Goal: Information Seeking & Learning: Learn about a topic

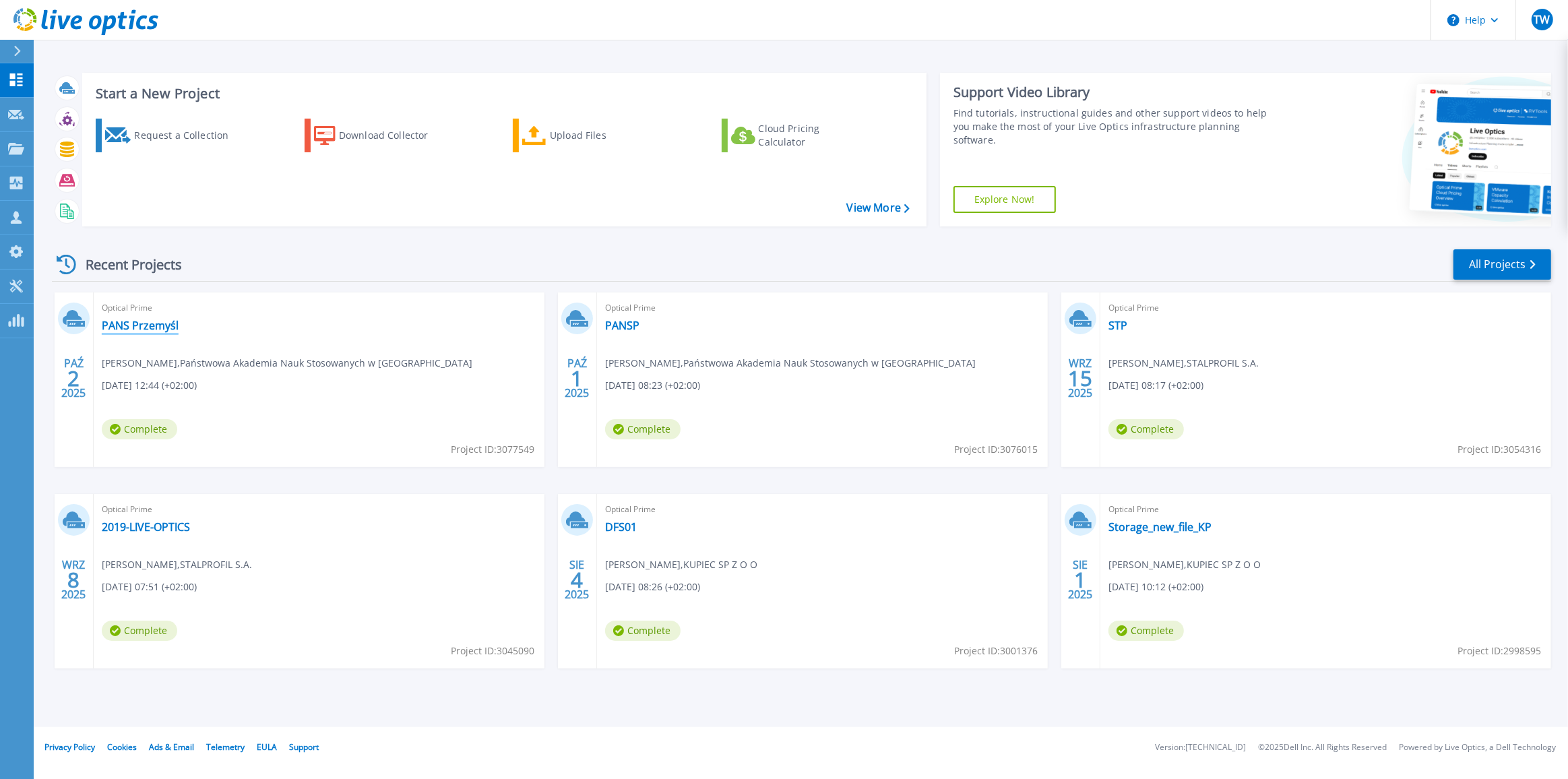
click at [136, 324] on link "PANS Przemyśl" at bounding box center [141, 325] width 77 height 13
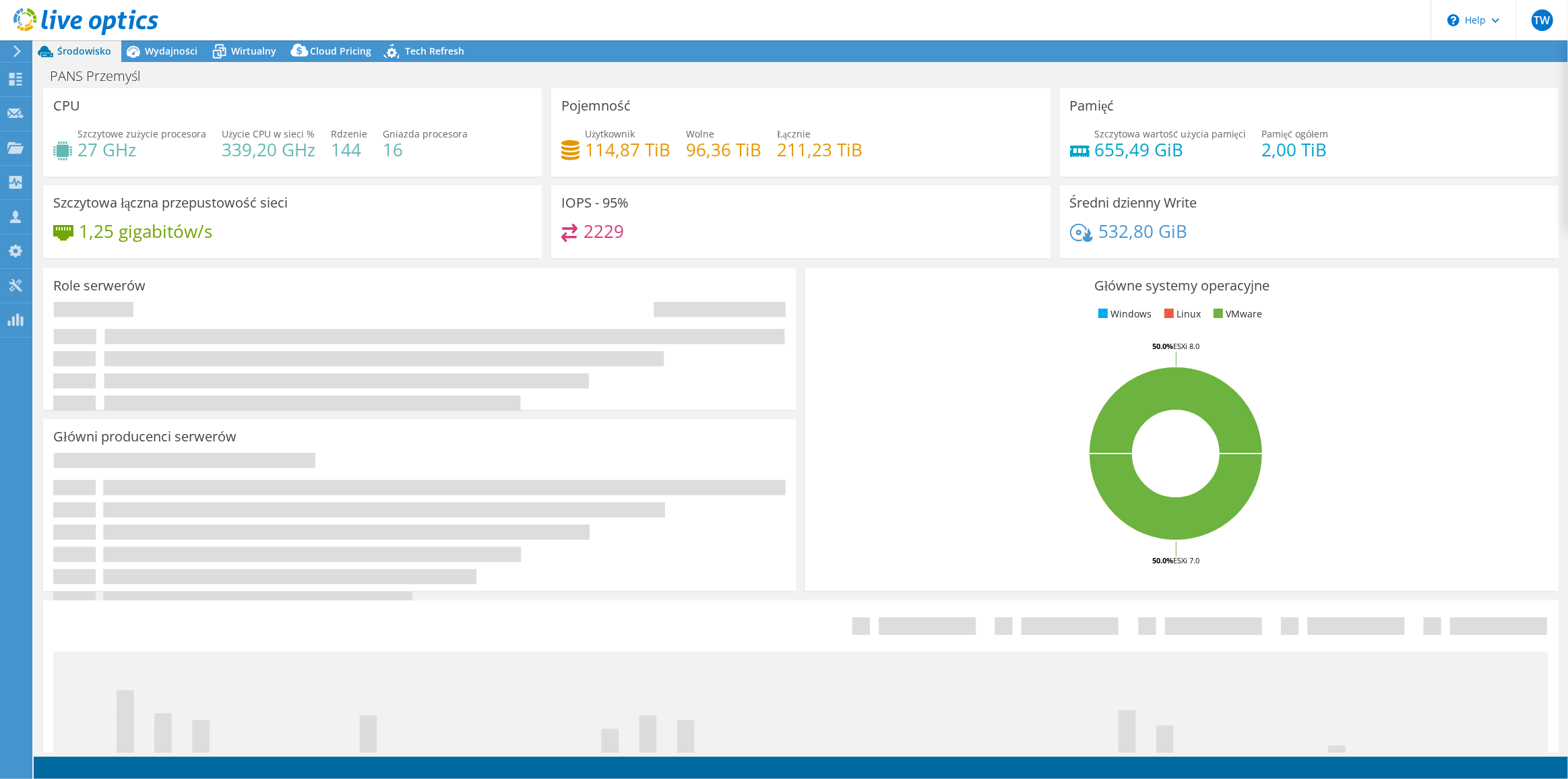
select select "EULondon"
select select "EUR"
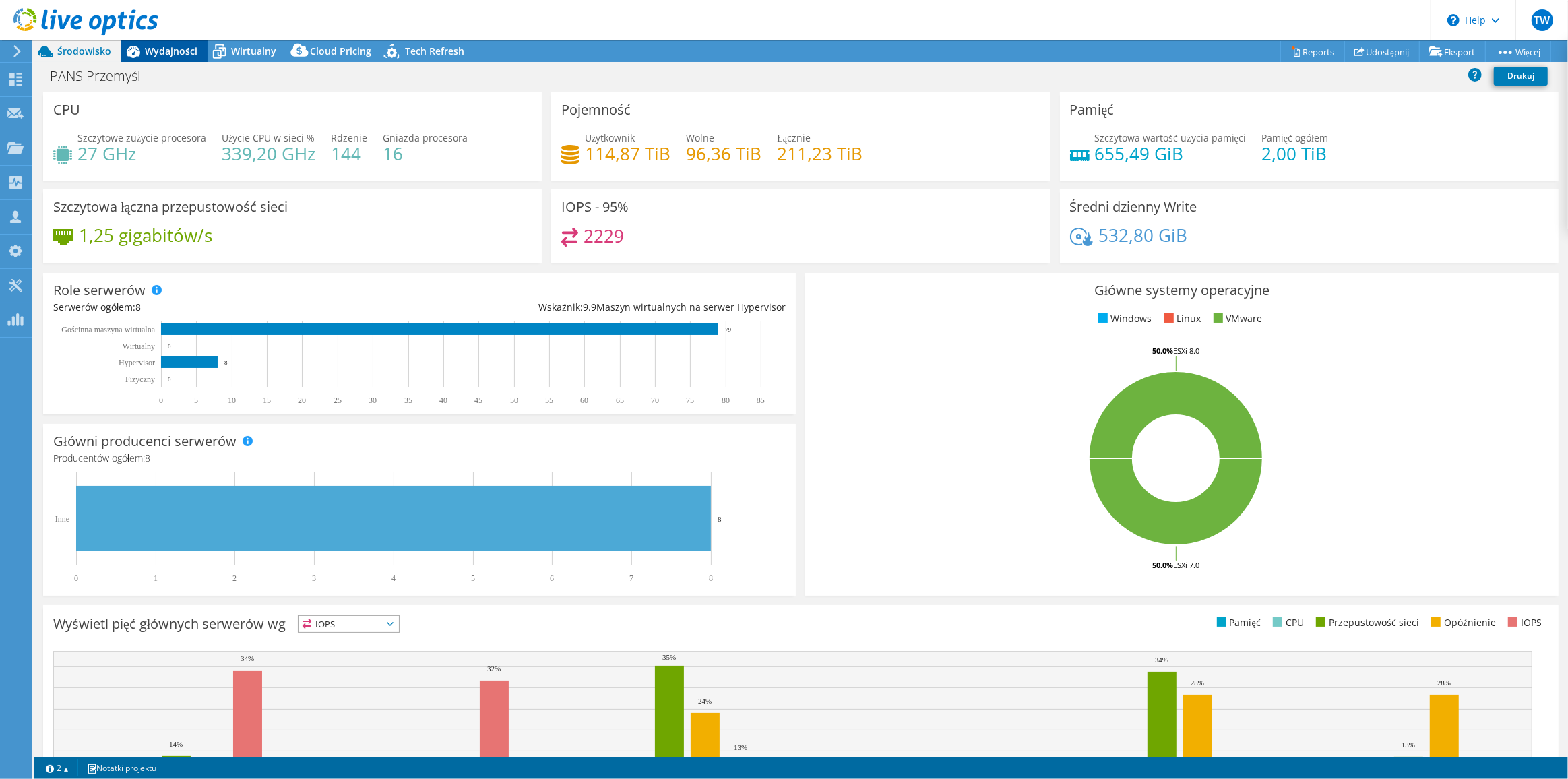
click at [146, 55] on span "Wydajności" at bounding box center [171, 51] width 52 height 13
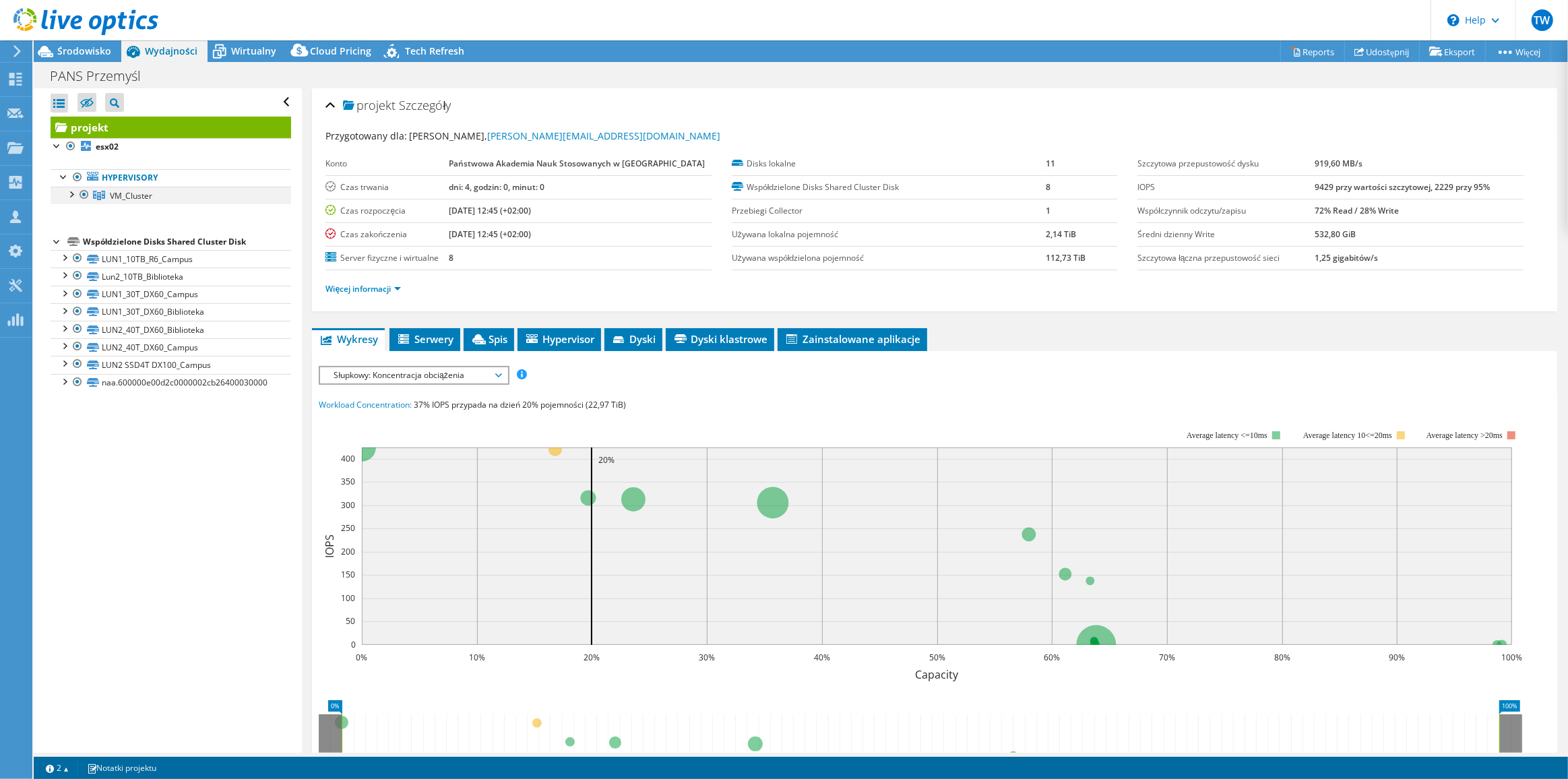
click at [70, 189] on div at bounding box center [70, 193] width 13 height 13
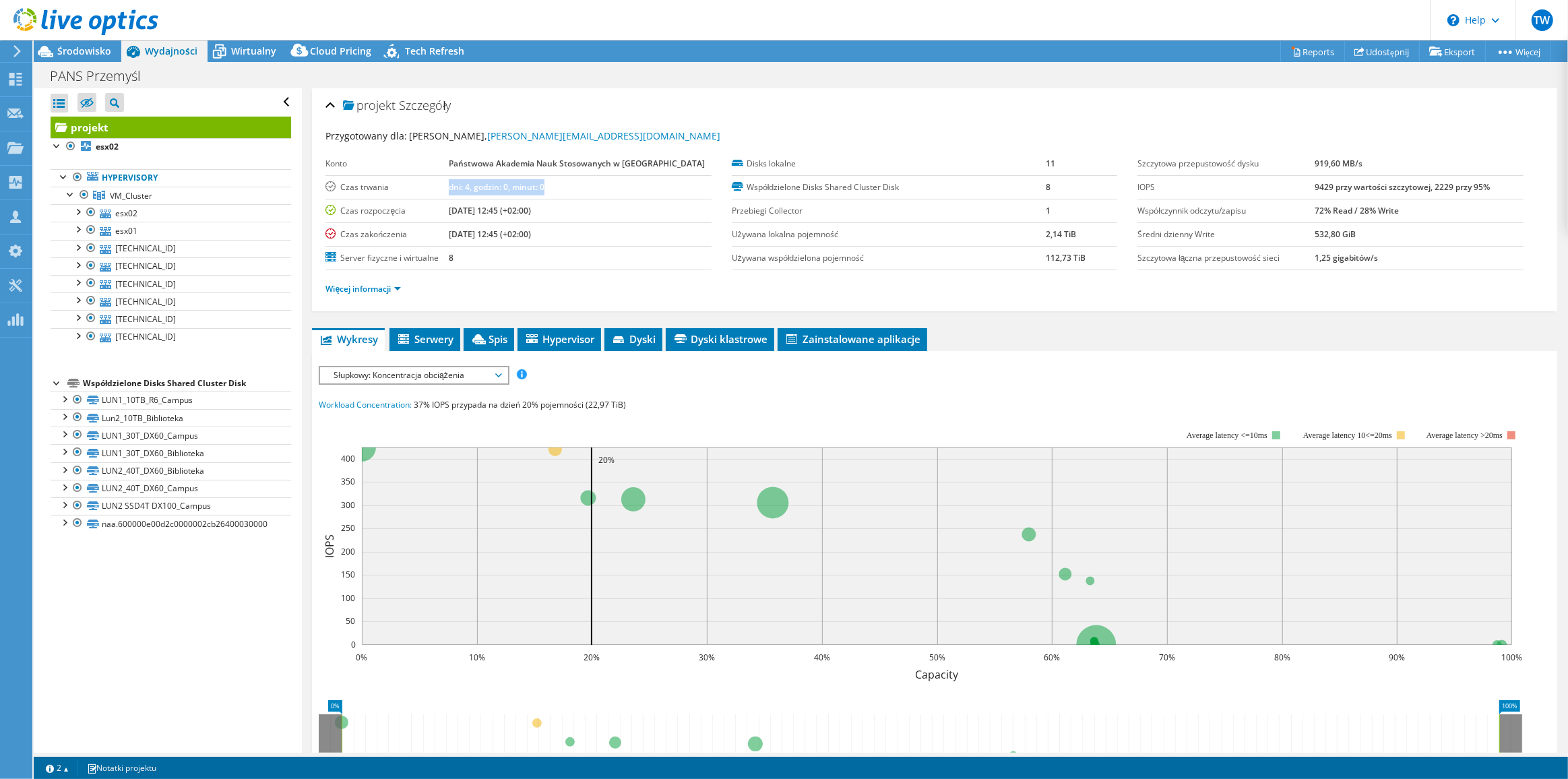
drag, startPoint x: 453, startPoint y: 186, endPoint x: 570, endPoint y: 195, distance: 117.3
click at [570, 195] on tr "Czas trwania dni: 4, godzin: 0, minut: 0" at bounding box center [519, 186] width 386 height 23
click at [629, 252] on td "8" at bounding box center [580, 257] width 263 height 23
drag, startPoint x: 1039, startPoint y: 233, endPoint x: 1077, endPoint y: 235, distance: 38.1
click at [1077, 235] on tr "Używana lokalna pojemność 2,14 TiB" at bounding box center [925, 233] width 386 height 23
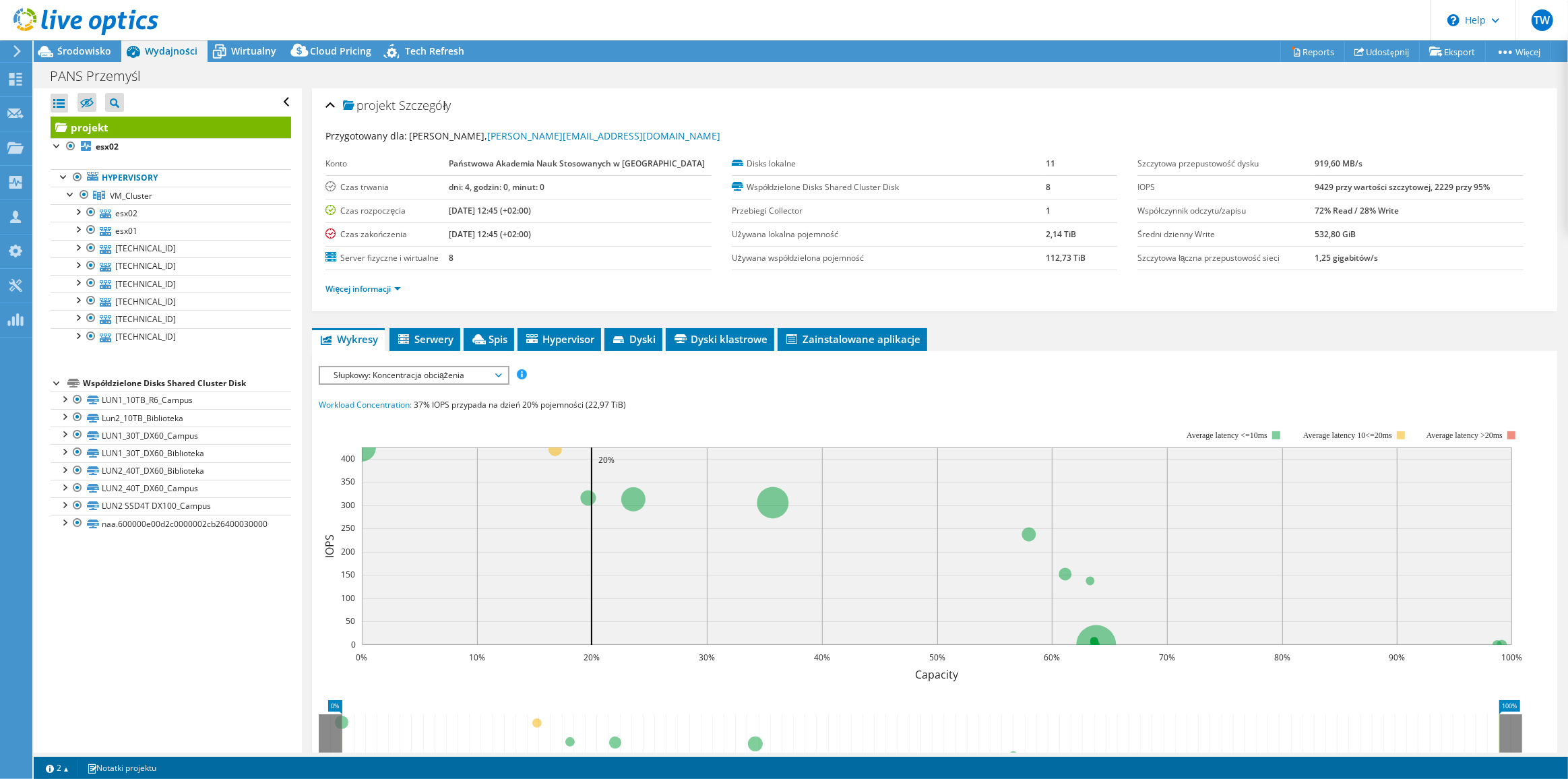
click at [1057, 265] on td "112,73 TiB" at bounding box center [1082, 257] width 71 height 23
drag, startPoint x: 791, startPoint y: 257, endPoint x: 1058, endPoint y: 256, distance: 267.0
click at [1058, 256] on tr "Używana współdzielona pojemność 112,73 TiB" at bounding box center [925, 257] width 386 height 23
click at [1054, 260] on b "112,73 TiB" at bounding box center [1066, 257] width 39 height 11
drag, startPoint x: 1083, startPoint y: 258, endPoint x: 1033, endPoint y: 262, distance: 50.2
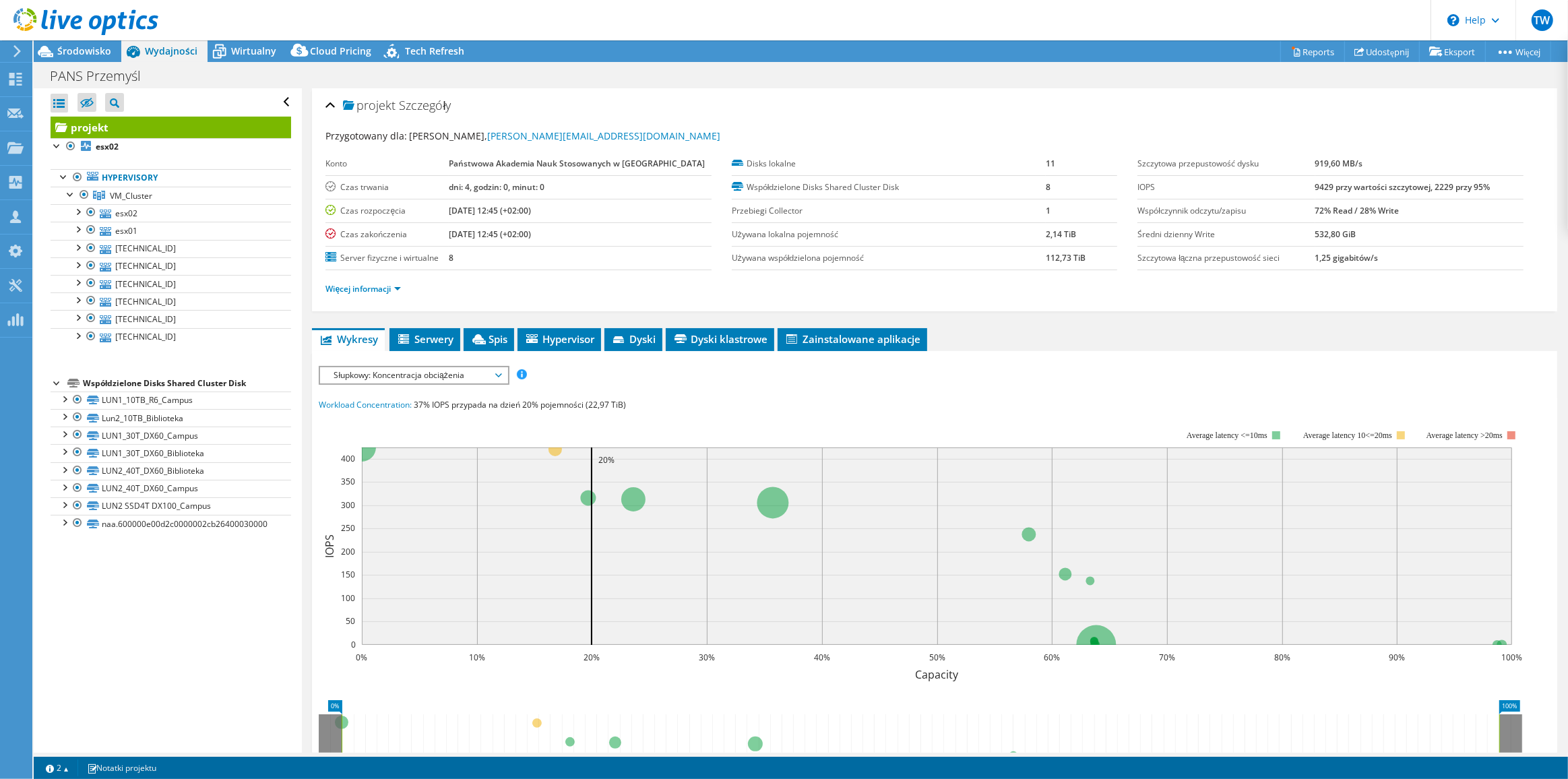
click at [1033, 262] on tr "Używana współdzielona pojemność 112,73 TiB" at bounding box center [925, 257] width 386 height 23
drag, startPoint x: 1310, startPoint y: 184, endPoint x: 1362, endPoint y: 184, distance: 52.0
click at [1362, 184] on b "9429 przy wartości szczytowej, 2229 przy 95%" at bounding box center [1402, 187] width 175 height 11
drag, startPoint x: 1305, startPoint y: 187, endPoint x: 1330, endPoint y: 190, distance: 25.2
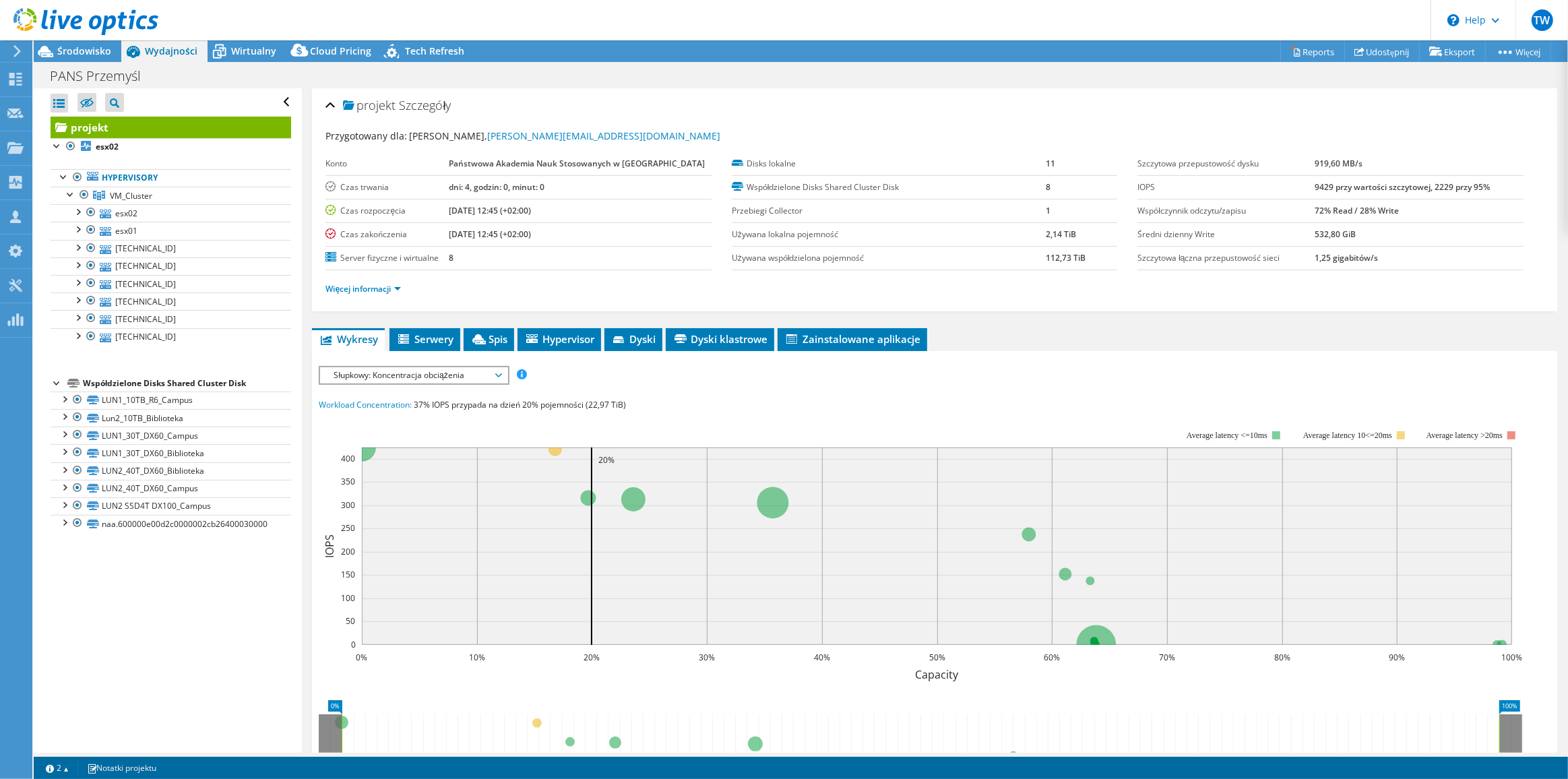
click at [1330, 190] on tr "IOPS 9429 przy wartości szczytowej, 2229 przy 95%" at bounding box center [1331, 186] width 386 height 23
drag, startPoint x: 1424, startPoint y: 186, endPoint x: 1485, endPoint y: 188, distance: 61.0
click at [1485, 188] on td "9429 przy wartości szczytowej, 2229 przy 95%" at bounding box center [1419, 186] width 208 height 23
click at [446, 369] on span "Słupkowy: Koncentracja obciążenia" at bounding box center [413, 375] width 173 height 16
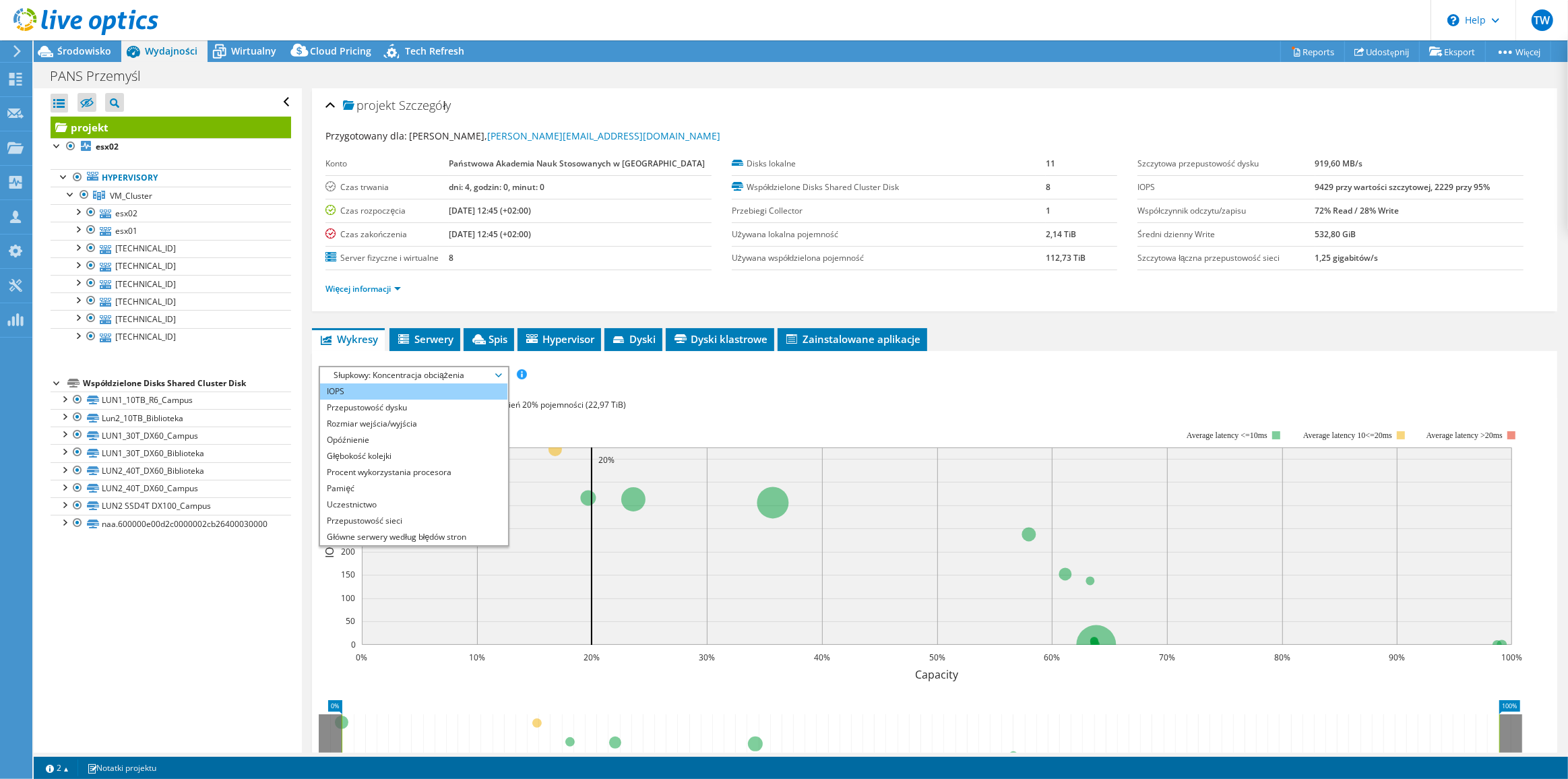
click at [431, 390] on li "IOPS" at bounding box center [413, 390] width 186 height 16
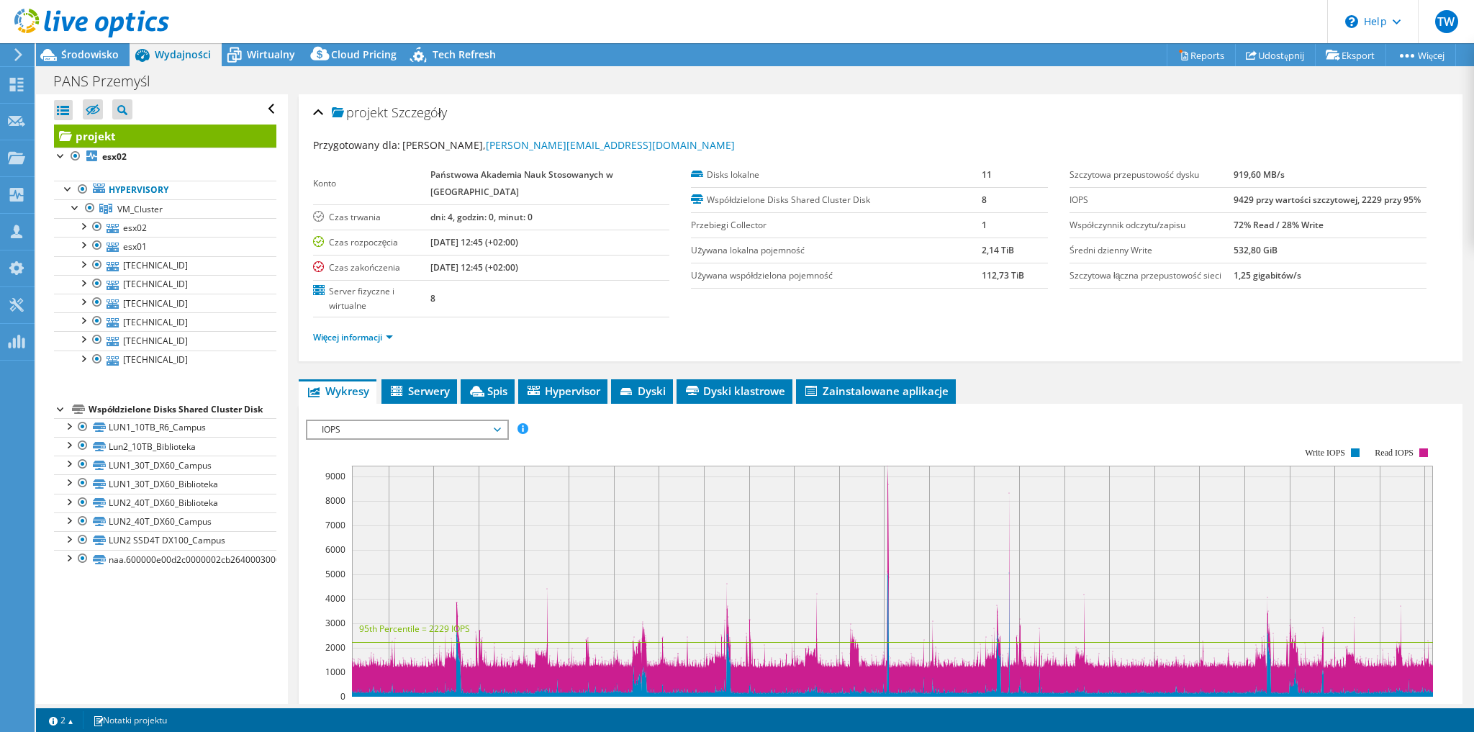
drag, startPoint x: 1221, startPoint y: 222, endPoint x: 1330, endPoint y: 224, distance: 109.4
click at [1330, 224] on tr "Współczynnik odczytu/zapisu 72% Read / 28% Write" at bounding box center [1247, 224] width 357 height 25
drag, startPoint x: 1217, startPoint y: 253, endPoint x: 1292, endPoint y: 250, distance: 74.2
click at [1292, 250] on tr "Średni dzienny Write 532,80 GiB" at bounding box center [1247, 249] width 357 height 25
click at [1292, 250] on td "532,80 GiB" at bounding box center [1329, 249] width 193 height 25
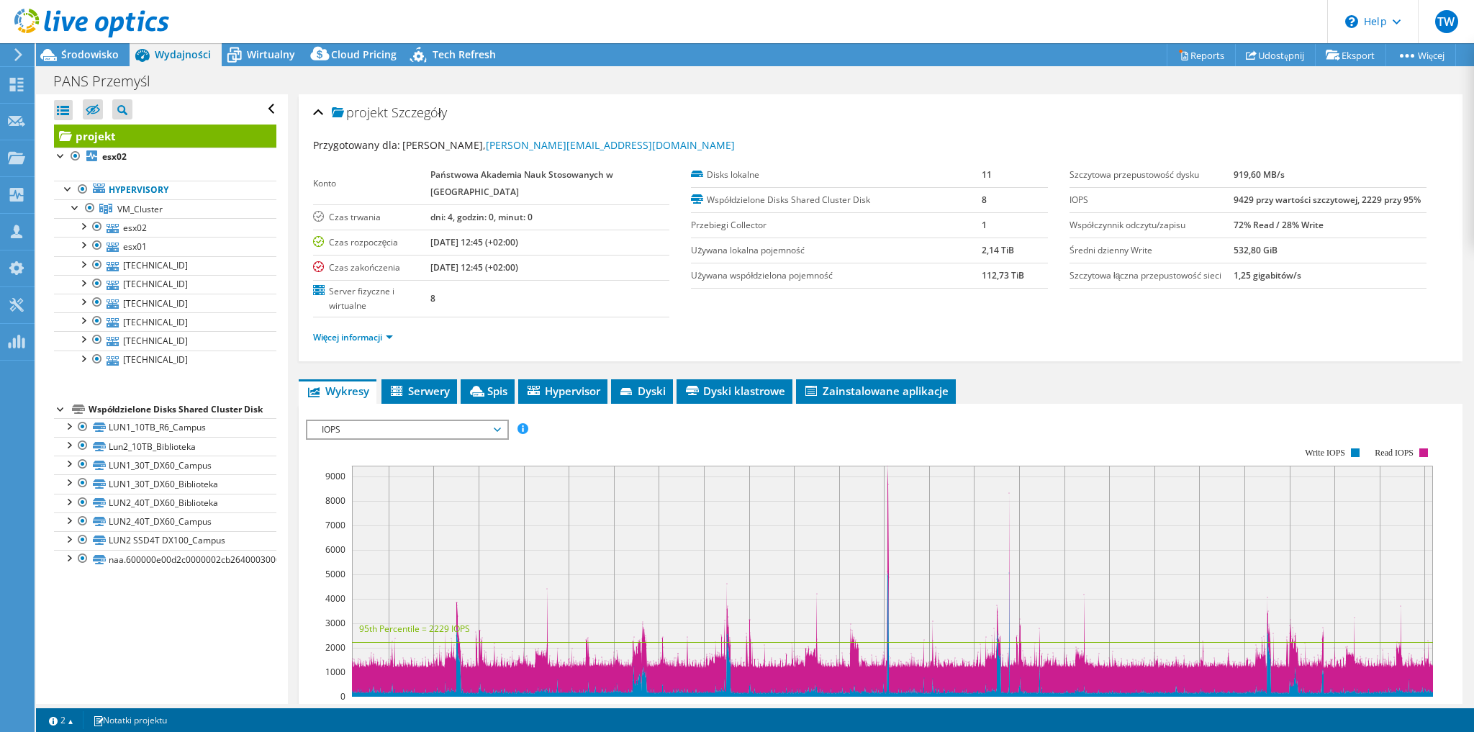
drag, startPoint x: 1290, startPoint y: 245, endPoint x: 1219, endPoint y: 238, distance: 71.6
click at [1219, 238] on tr "Średni dzienny Write 532,80 GiB" at bounding box center [1247, 249] width 357 height 25
click at [1258, 253] on b "532,80 GiB" at bounding box center [1255, 250] width 44 height 12
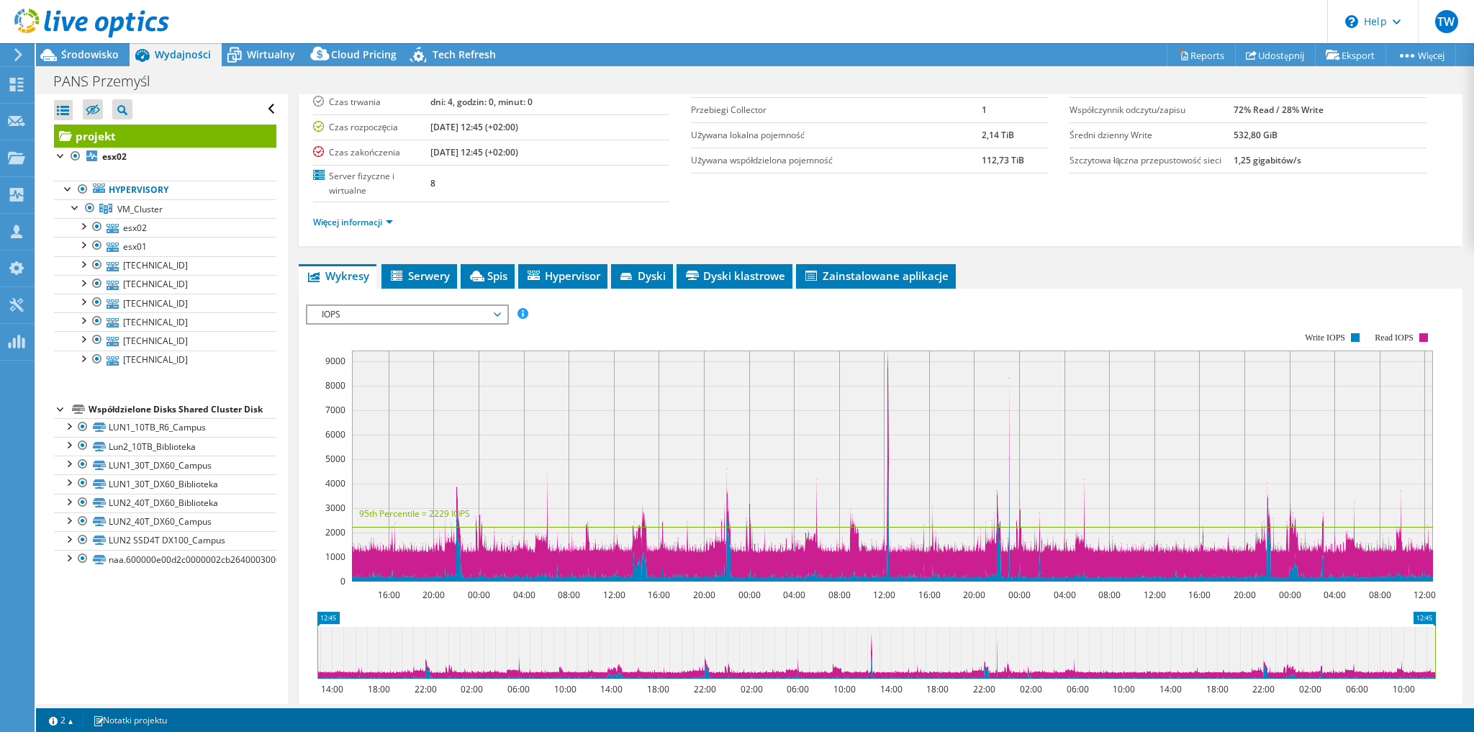
scroll to position [173, 0]
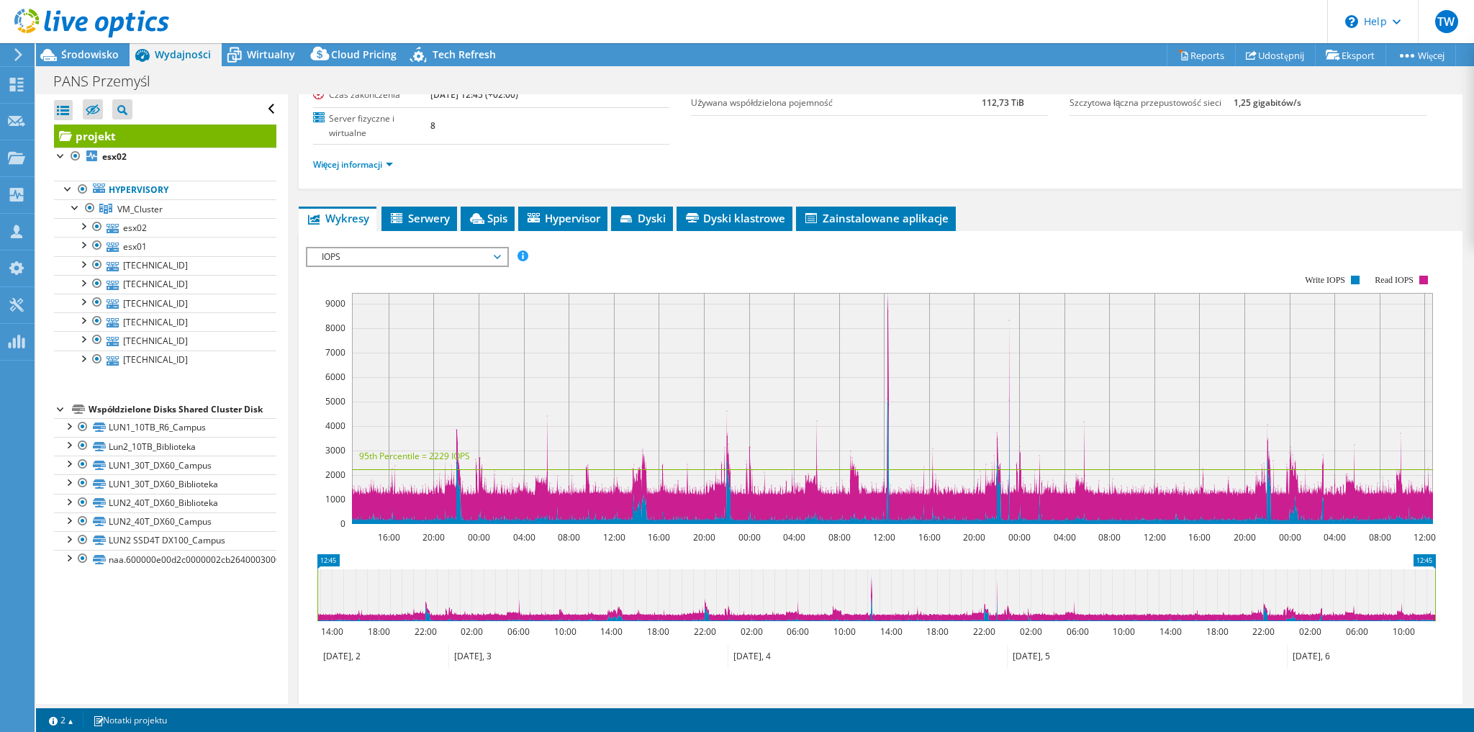
click at [342, 249] on span "IOPS" at bounding box center [406, 256] width 185 height 17
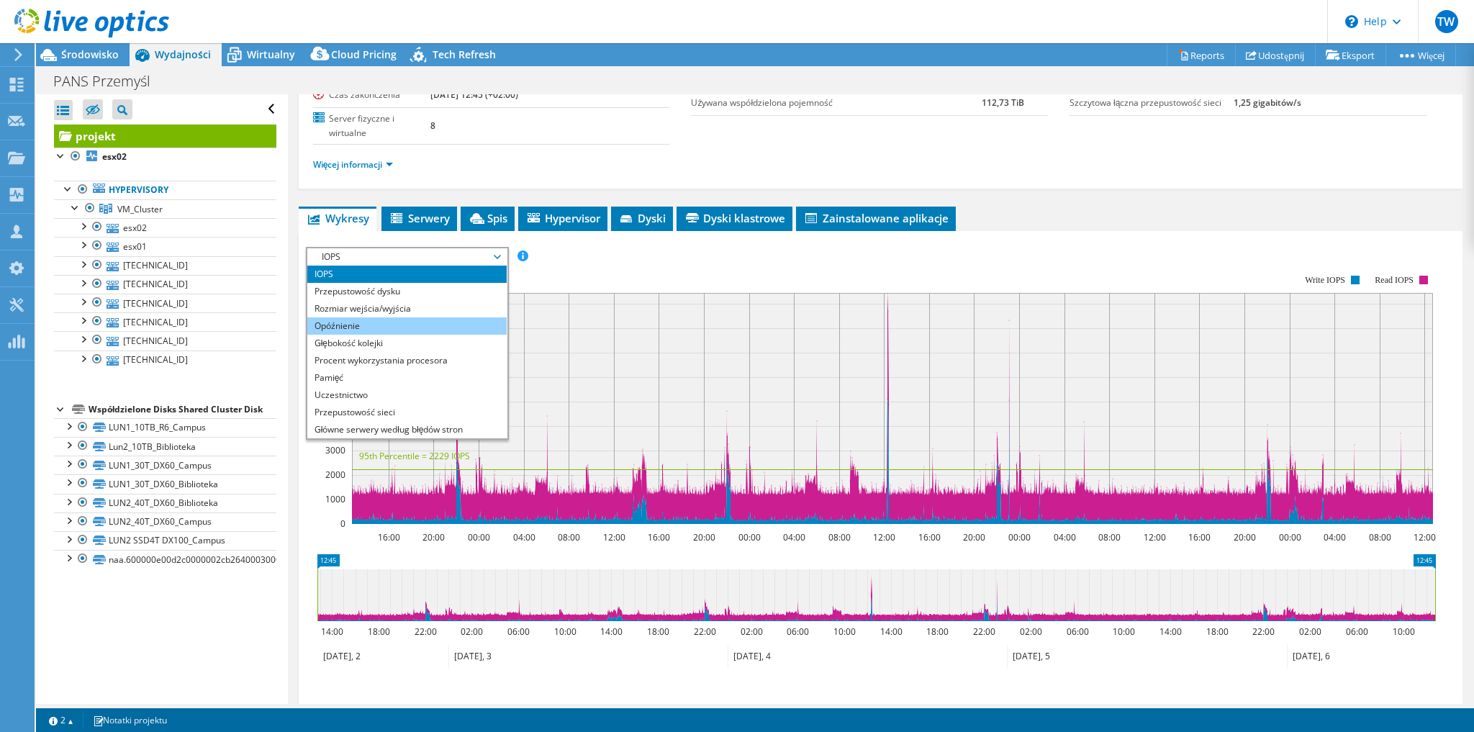
click at [422, 322] on li "Opóźnienie" at bounding box center [406, 325] width 199 height 17
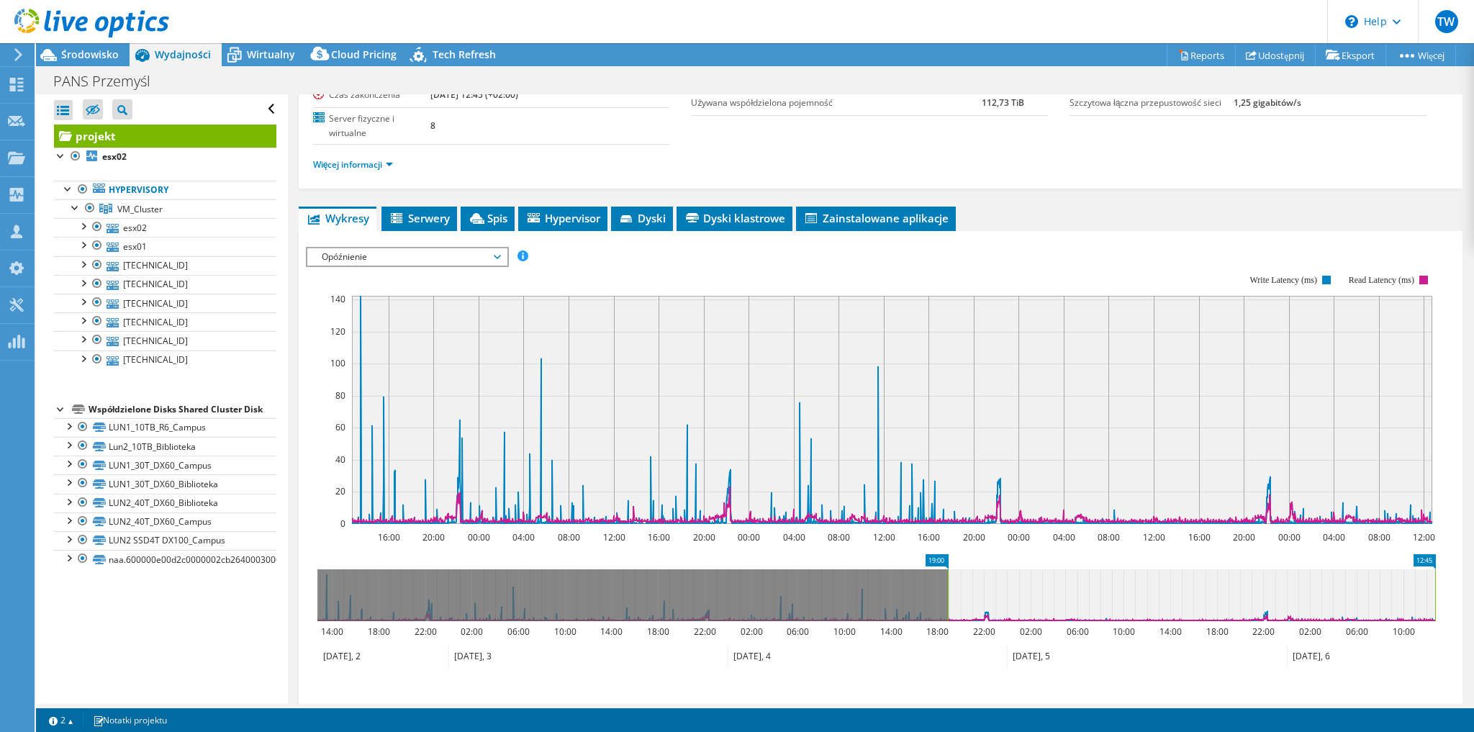
drag, startPoint x: 315, startPoint y: 596, endPoint x: 945, endPoint y: 612, distance: 630.5
click at [945, 612] on rect at bounding box center [948, 595] width 6 height 52
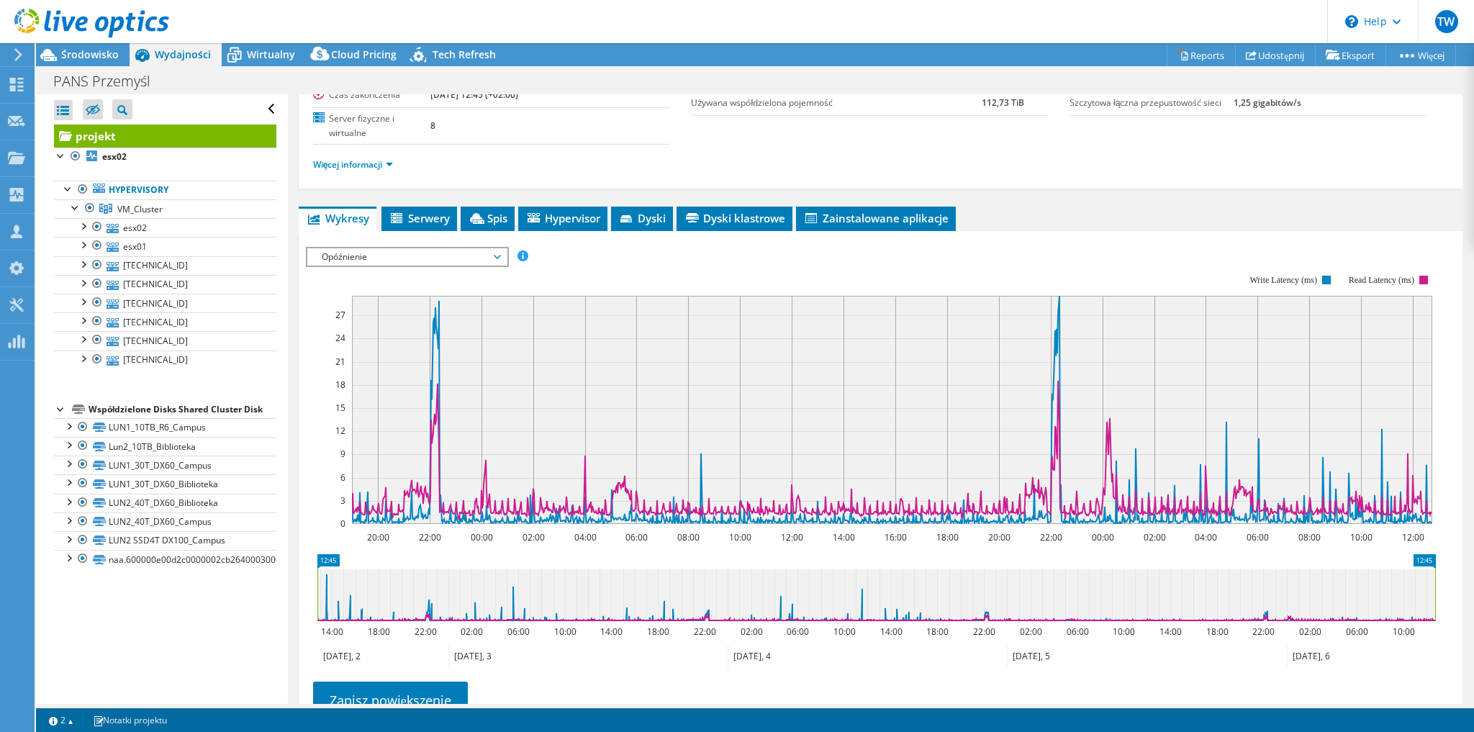
drag, startPoint x: 950, startPoint y: 599, endPoint x: 265, endPoint y: 639, distance: 686.9
click at [265, 639] on div "Otwórz wszystkie Zamknij wszystko Ukryj wykluczone węzły Filtr drzewa projektu" at bounding box center [755, 398] width 1438 height 609
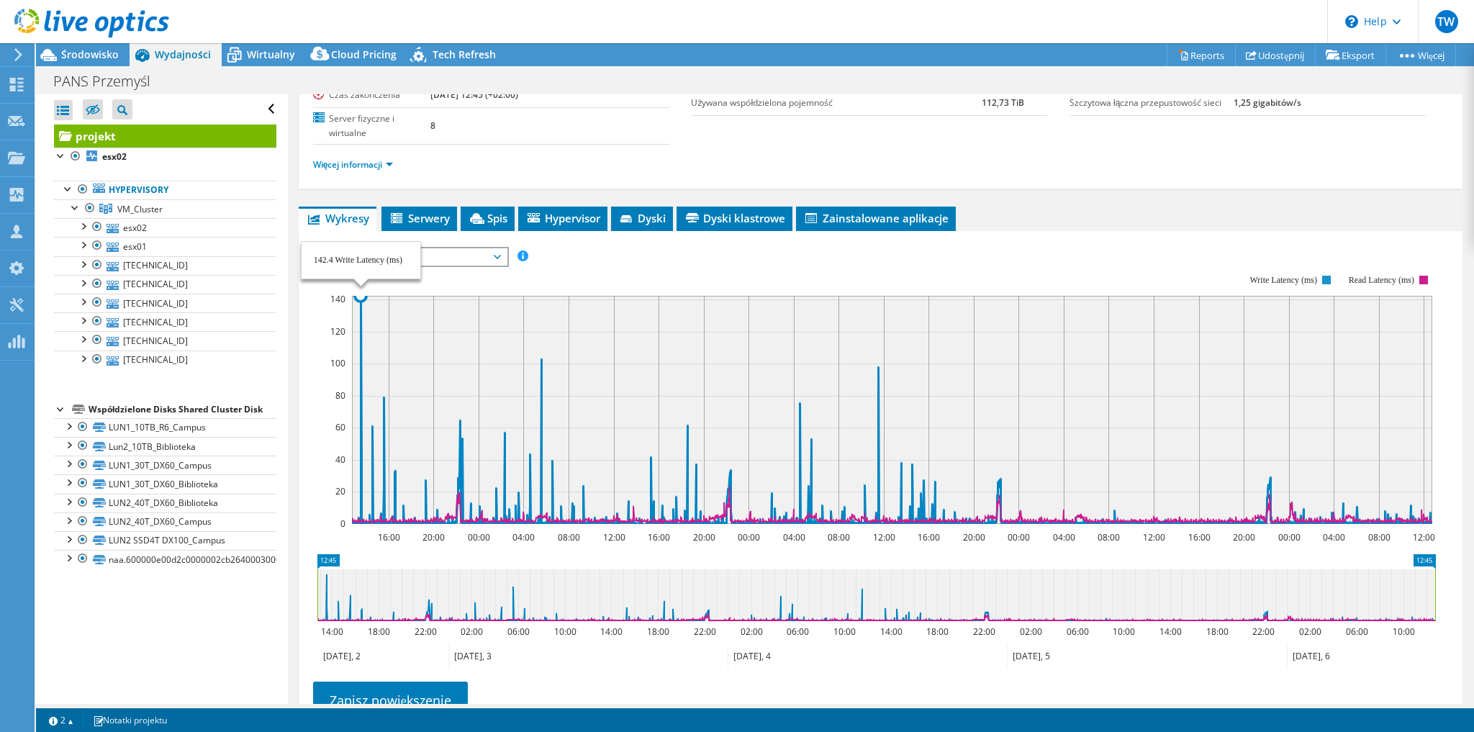
click at [360, 342] on icon at bounding box center [892, 410] width 1080 height 228
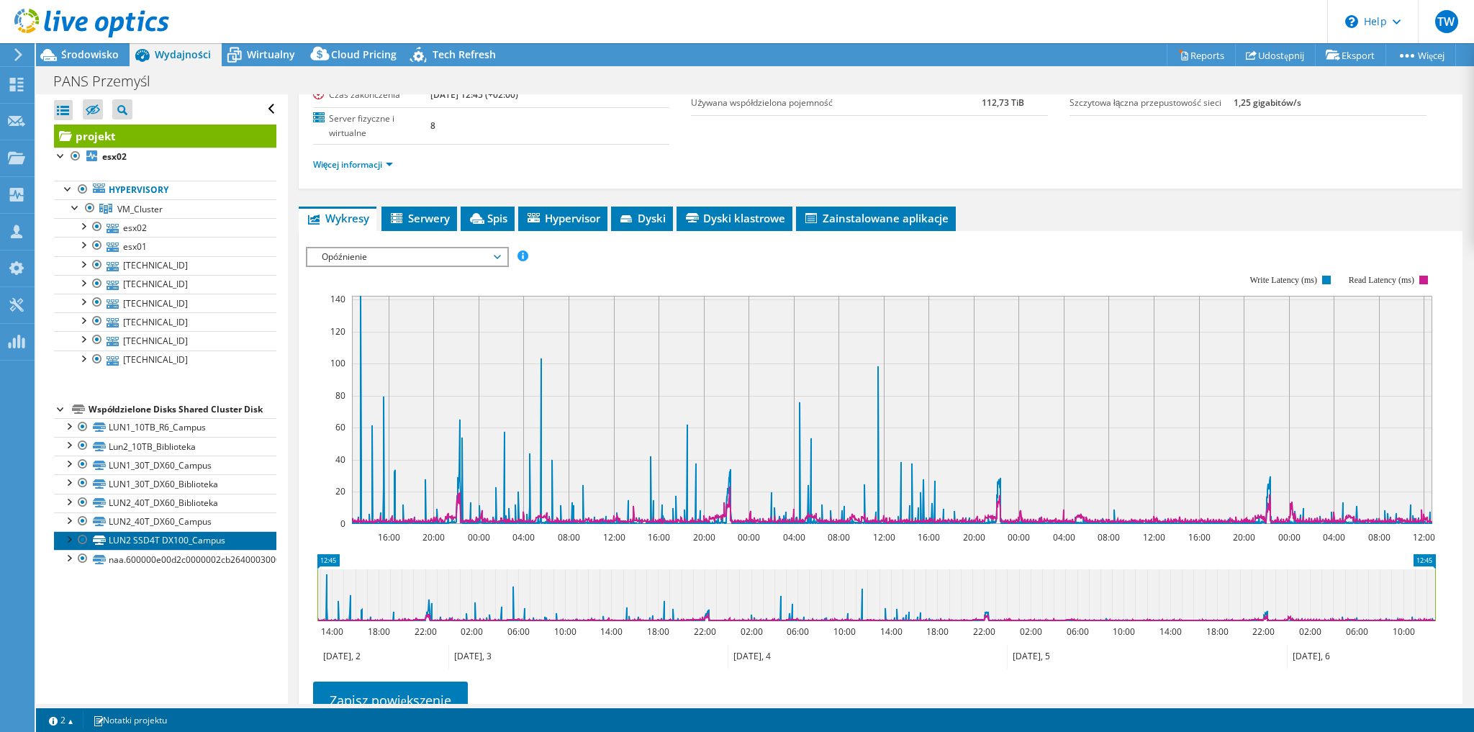
click at [142, 535] on link "LUN2 SSD4T DX100_Campus" at bounding box center [165, 540] width 222 height 19
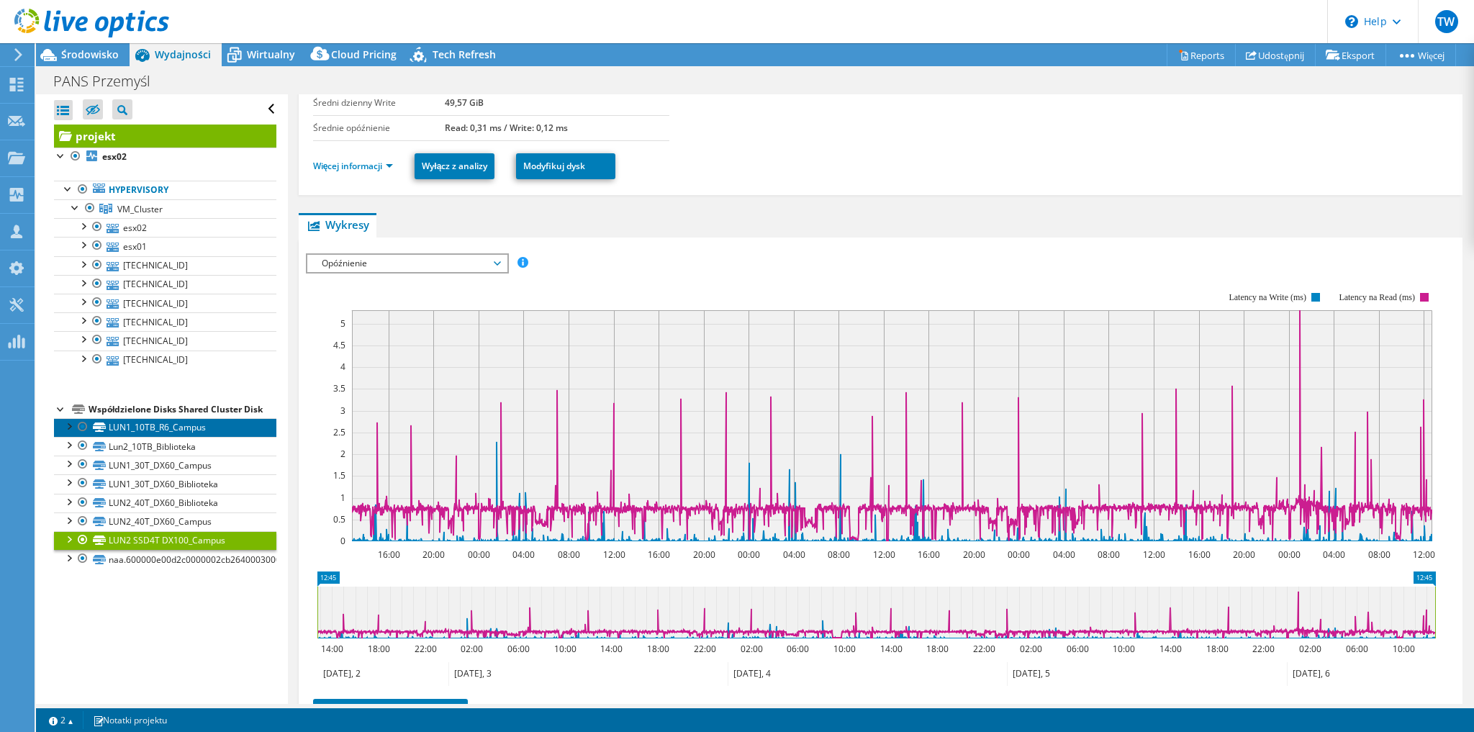
click at [199, 426] on link "LUN1_10TB_R6_Campus" at bounding box center [165, 427] width 222 height 19
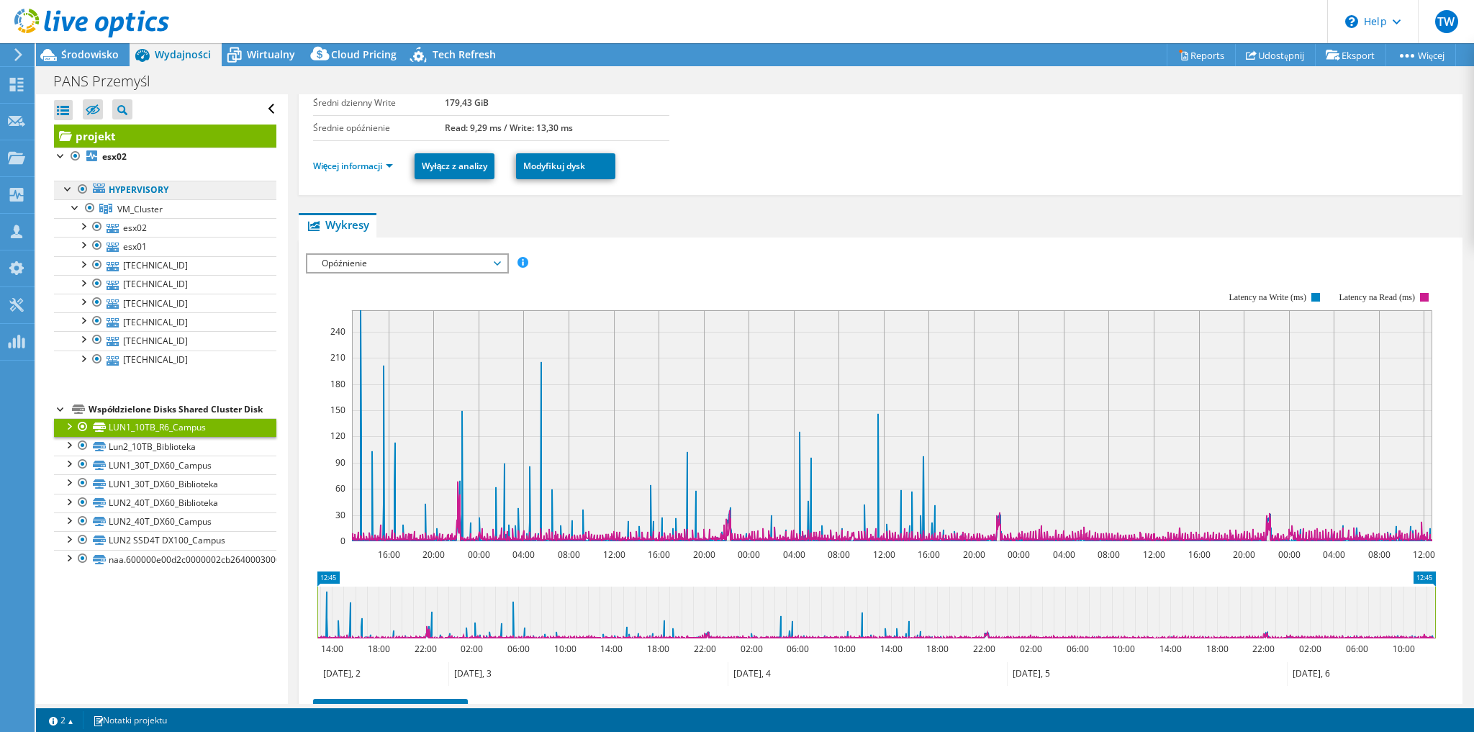
click at [176, 189] on link "Hypervisory" at bounding box center [165, 190] width 222 height 19
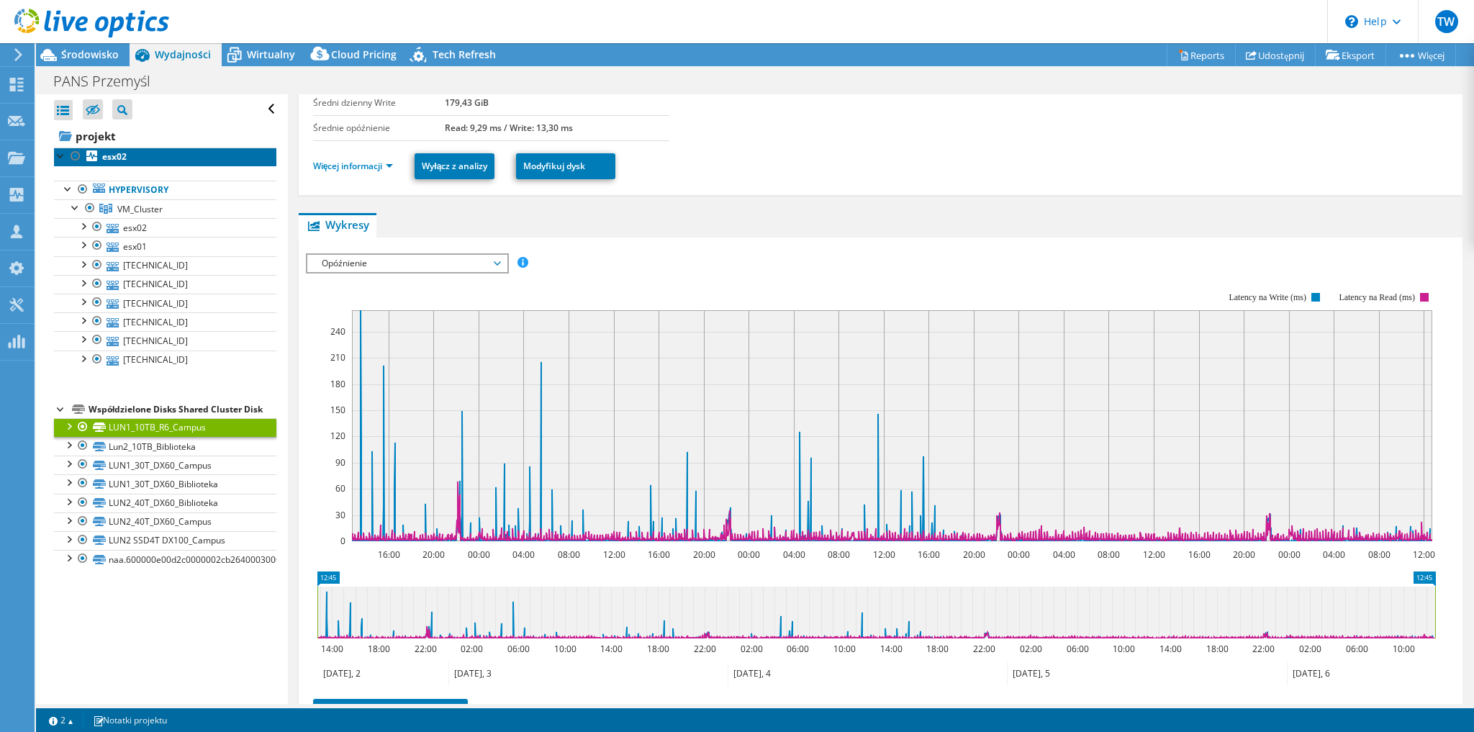
click at [137, 155] on link "esx02" at bounding box center [165, 156] width 222 height 19
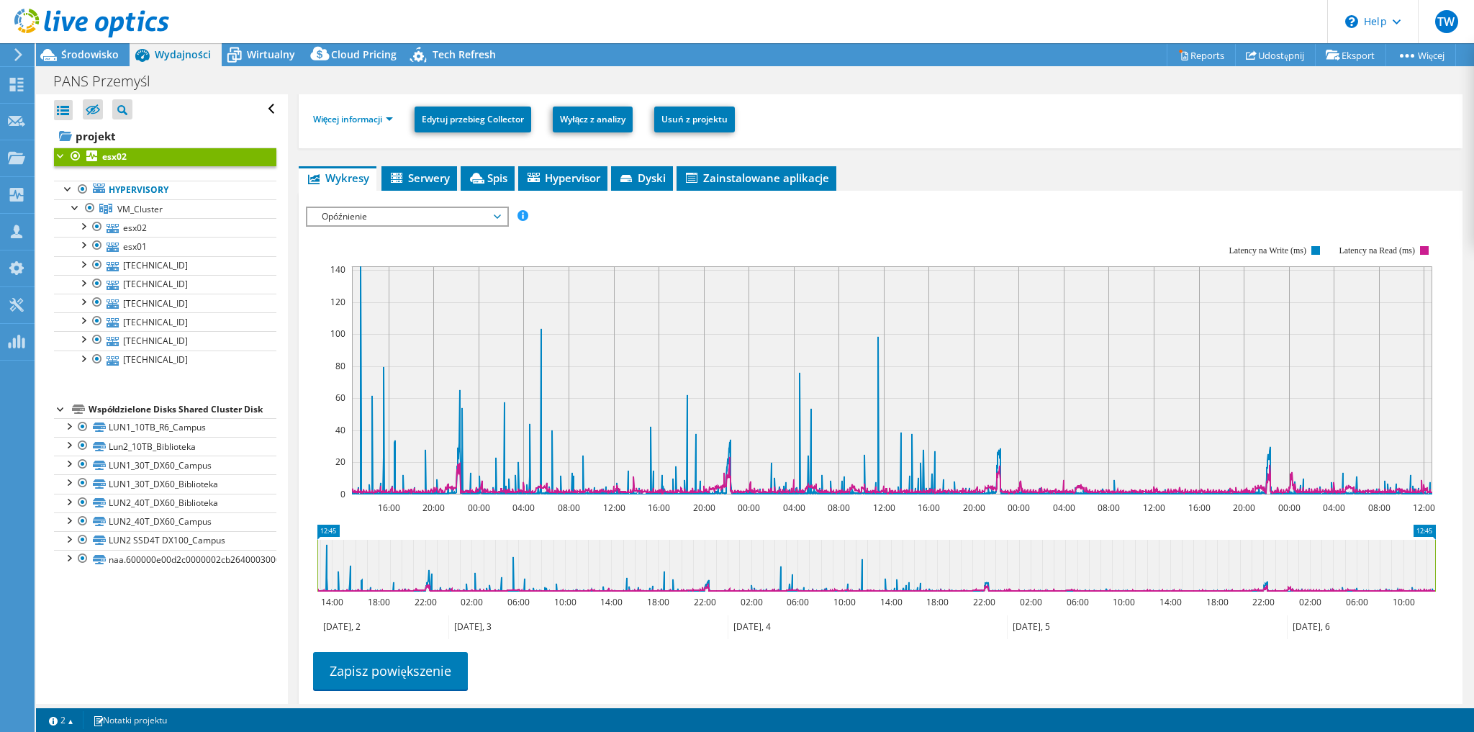
click at [353, 210] on span "Opóźnienie" at bounding box center [406, 216] width 185 height 17
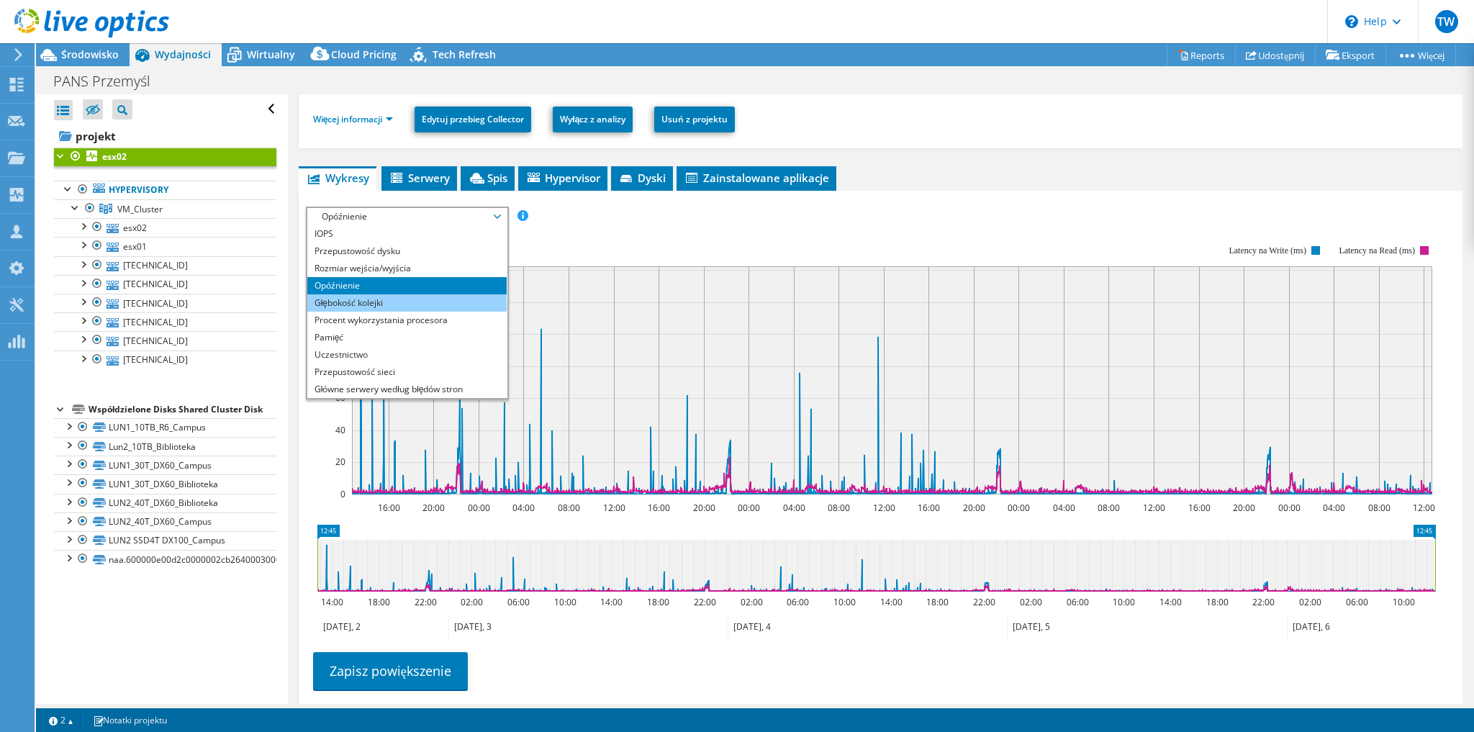
click at [384, 294] on li "Głębokość kolejki" at bounding box center [406, 302] width 199 height 17
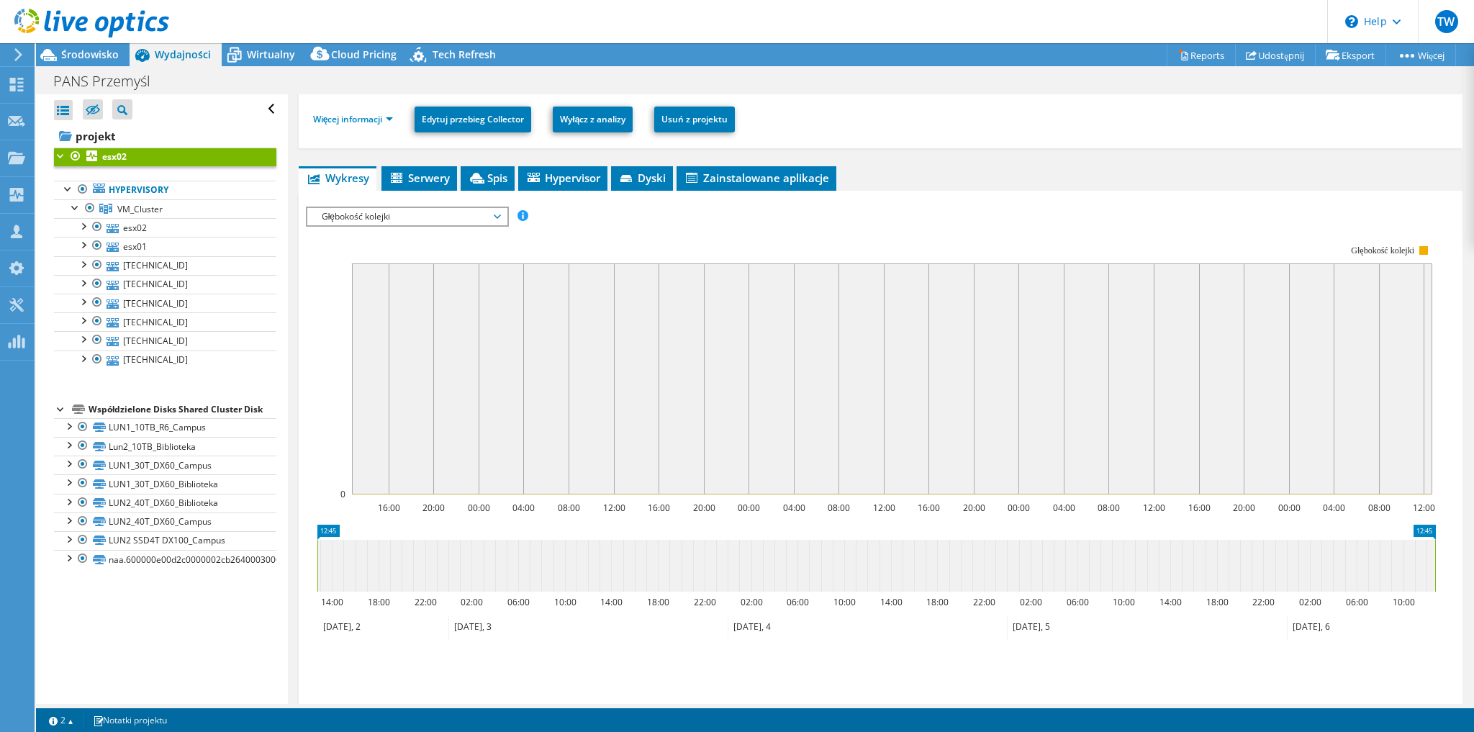
scroll to position [230, 0]
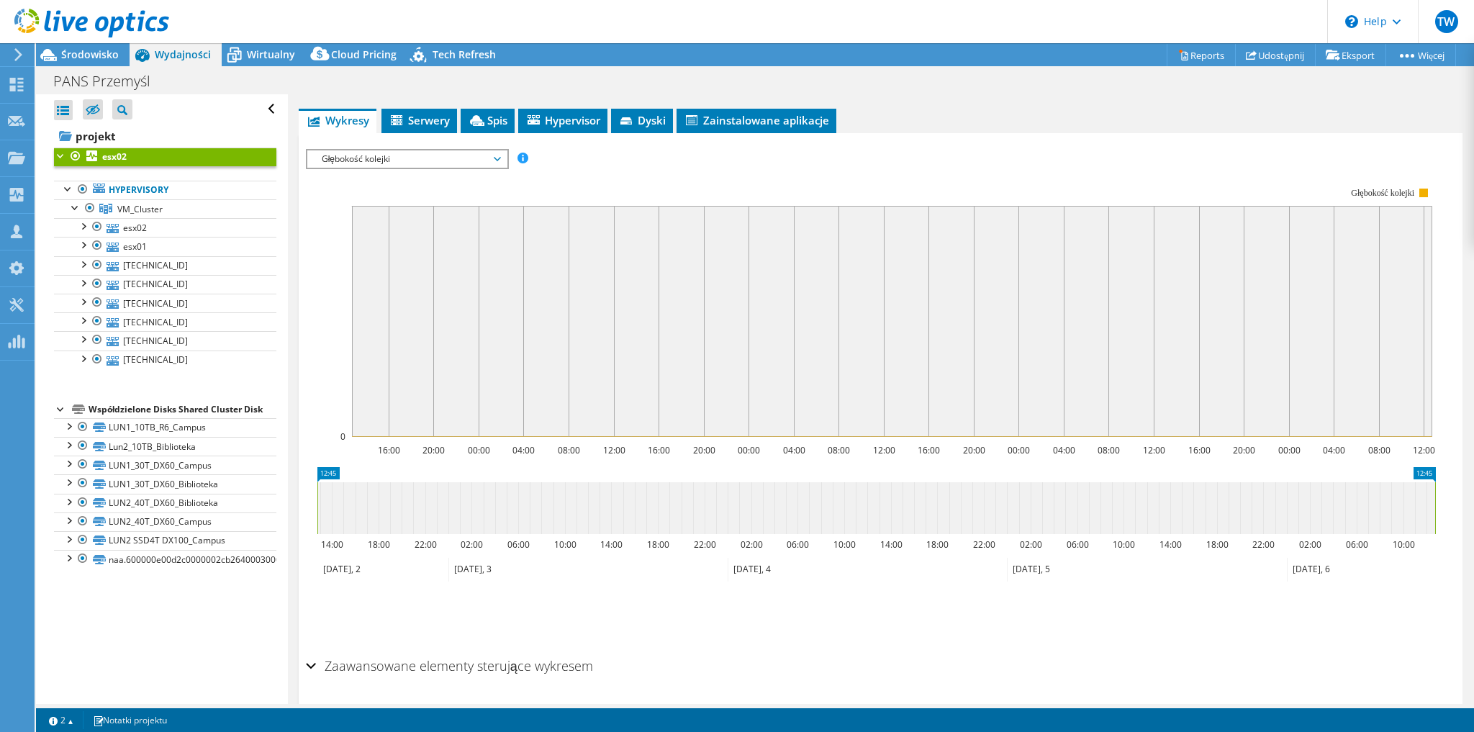
click at [371, 160] on span "Głębokość kolejki" at bounding box center [406, 158] width 185 height 17
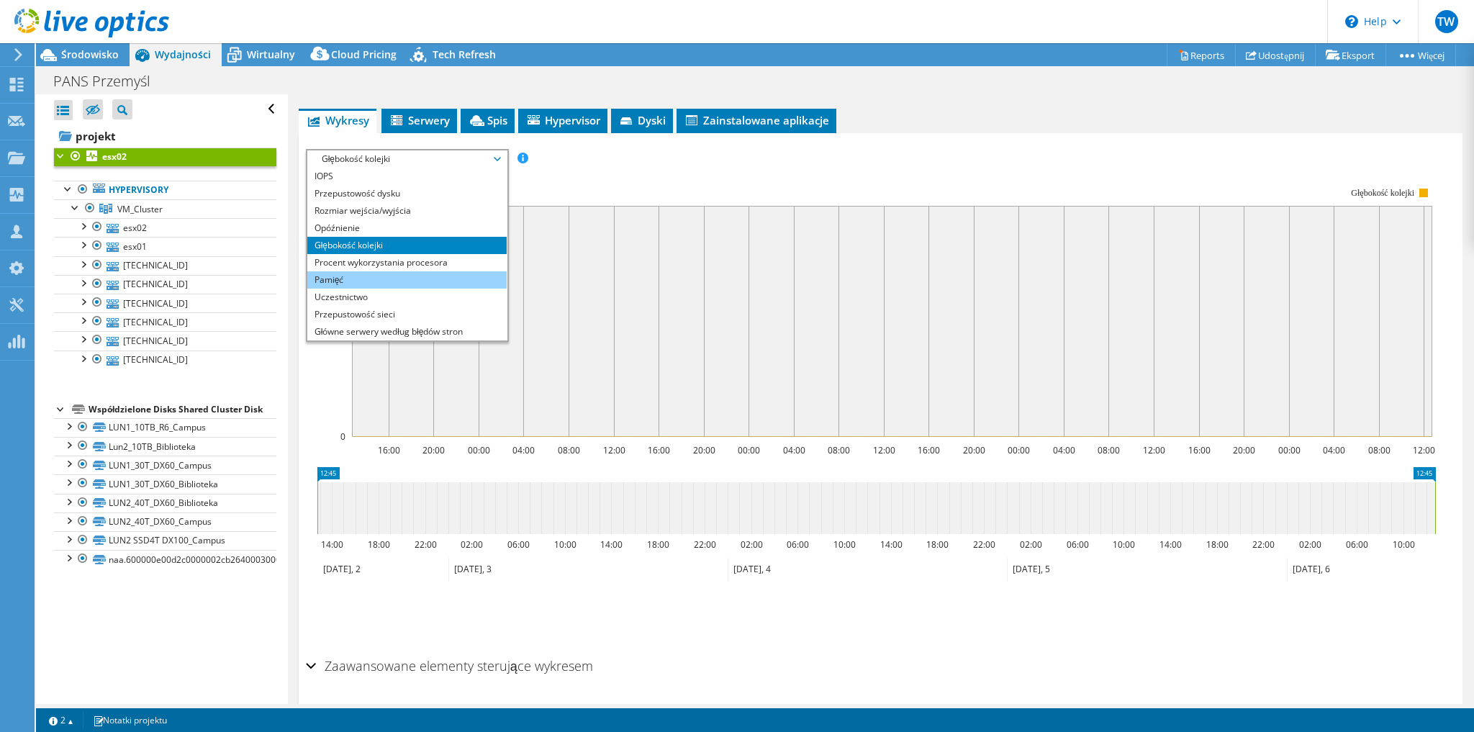
click at [412, 276] on li "Pamięć" at bounding box center [406, 279] width 199 height 17
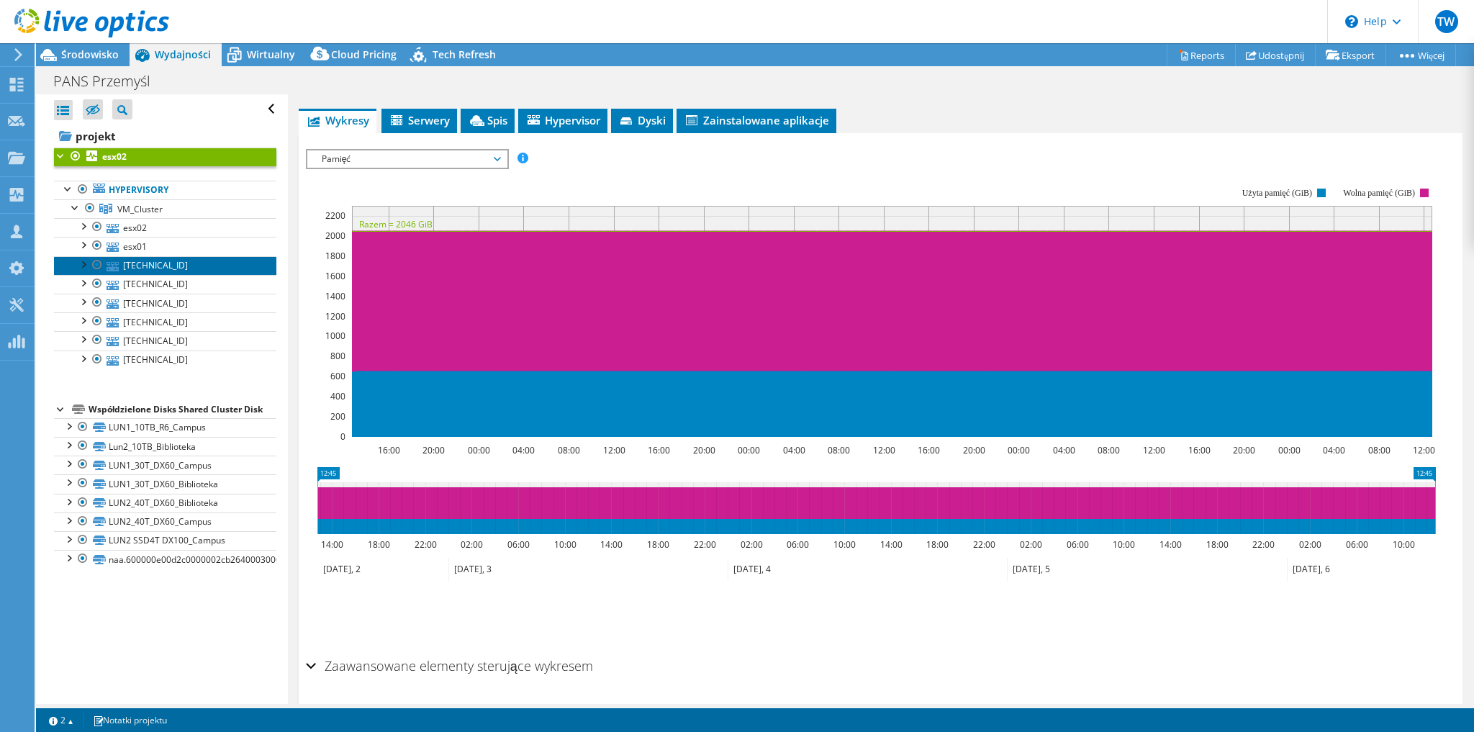
click at [146, 267] on link "[TECHNICAL_ID]" at bounding box center [165, 265] width 222 height 19
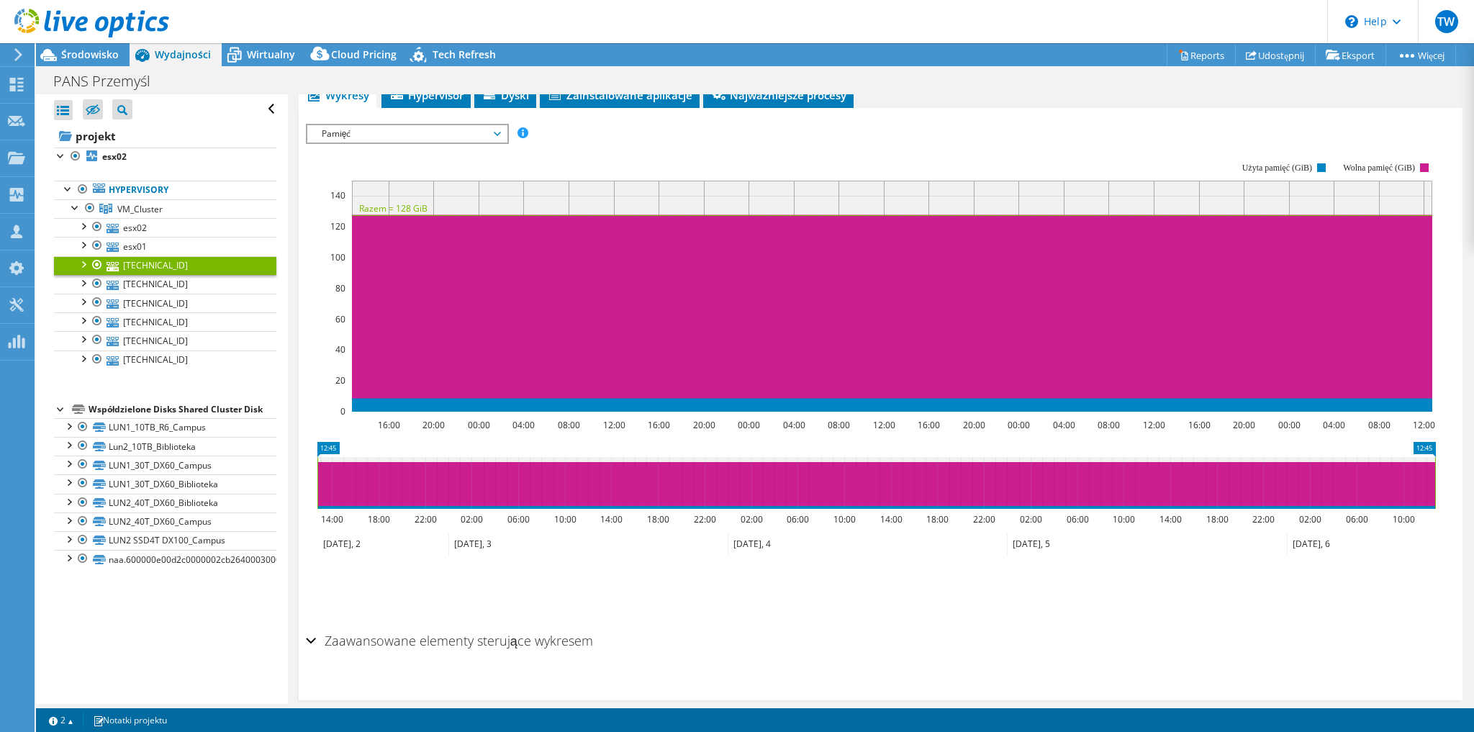
scroll to position [205, 0]
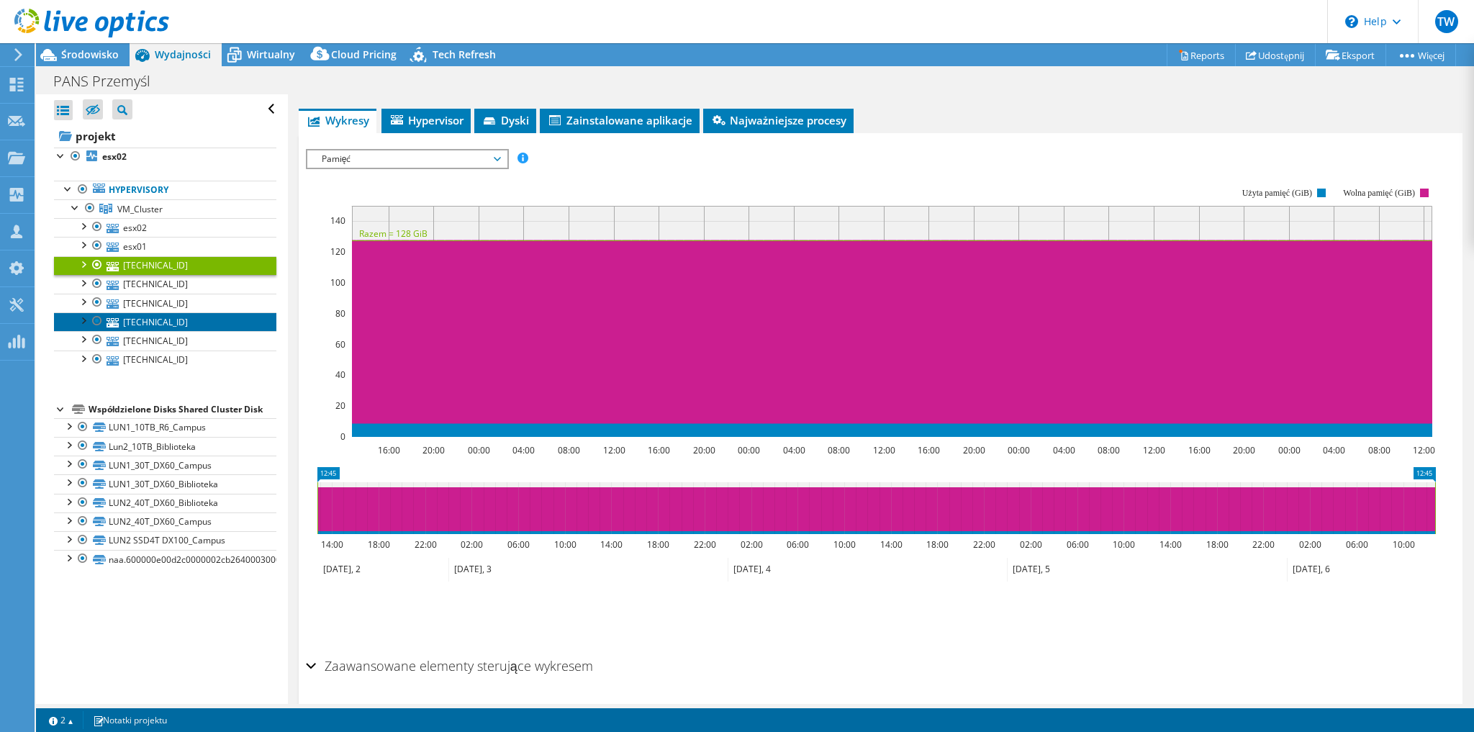
click at [173, 327] on link "[TECHNICAL_ID]" at bounding box center [165, 321] width 222 height 19
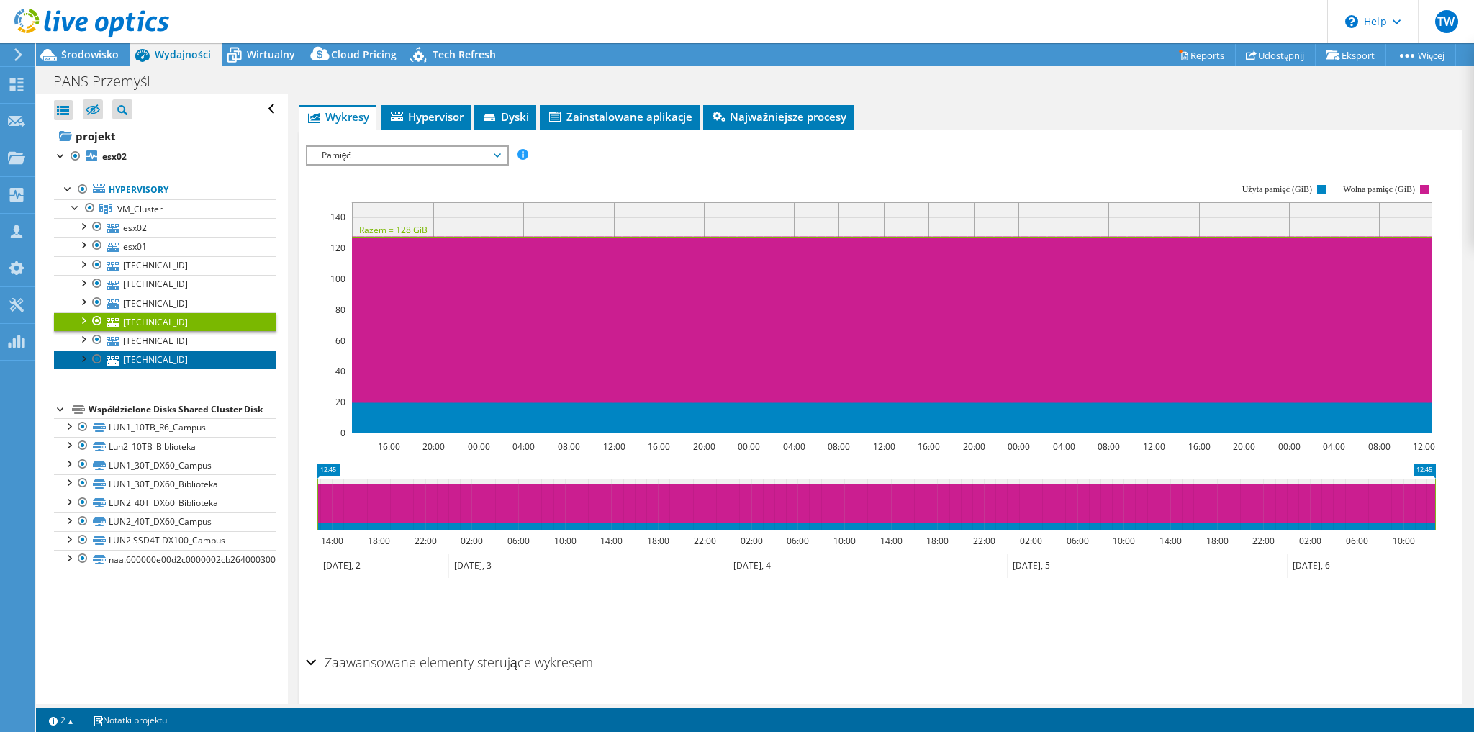
click at [163, 353] on link "[TECHNICAL_ID]" at bounding box center [165, 359] width 222 height 19
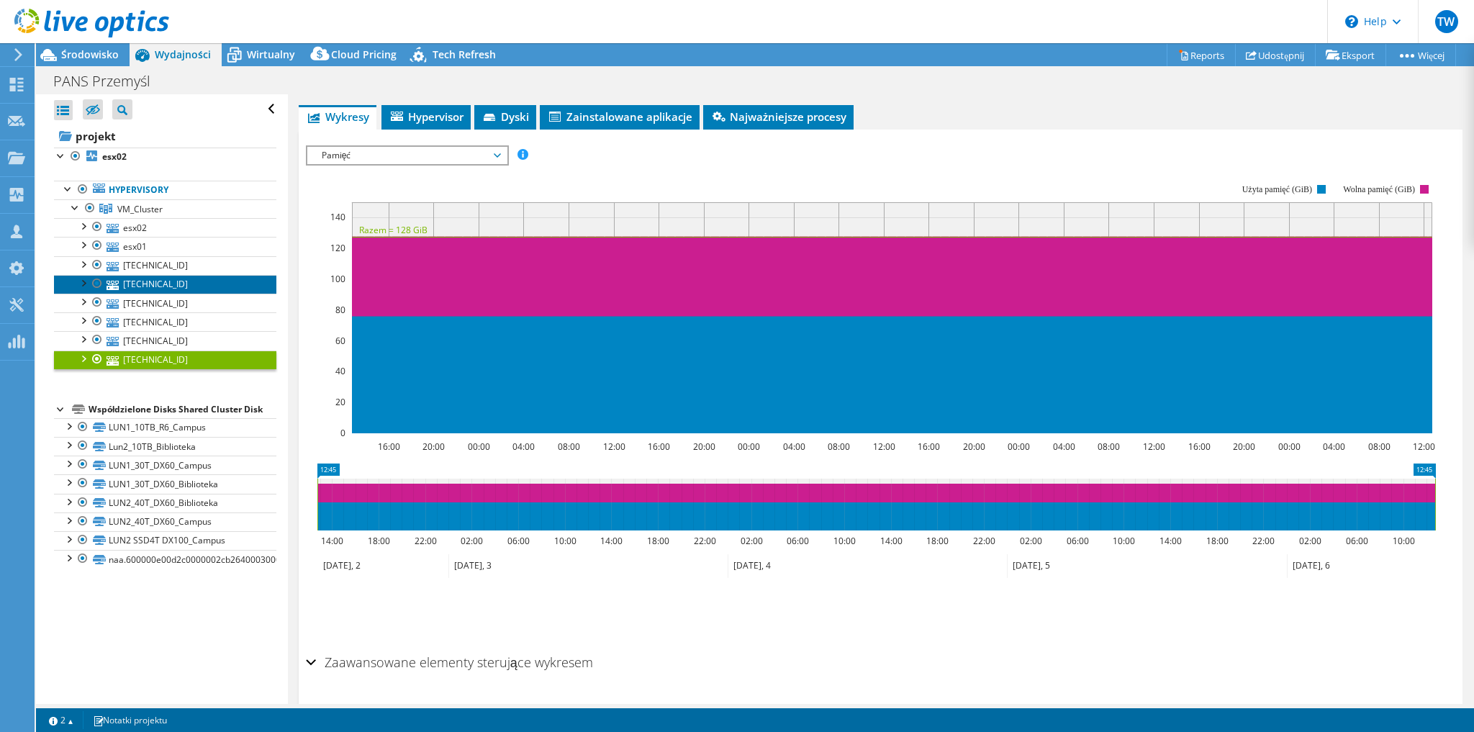
click at [135, 282] on link "[TECHNICAL_ID]" at bounding box center [165, 284] width 222 height 19
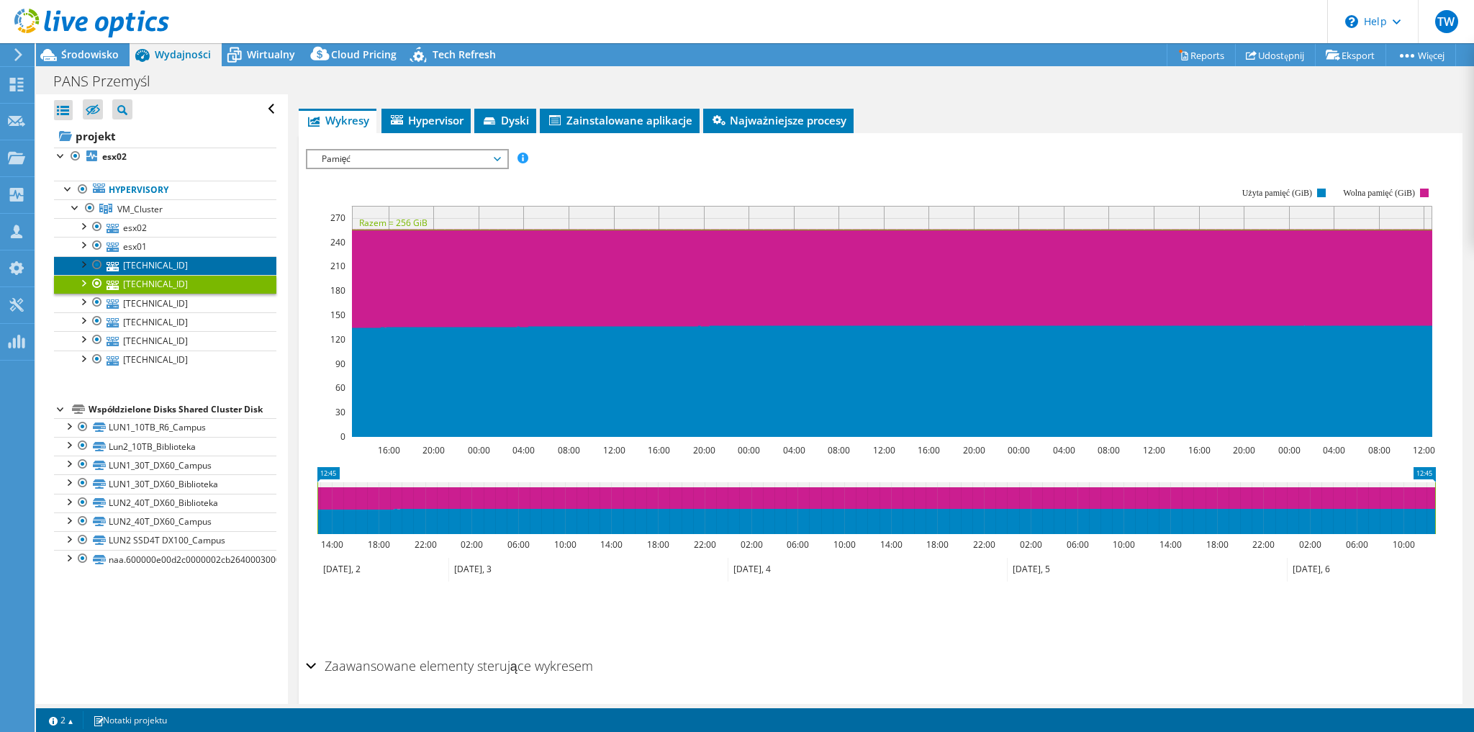
click at [145, 270] on link "[TECHNICAL_ID]" at bounding box center [165, 265] width 222 height 19
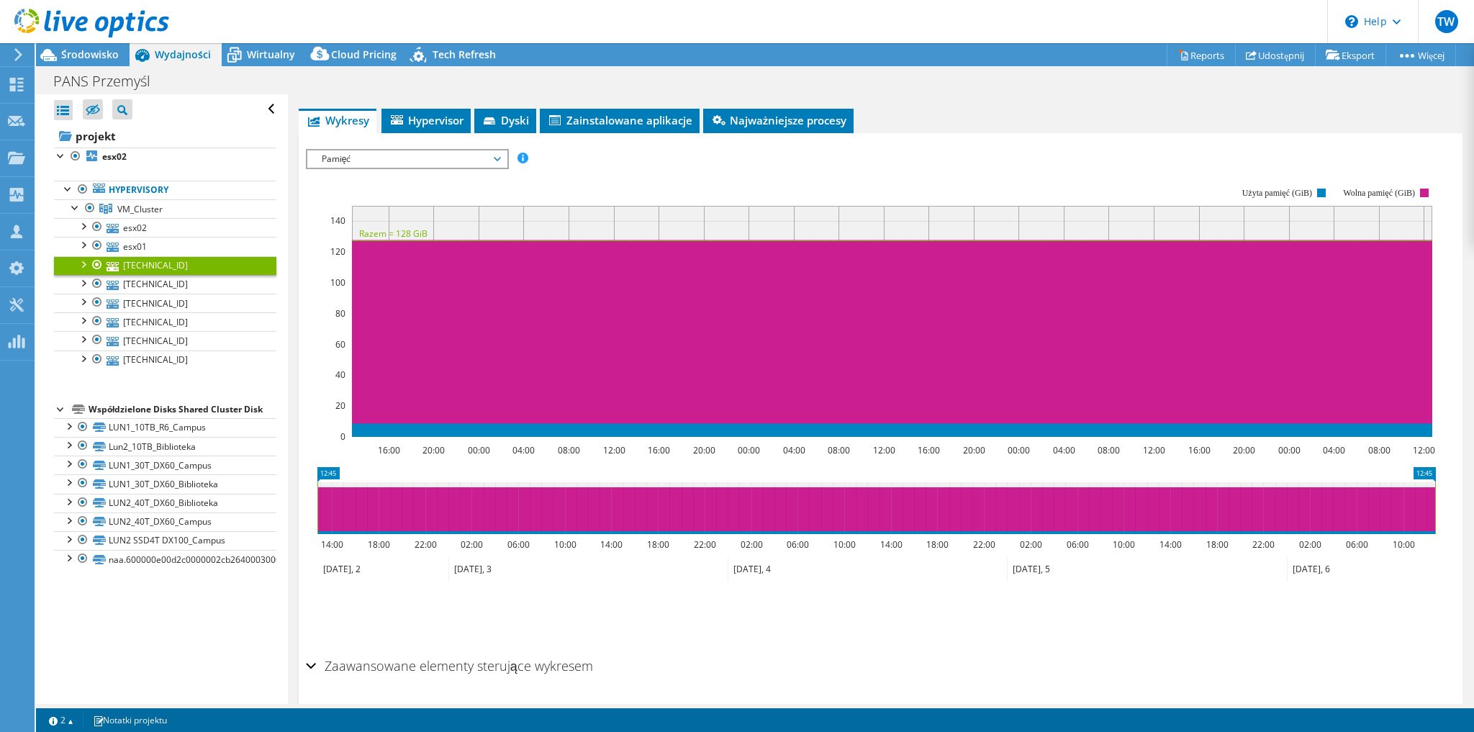
click at [207, 172] on ul "Hypervisory VM_Cluster esx02" at bounding box center [165, 274] width 222 height 217
click at [199, 157] on link "esx02" at bounding box center [165, 156] width 222 height 19
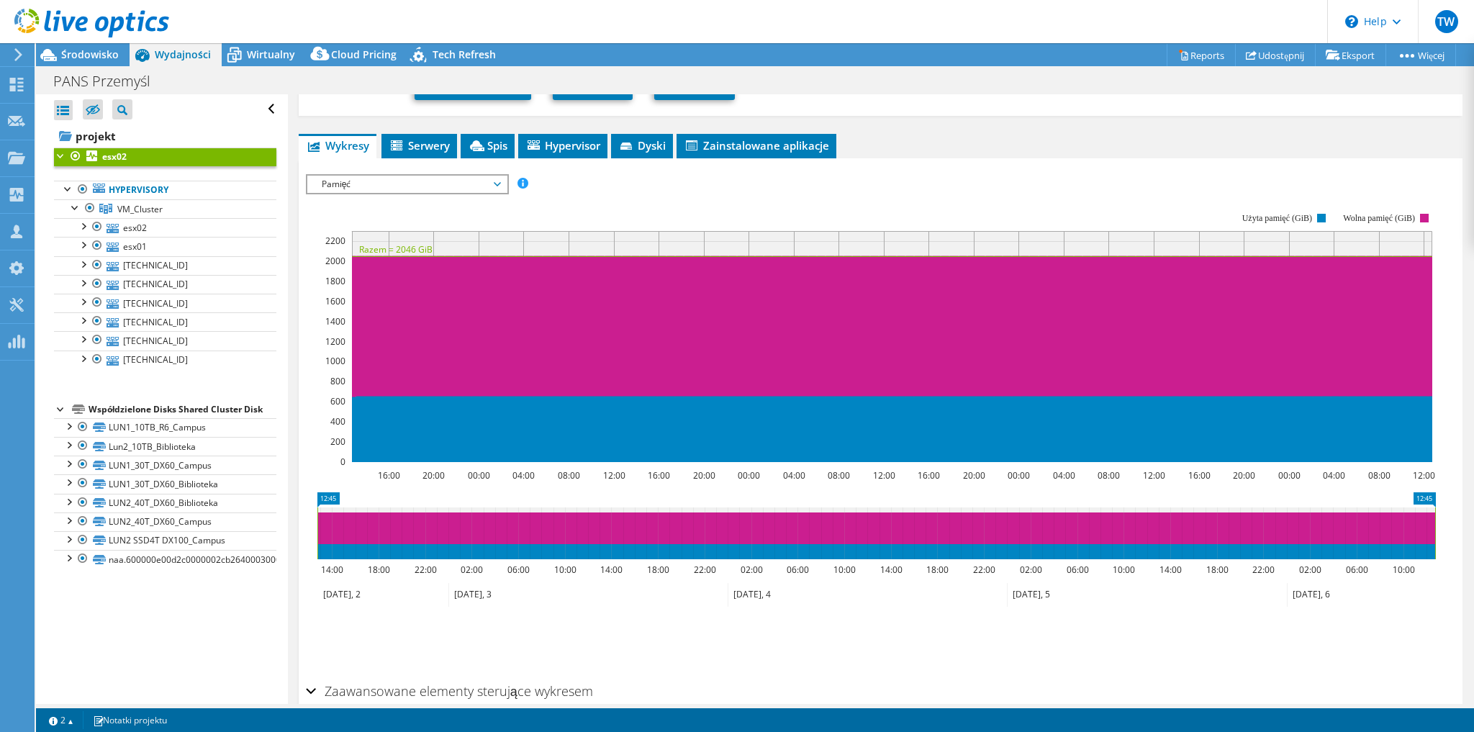
scroll to position [230, 0]
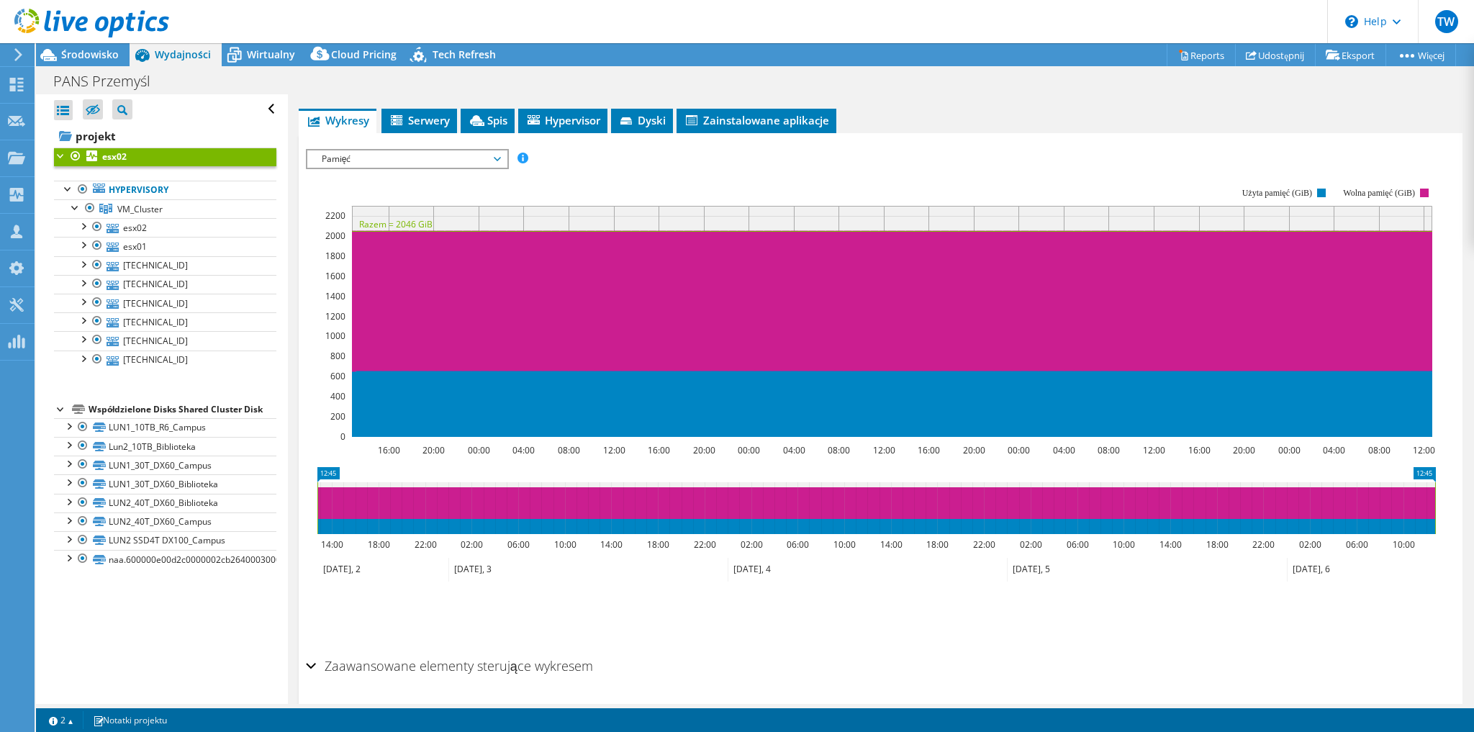
click at [373, 155] on span "Pamięć" at bounding box center [406, 158] width 185 height 17
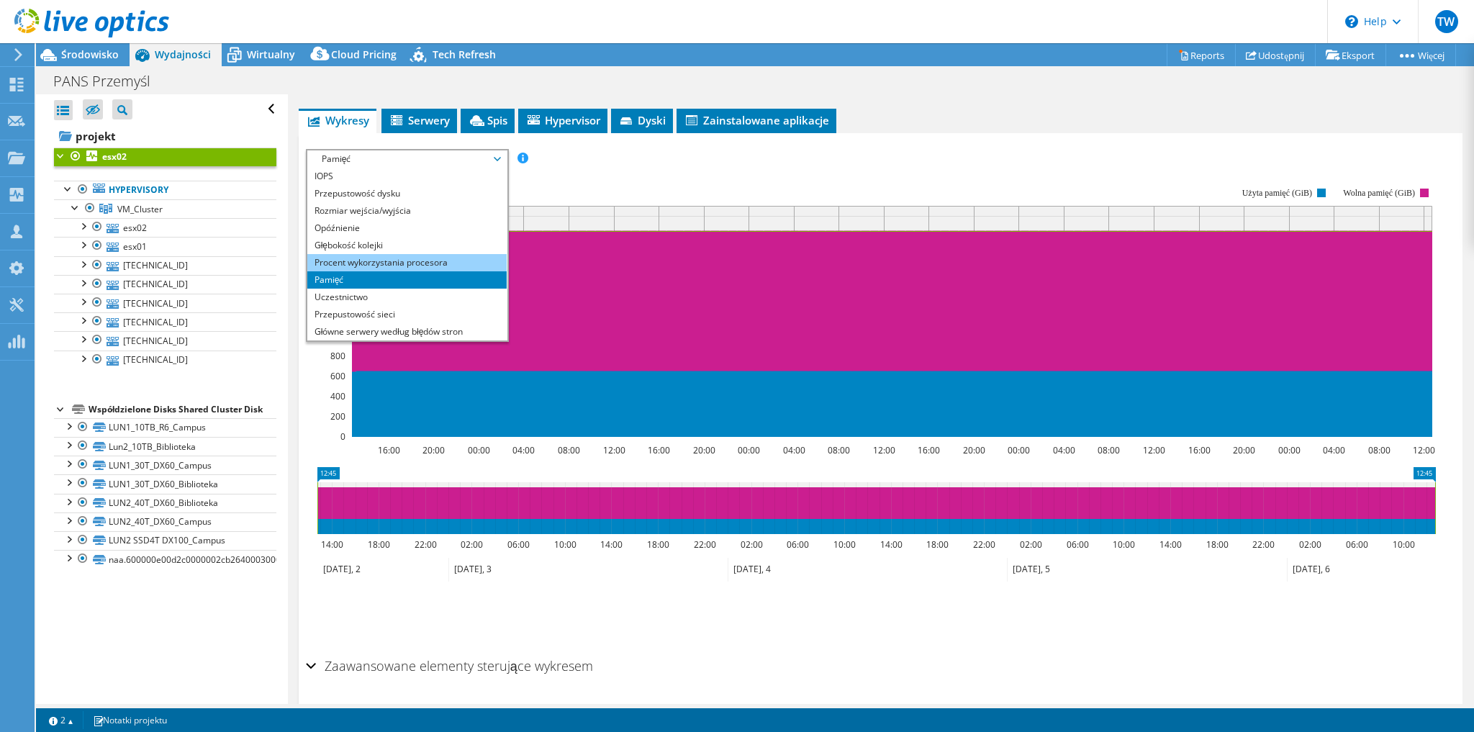
click at [375, 265] on li "Procent wykorzystania procesora" at bounding box center [406, 262] width 199 height 17
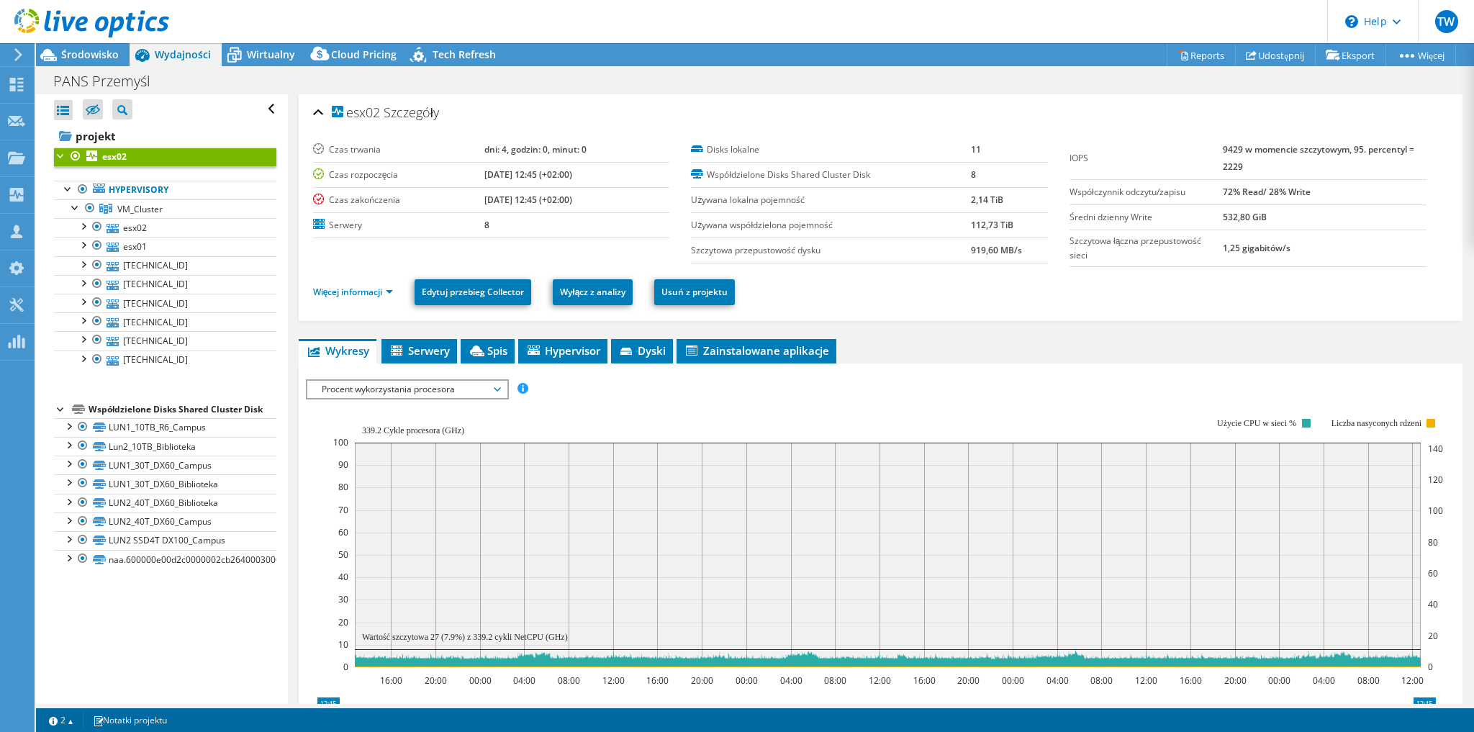
select select "EULondon"
select select "EUR"
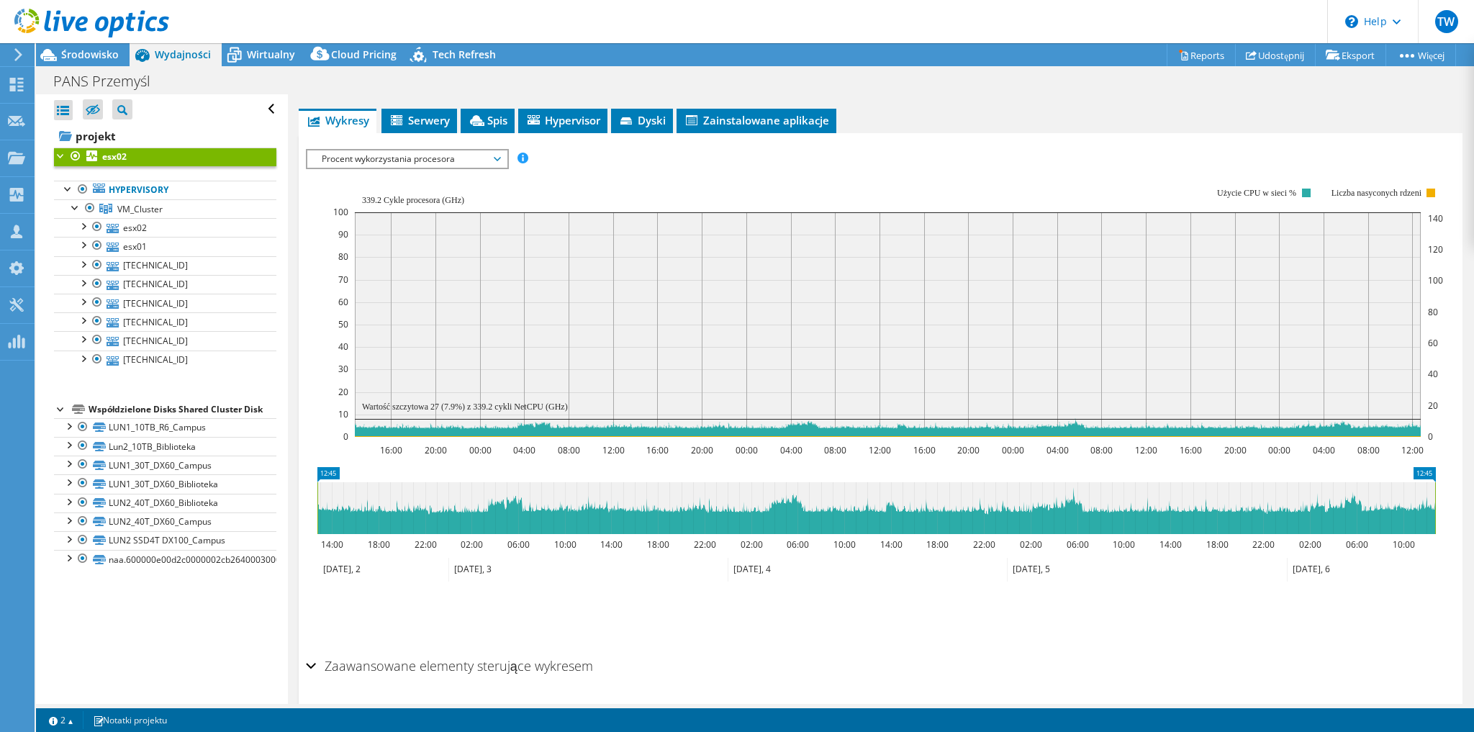
drag, startPoint x: 429, startPoint y: 402, endPoint x: 439, endPoint y: 404, distance: 10.2
click at [439, 404] on text "Wartość szczytowa 27 (7.9%) z 339.2 cykli NetCPU (GHz)" at bounding box center [465, 406] width 206 height 10
click at [437, 407] on text "Wartość szczytowa 27 (7.9%) z 339.2 cykli NetCPU (GHz)" at bounding box center [465, 406] width 206 height 10
click at [160, 222] on link "esx02" at bounding box center [165, 227] width 222 height 19
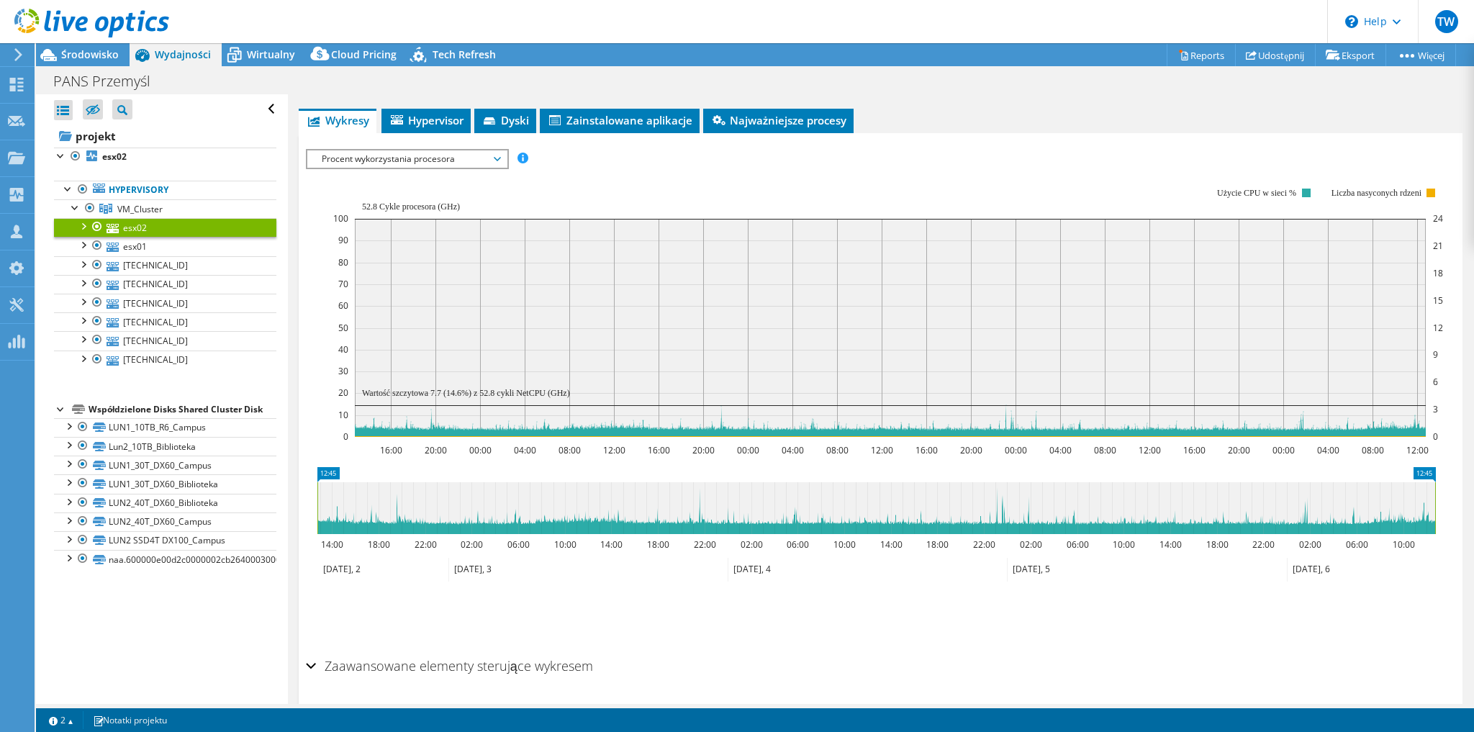
scroll to position [90, 0]
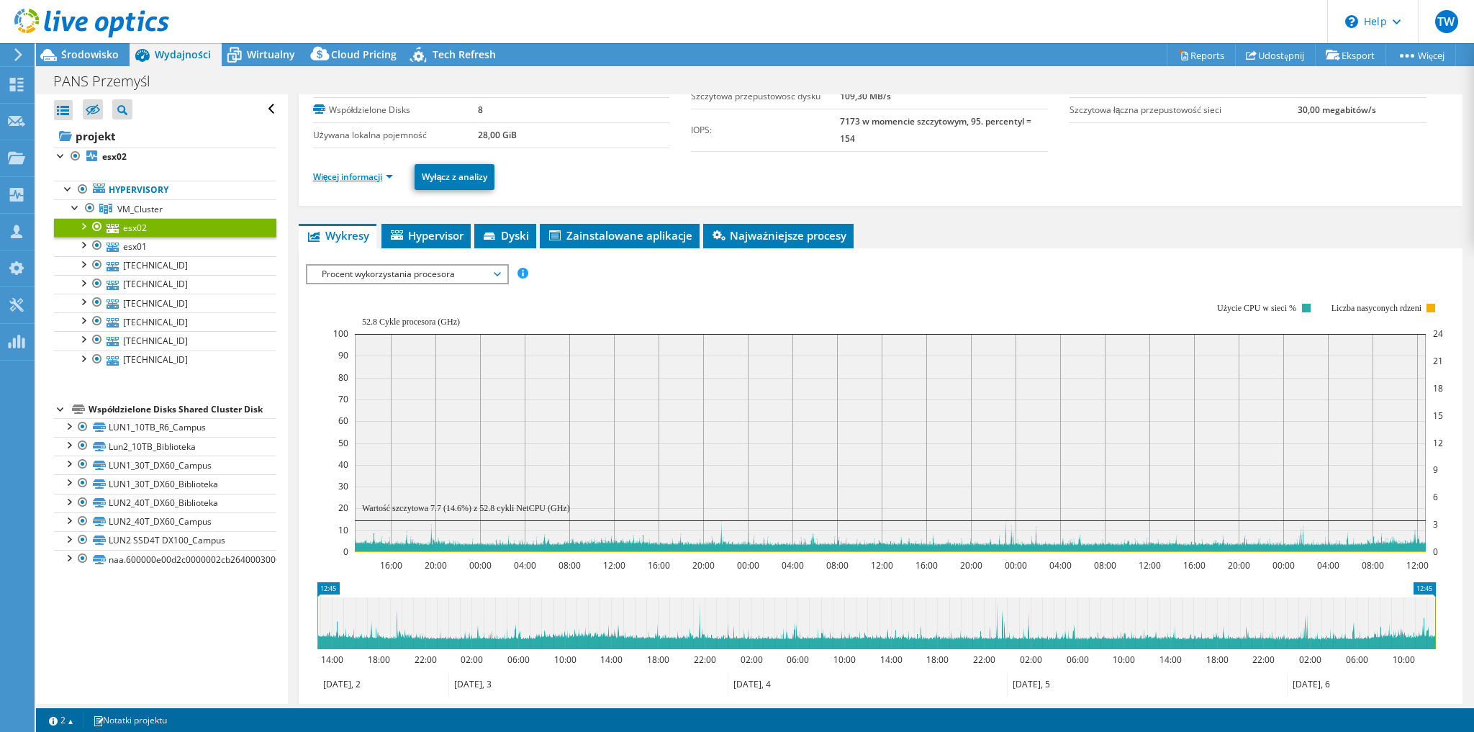
click at [383, 171] on link "Więcej informacji" at bounding box center [353, 177] width 81 height 12
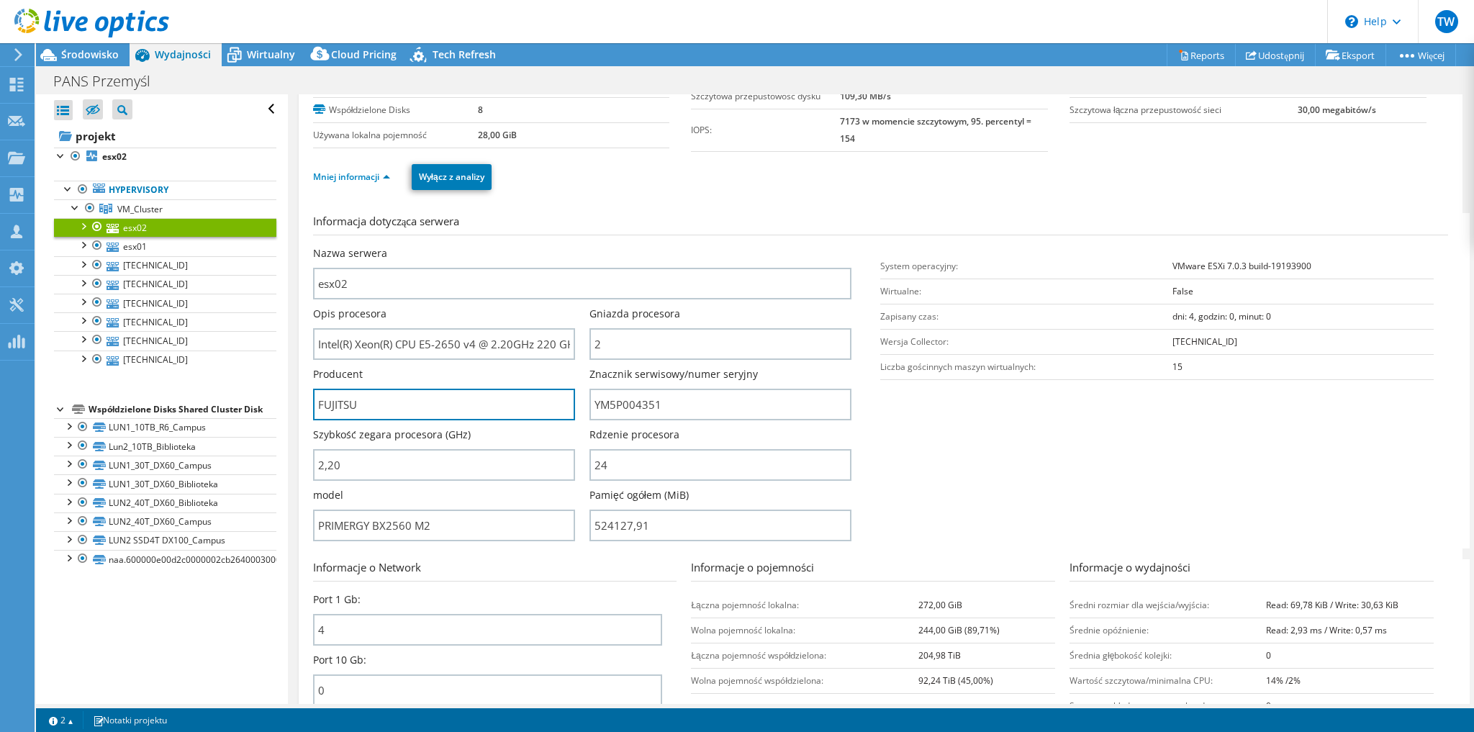
drag, startPoint x: 354, startPoint y: 407, endPoint x: 309, endPoint y: 411, distance: 44.8
click at [309, 411] on div "esx02 Szczegóły System operacyjny VMware ESXi 7.0.3 build-19193900 Disks lokaln…" at bounding box center [880, 431] width 1163 height 854
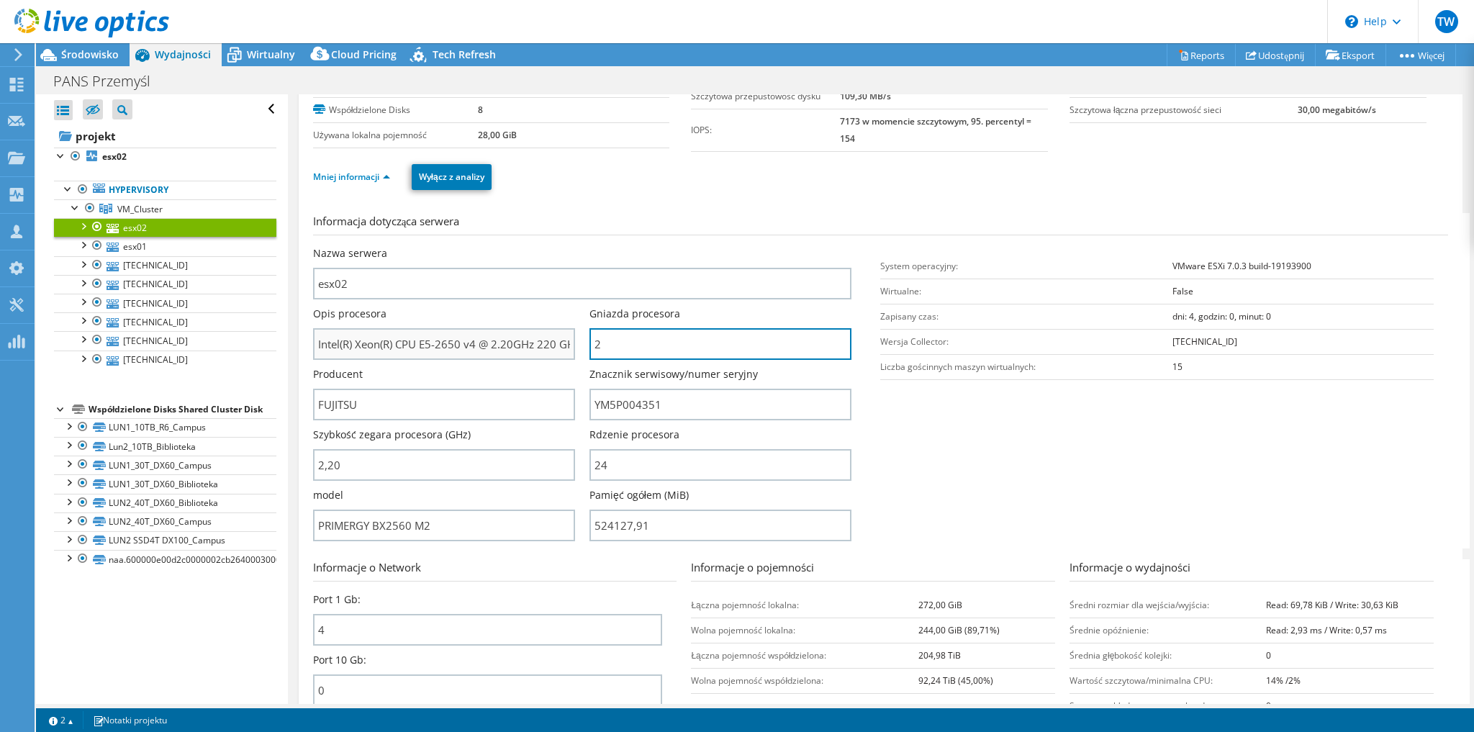
drag, startPoint x: 635, startPoint y: 340, endPoint x: 568, endPoint y: 340, distance: 66.9
click at [568, 246] on div "Nazwa serwera esx02 Opis procesora Intel(R) Xeon(R) CPU E5-2650 v4 @ 2.20GHz 22…" at bounding box center [589, 246] width 553 height 0
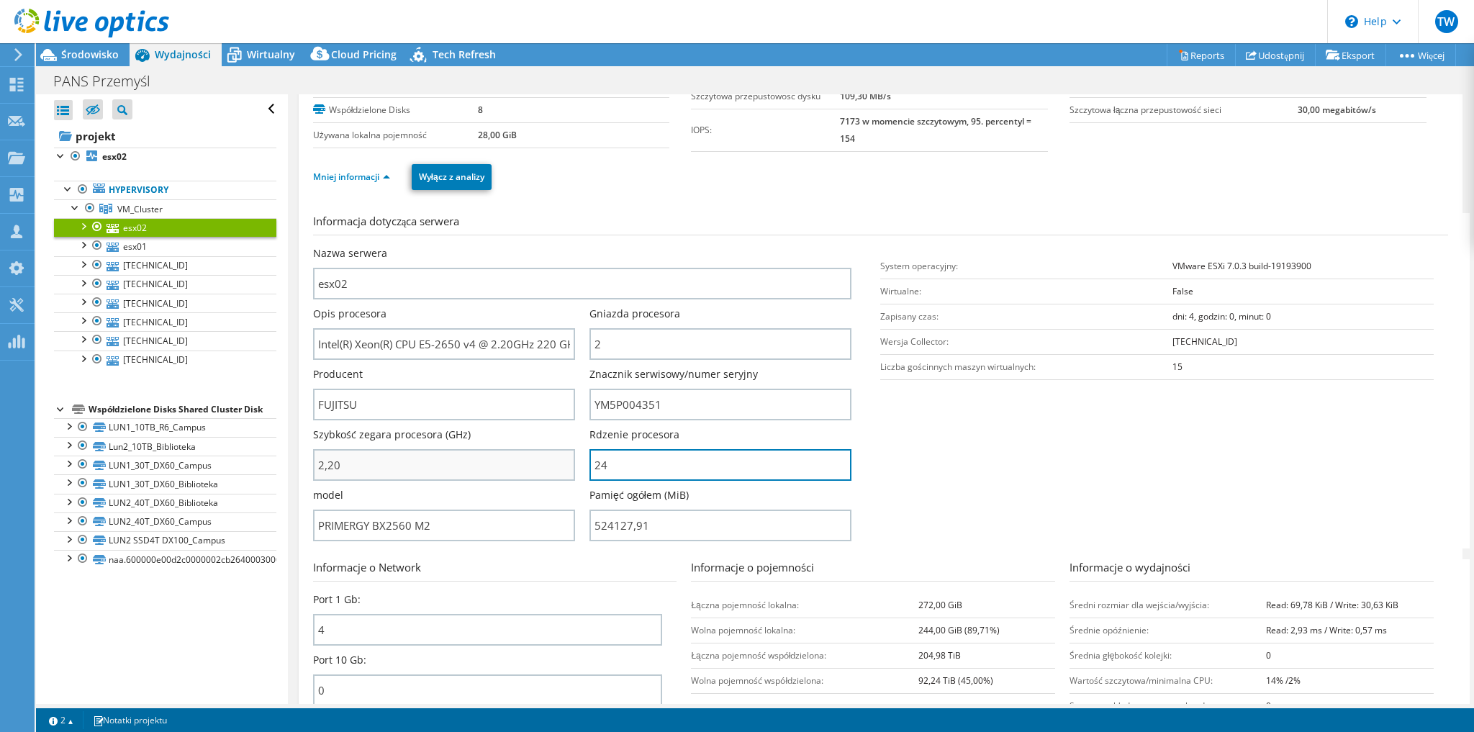
drag, startPoint x: 610, startPoint y: 457, endPoint x: 550, endPoint y: 454, distance: 60.5
click at [550, 246] on div "Nazwa serwera esx02 Opis procesora Intel(R) Xeon(R) CPU E5-2650 v4 @ 2.20GHz 22…" at bounding box center [589, 246] width 553 height 0
click at [612, 468] on input "24" at bounding box center [720, 465] width 262 height 32
drag, startPoint x: 614, startPoint y: 466, endPoint x: 594, endPoint y: 464, distance: 20.3
click at [594, 464] on input "24" at bounding box center [720, 465] width 262 height 32
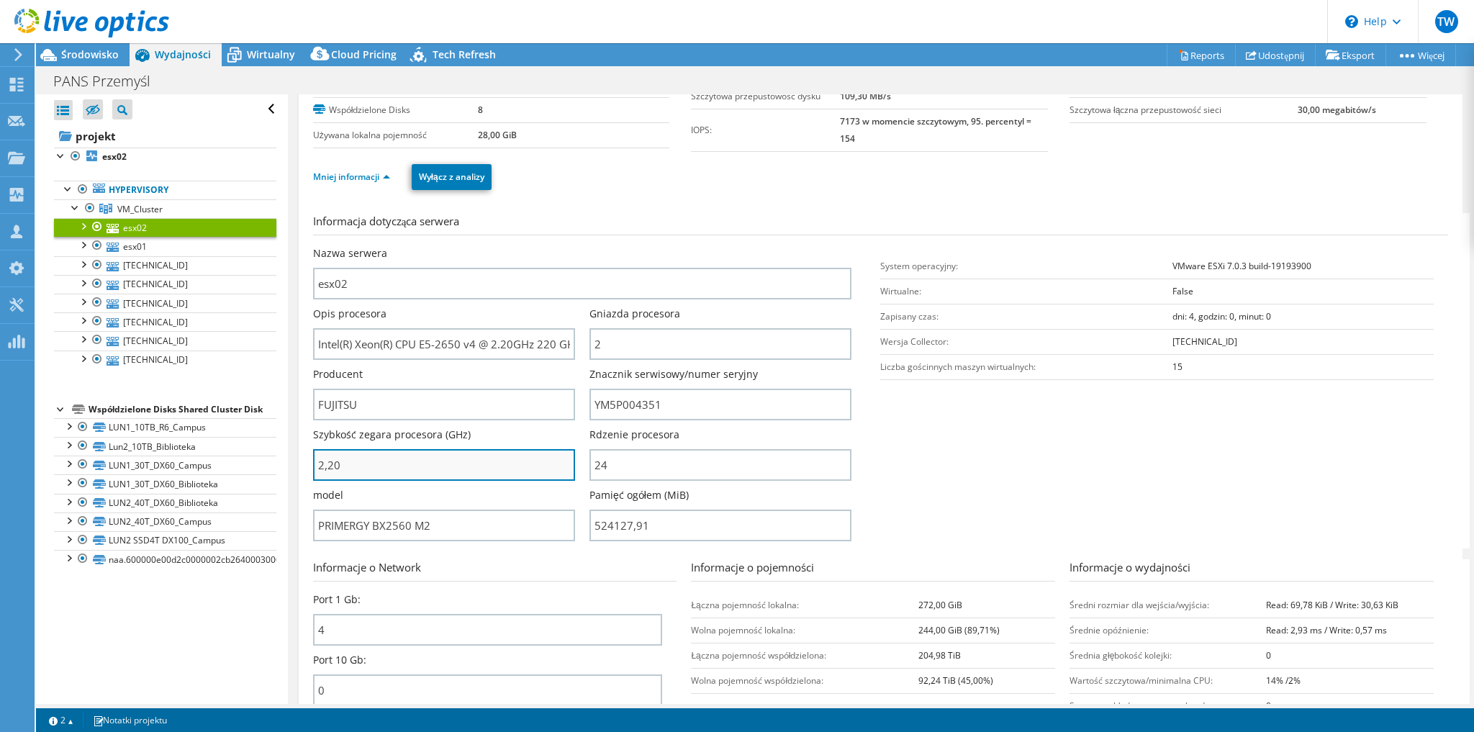
drag, startPoint x: 349, startPoint y: 468, endPoint x: 313, endPoint y: 468, distance: 36.0
click at [313, 468] on input "2,20" at bounding box center [444, 465] width 262 height 32
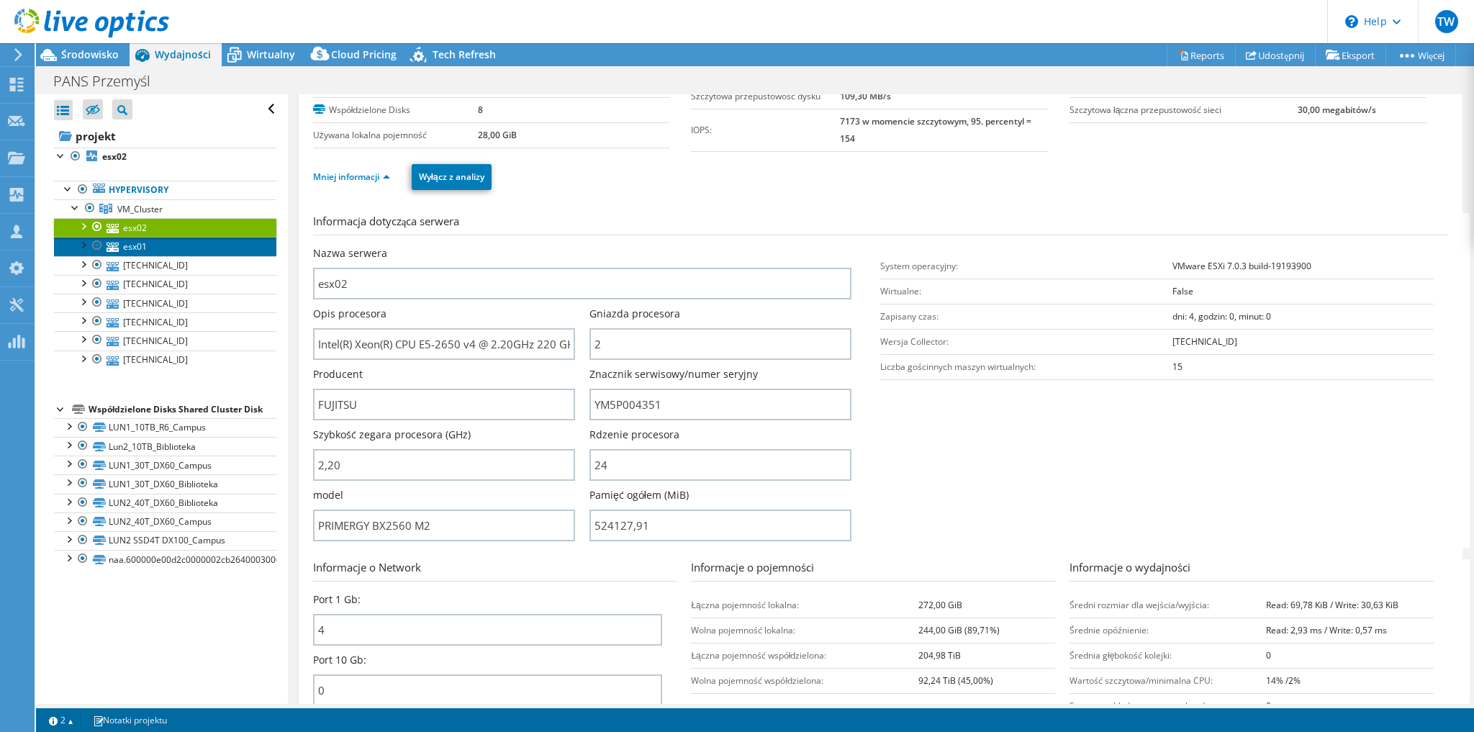
type input "220"
click at [148, 245] on link "esx01" at bounding box center [165, 246] width 222 height 19
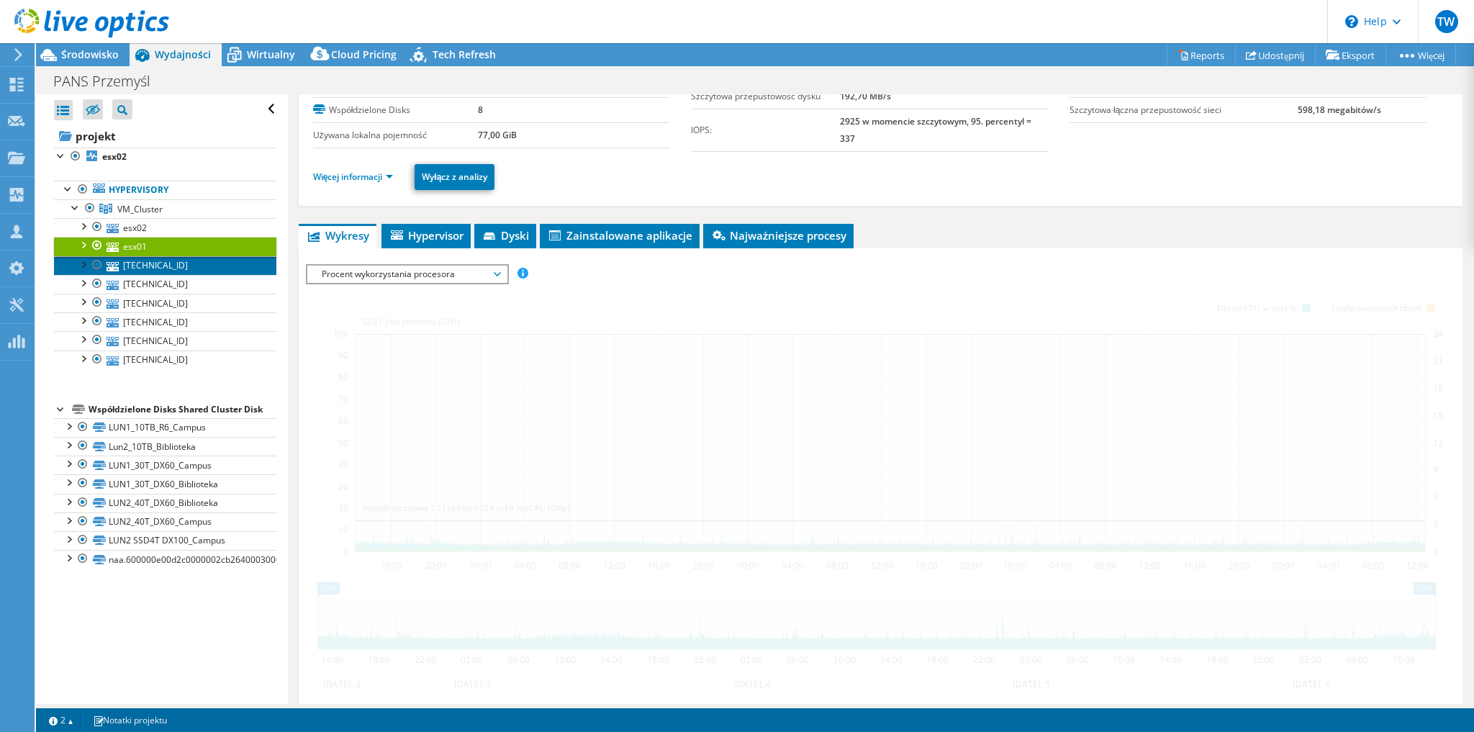
click at [156, 260] on link "[TECHNICAL_ID]" at bounding box center [165, 265] width 222 height 19
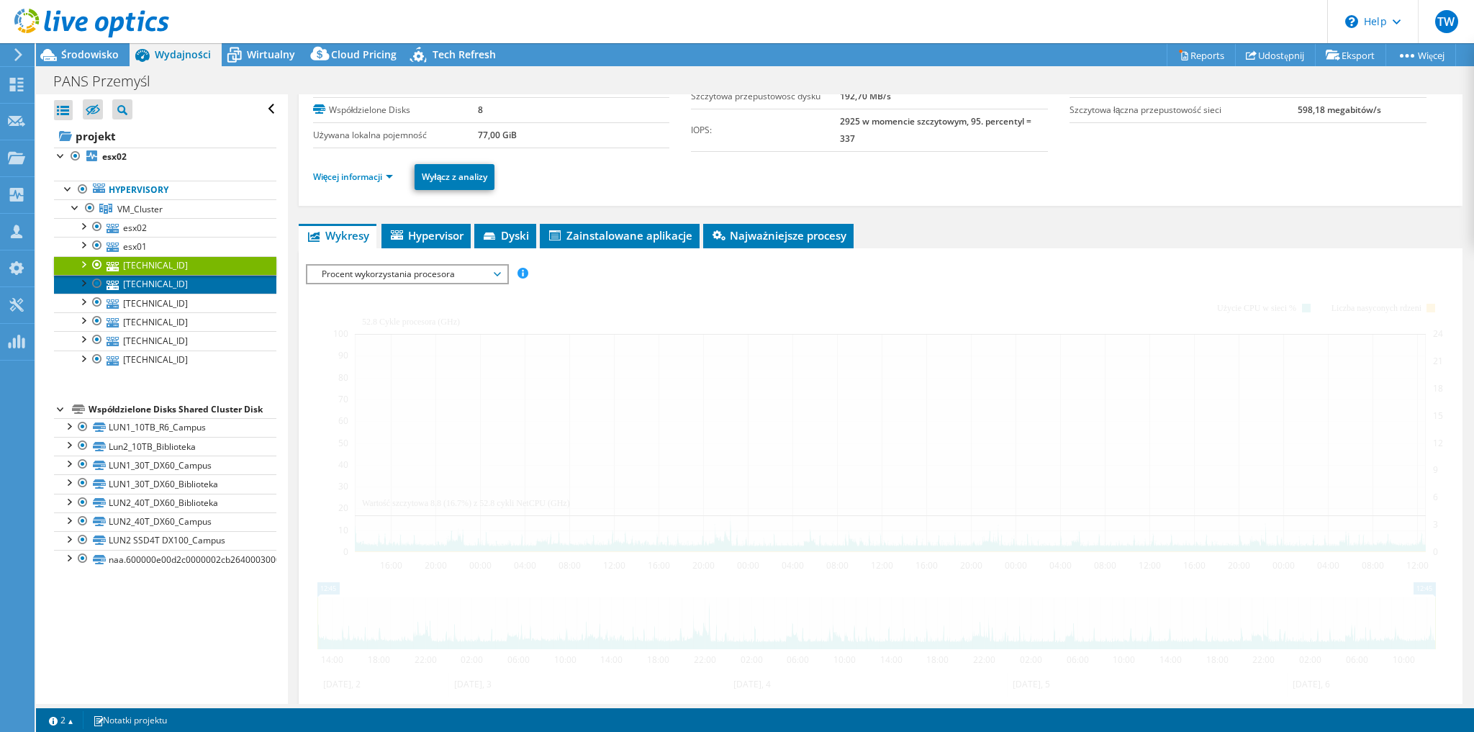
click at [162, 279] on link "[TECHNICAL_ID]" at bounding box center [165, 284] width 222 height 19
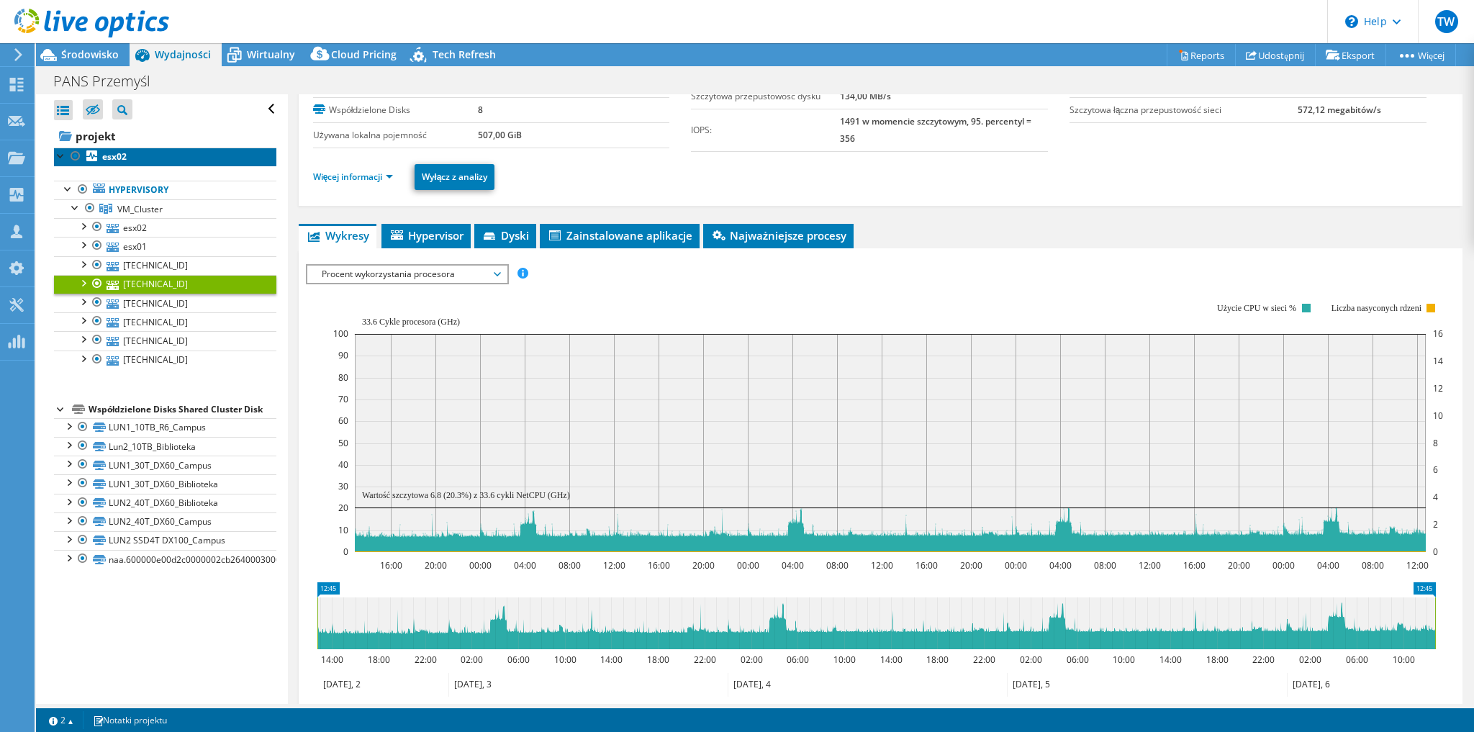
click at [129, 157] on link "esx02" at bounding box center [165, 156] width 222 height 19
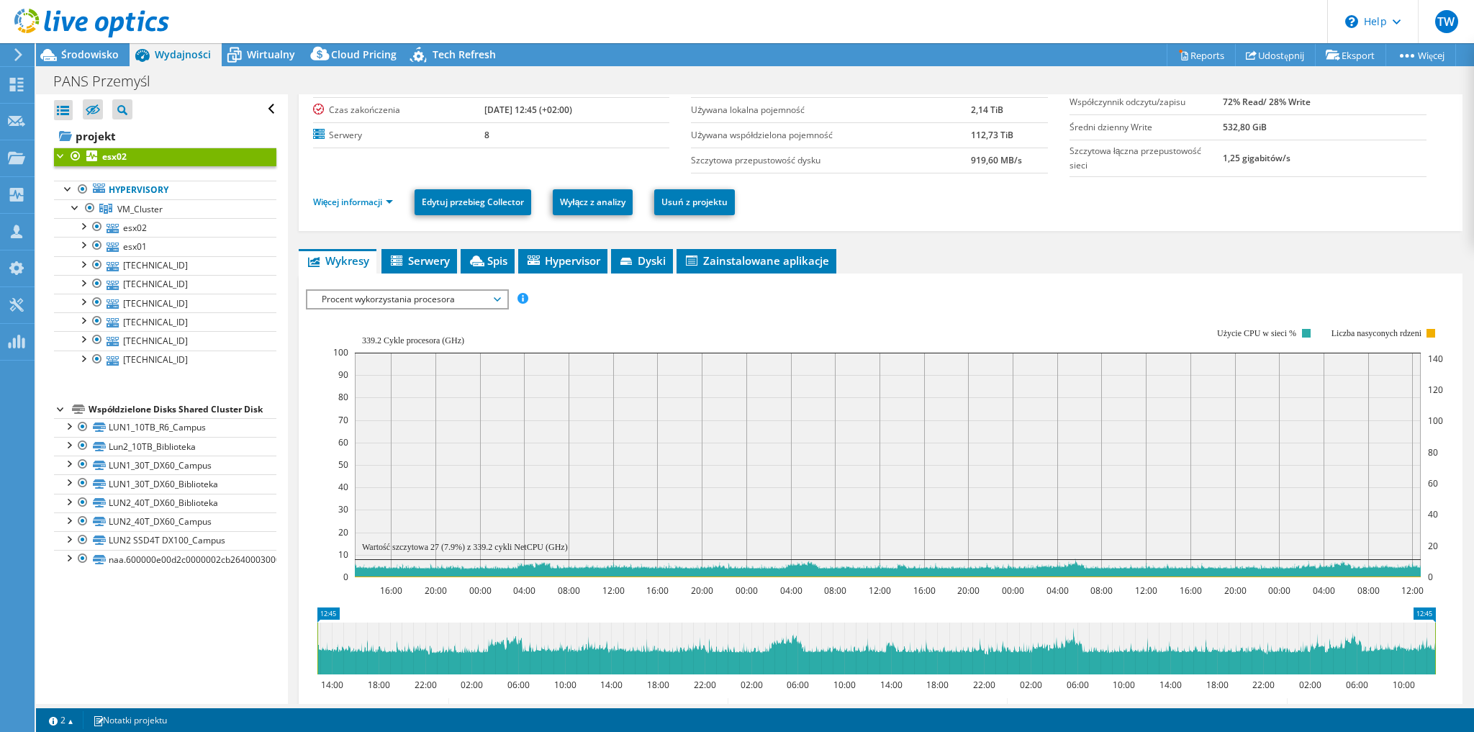
drag, startPoint x: 363, startPoint y: 335, endPoint x: 374, endPoint y: 343, distance: 14.0
click at [373, 340] on text "339.2 Cykle procesora (GHz)" at bounding box center [413, 340] width 102 height 10
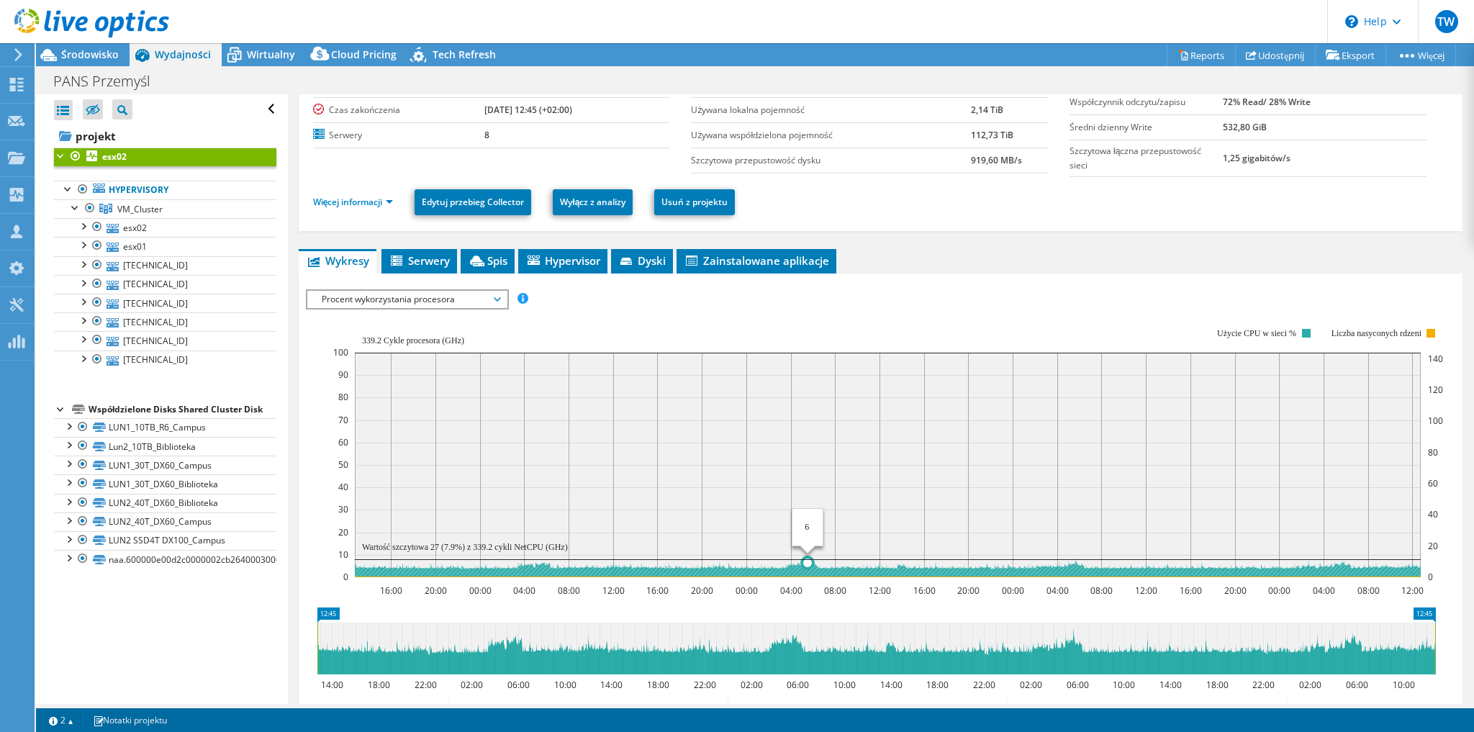
click at [806, 558] on circle at bounding box center [808, 563] width 12 height 12
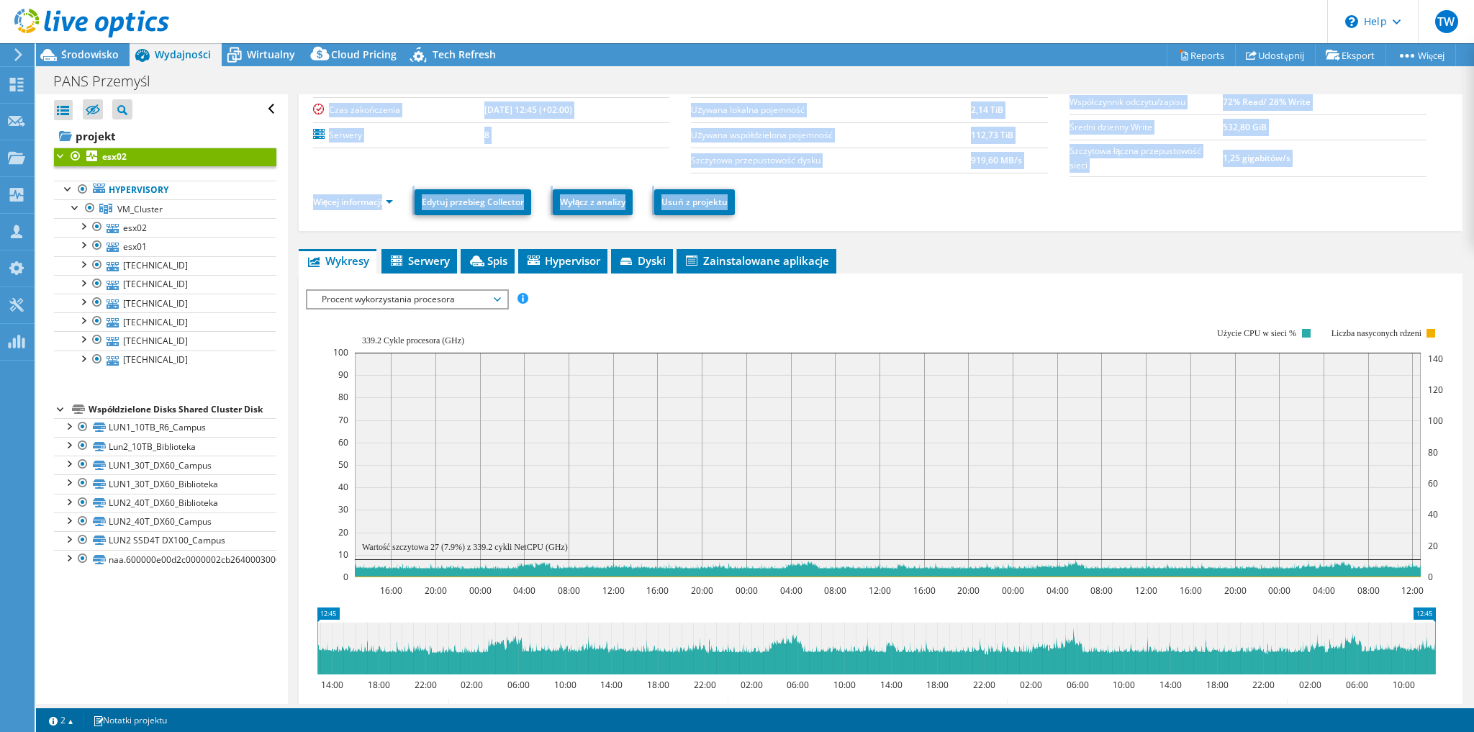
drag, startPoint x: 1285, startPoint y: 192, endPoint x: 314, endPoint y: 109, distance: 974.8
click at [314, 109] on section "Czas trwania dni: 4, godzin: 0, minut: 0 Czas rozpoczęcia 10.02.2025, 12:45 (+0…" at bounding box center [880, 112] width 1135 height 130
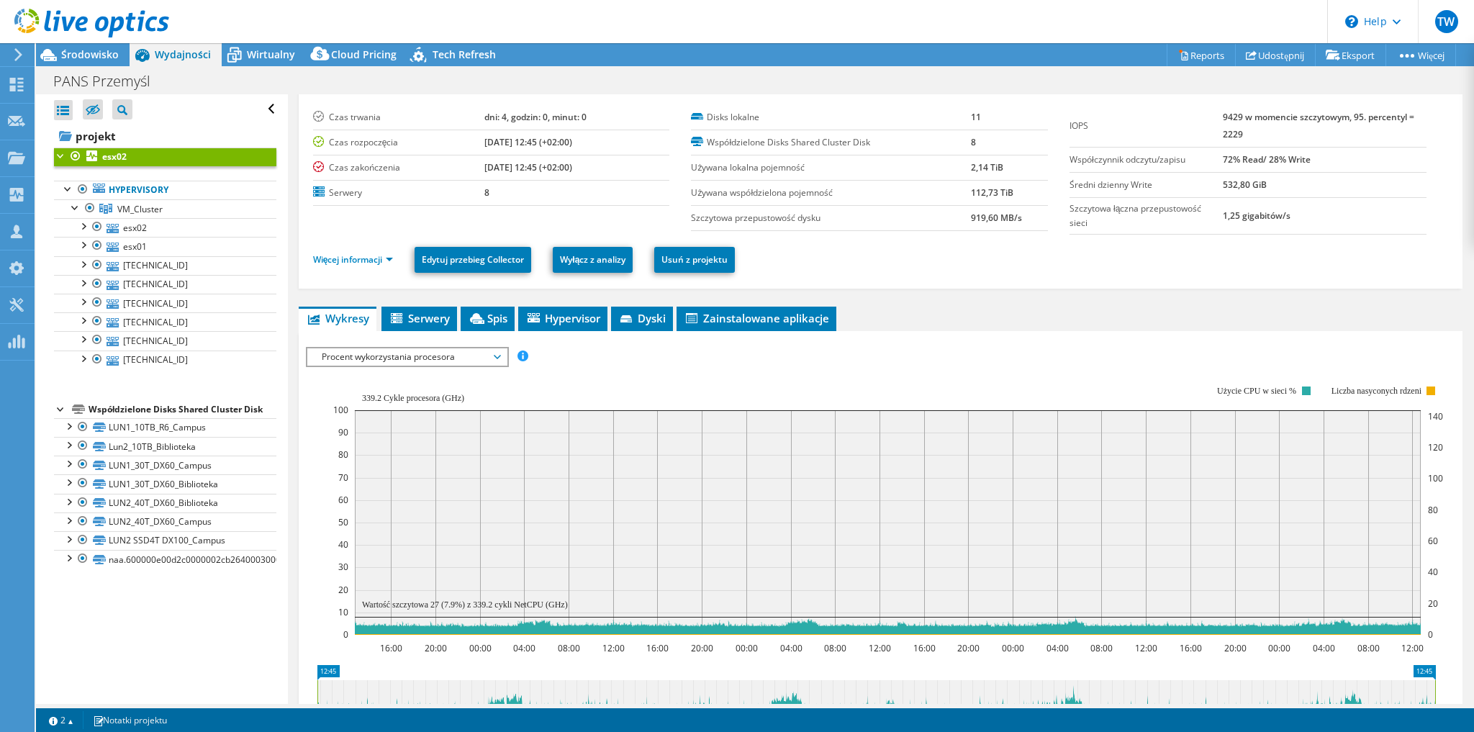
click at [927, 273] on div "Więcej informacji Edytuj przebieg Collector Wyłącz z analizy Usuń z projektu" at bounding box center [880, 260] width 1135 height 50
click at [250, 62] on div "Wirtualny" at bounding box center [264, 54] width 84 height 23
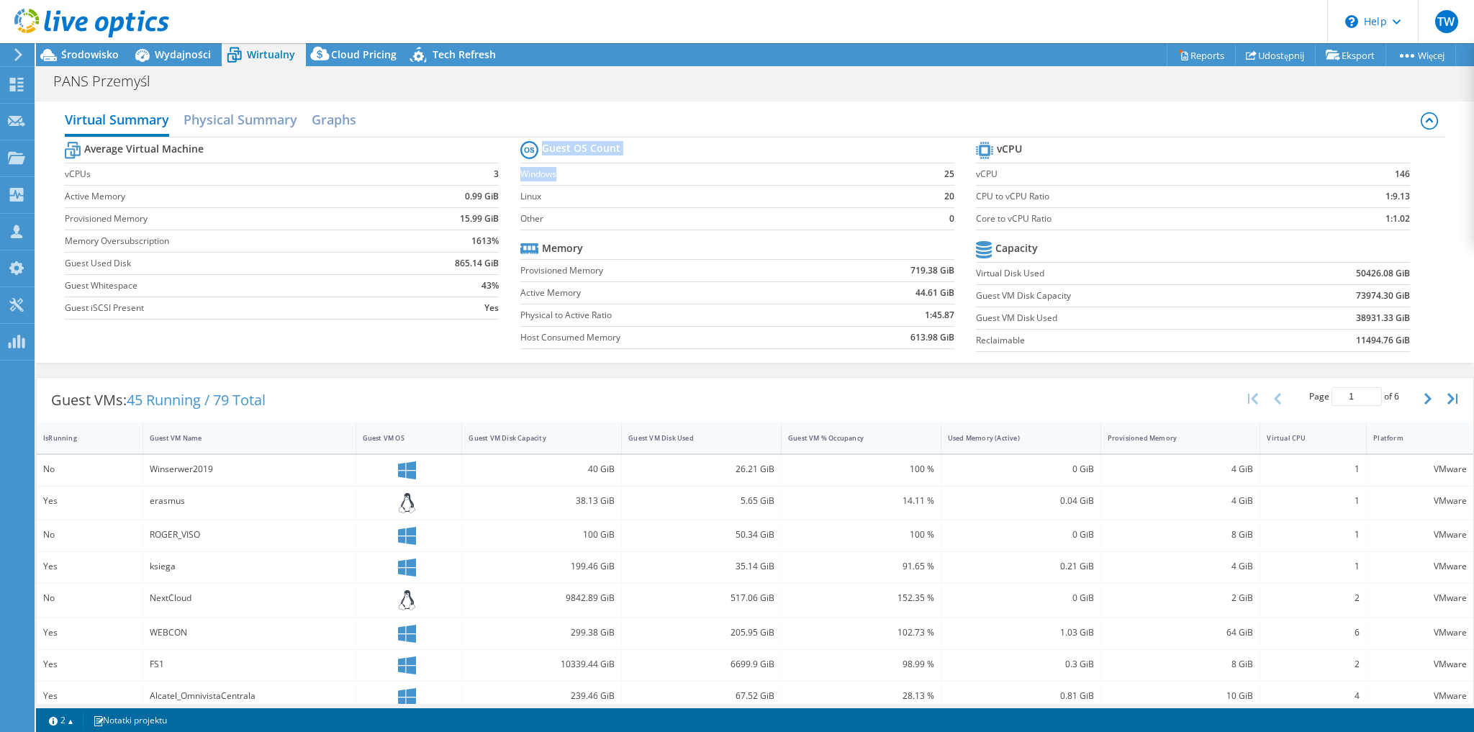
drag, startPoint x: 640, startPoint y: 179, endPoint x: 950, endPoint y: 166, distance: 310.4
click at [950, 166] on section "Guest OS Count Windows 25 Linux 20 Other 0 Memory Provisioned Memory 719.38 GiB…" at bounding box center [747, 246] width 455 height 219
drag, startPoint x: 950, startPoint y: 171, endPoint x: 622, endPoint y: 182, distance: 328.3
click at [622, 182] on section "Guest OS Count Windows 25 Linux 20 Other 0 Memory Provisioned Memory 719.38 GiB…" at bounding box center [747, 246] width 455 height 219
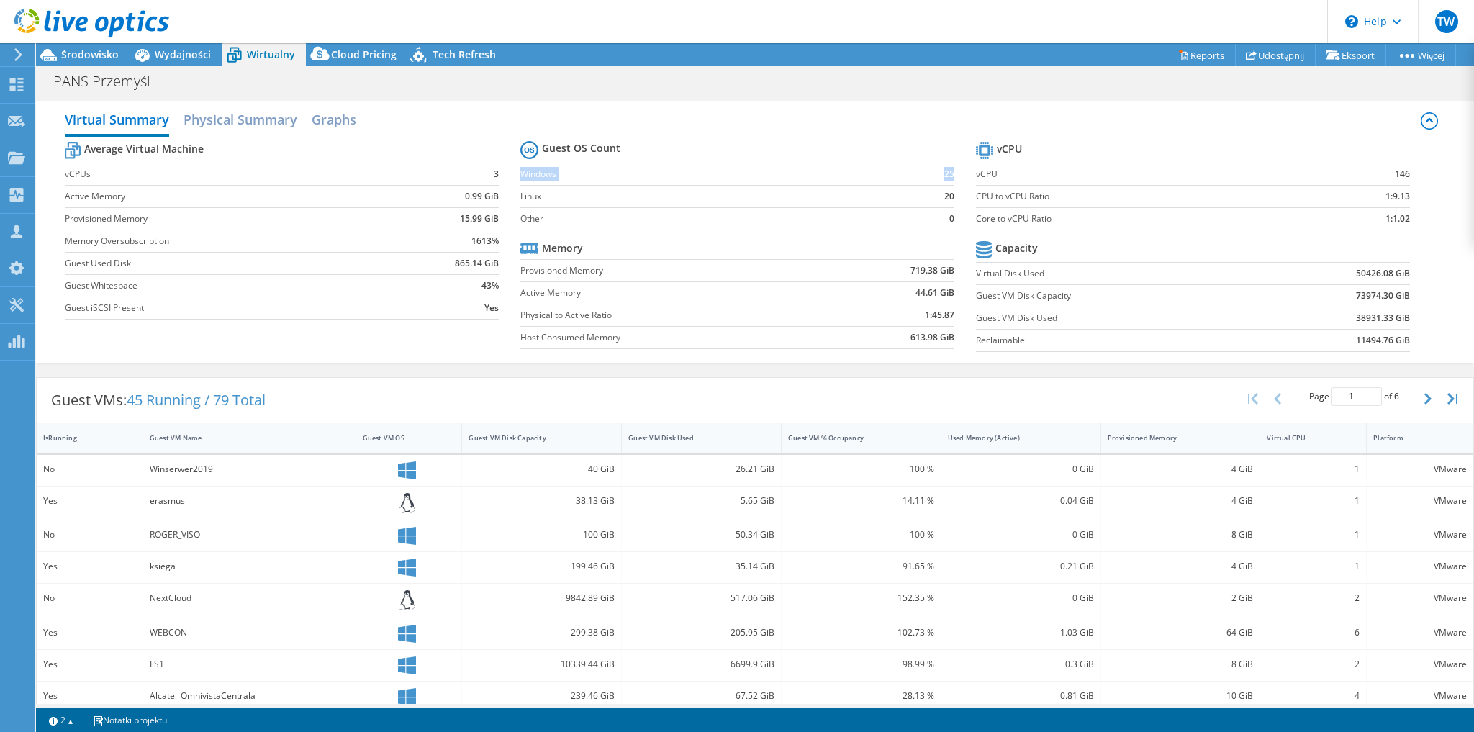
drag, startPoint x: 517, startPoint y: 173, endPoint x: 948, endPoint y: 173, distance: 430.3
click at [948, 173] on tr "Windows 25" at bounding box center [737, 174] width 434 height 22
drag, startPoint x: 559, startPoint y: 191, endPoint x: 946, endPoint y: 197, distance: 387.1
click at [946, 197] on tr "Linux 20" at bounding box center [737, 196] width 434 height 22
click at [337, 124] on h2 "Graphs" at bounding box center [334, 121] width 45 height 32
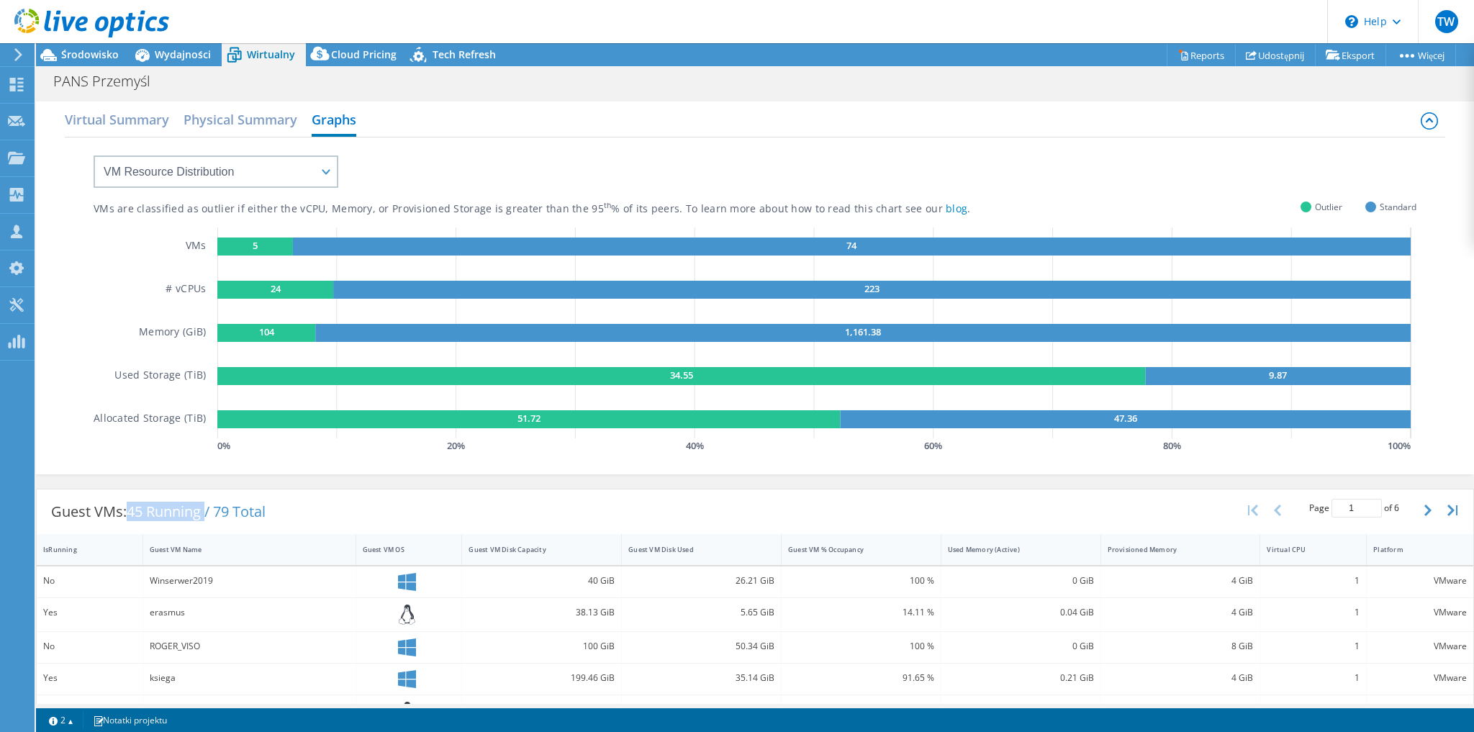
drag, startPoint x: 132, startPoint y: 508, endPoint x: 209, endPoint y: 506, distance: 77.0
click at [209, 506] on span "45 Running / 79 Total" at bounding box center [196, 510] width 139 height 19
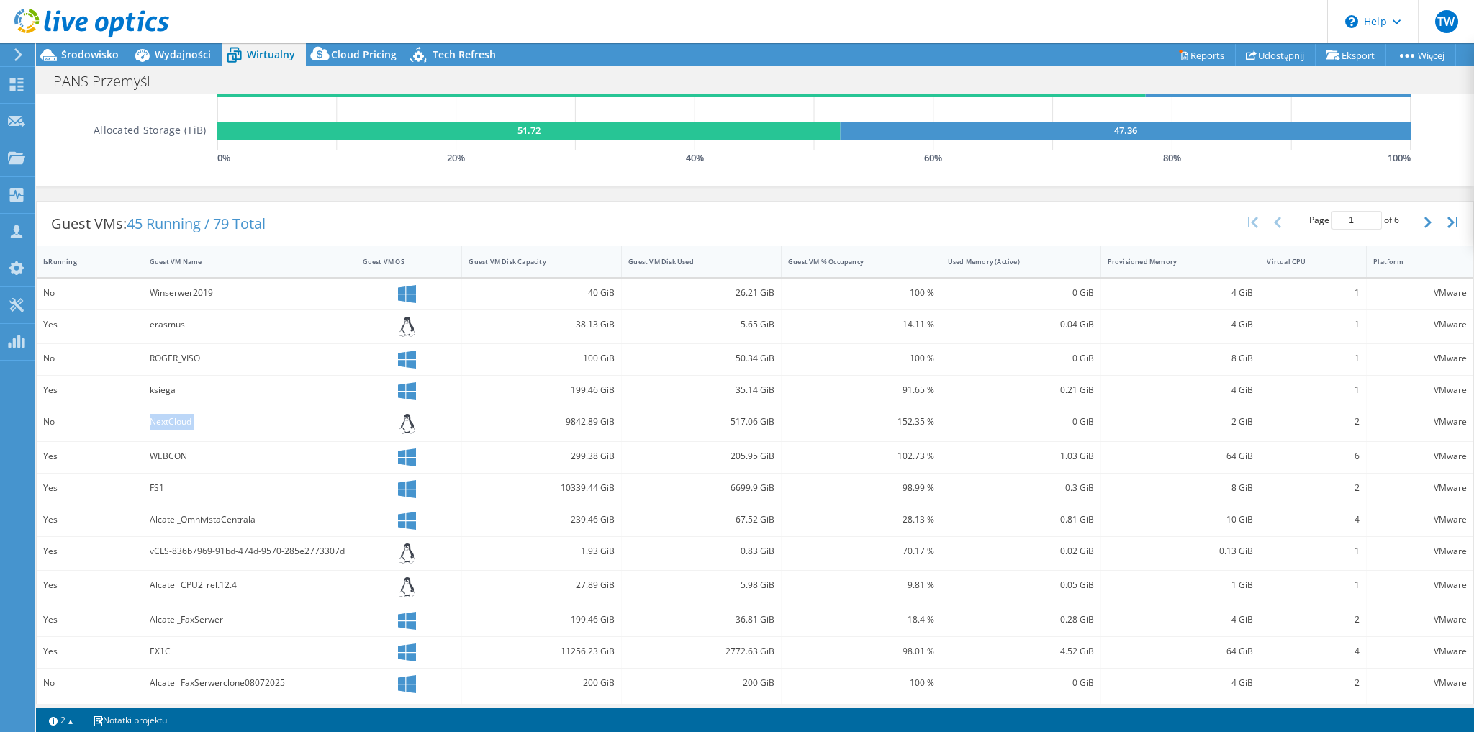
drag, startPoint x: 54, startPoint y: 422, endPoint x: 496, endPoint y: 421, distance: 442.5
click at [496, 421] on div "No NextCloud 9842.89 GiB 517.06 GiB 152.35 % 0 GiB 2 GiB 2 VMware" at bounding box center [755, 424] width 1436 height 34
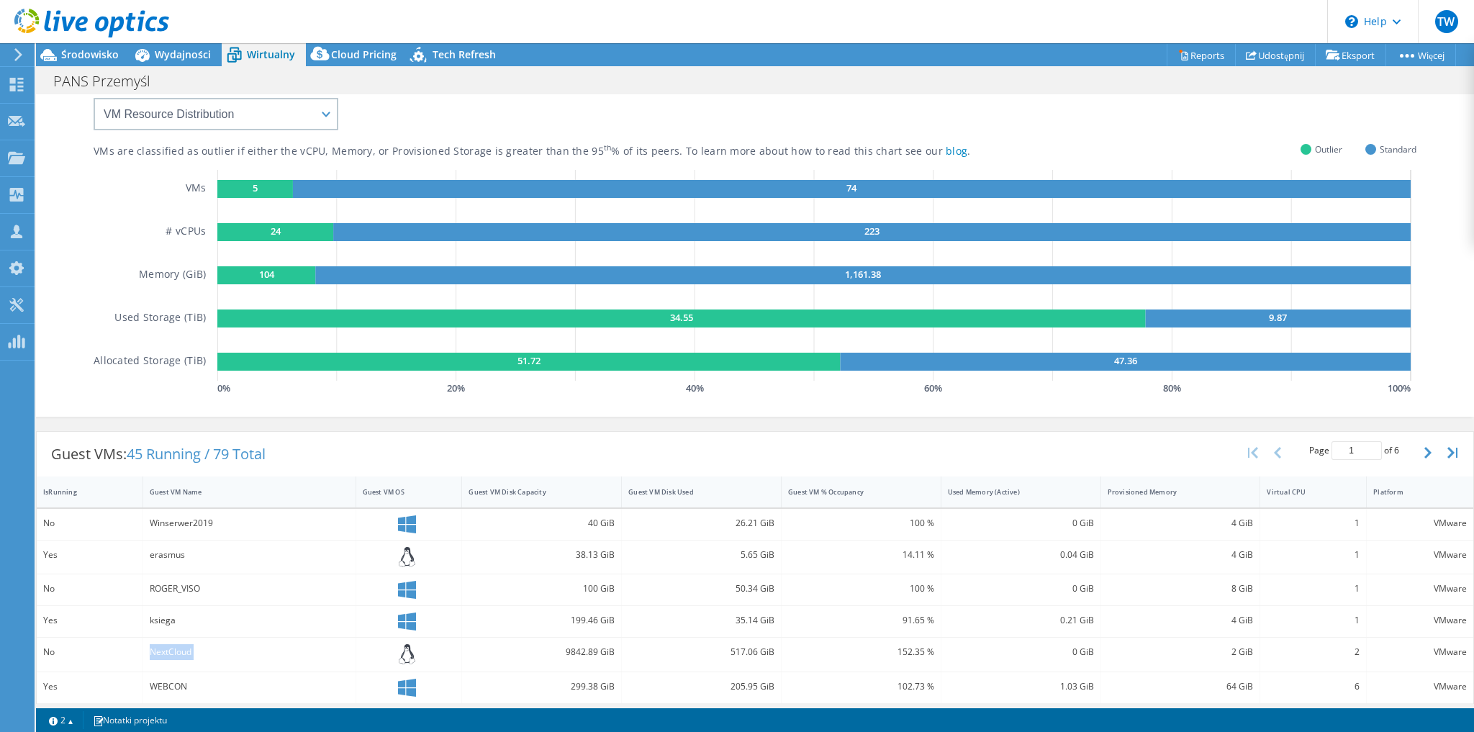
scroll to position [0, 0]
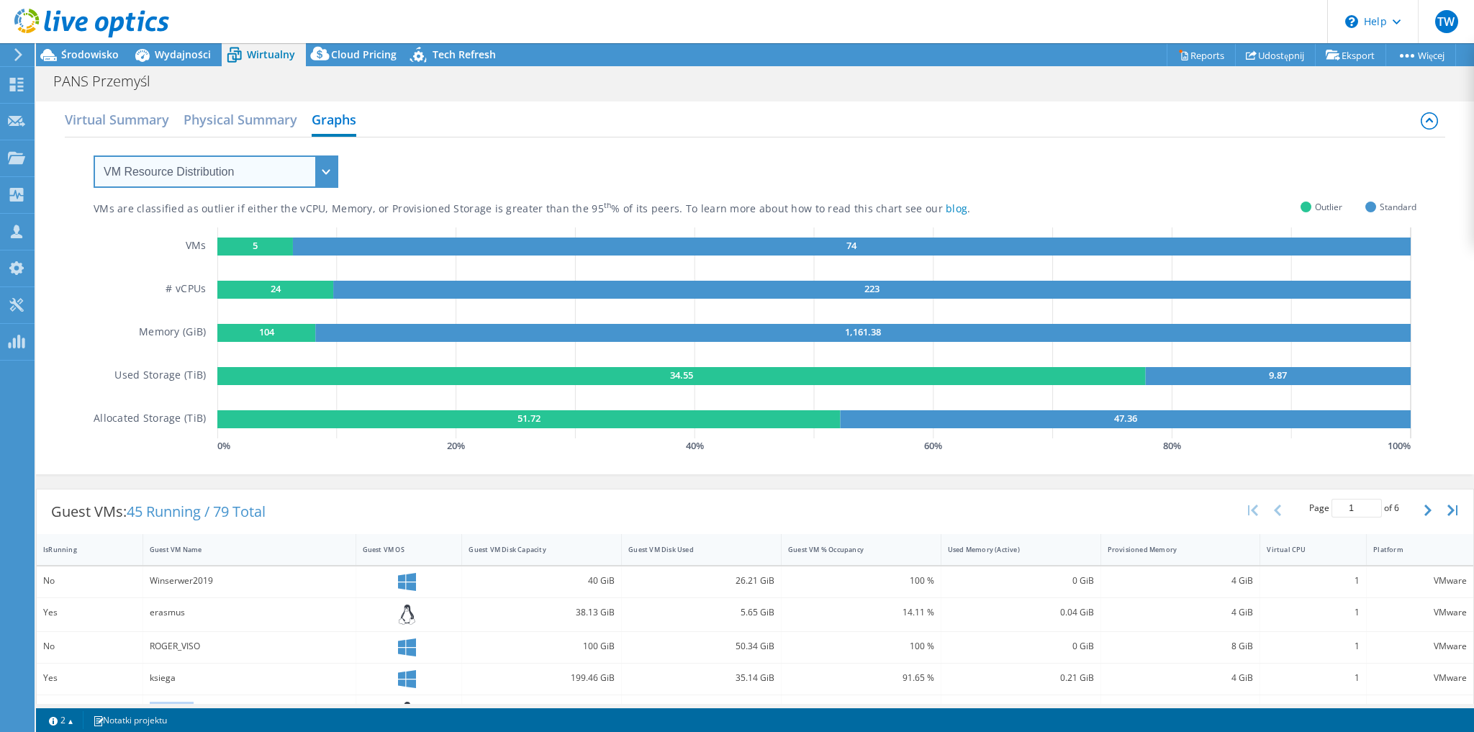
click at [330, 168] on select "VM Resource Distribution Provisioning Contrast Over Provisioning" at bounding box center [216, 171] width 245 height 32
select select "Over Provisioning"
click at [94, 155] on select "VM Resource Distribution Provisioning Contrast Over Provisioning" at bounding box center [216, 171] width 245 height 32
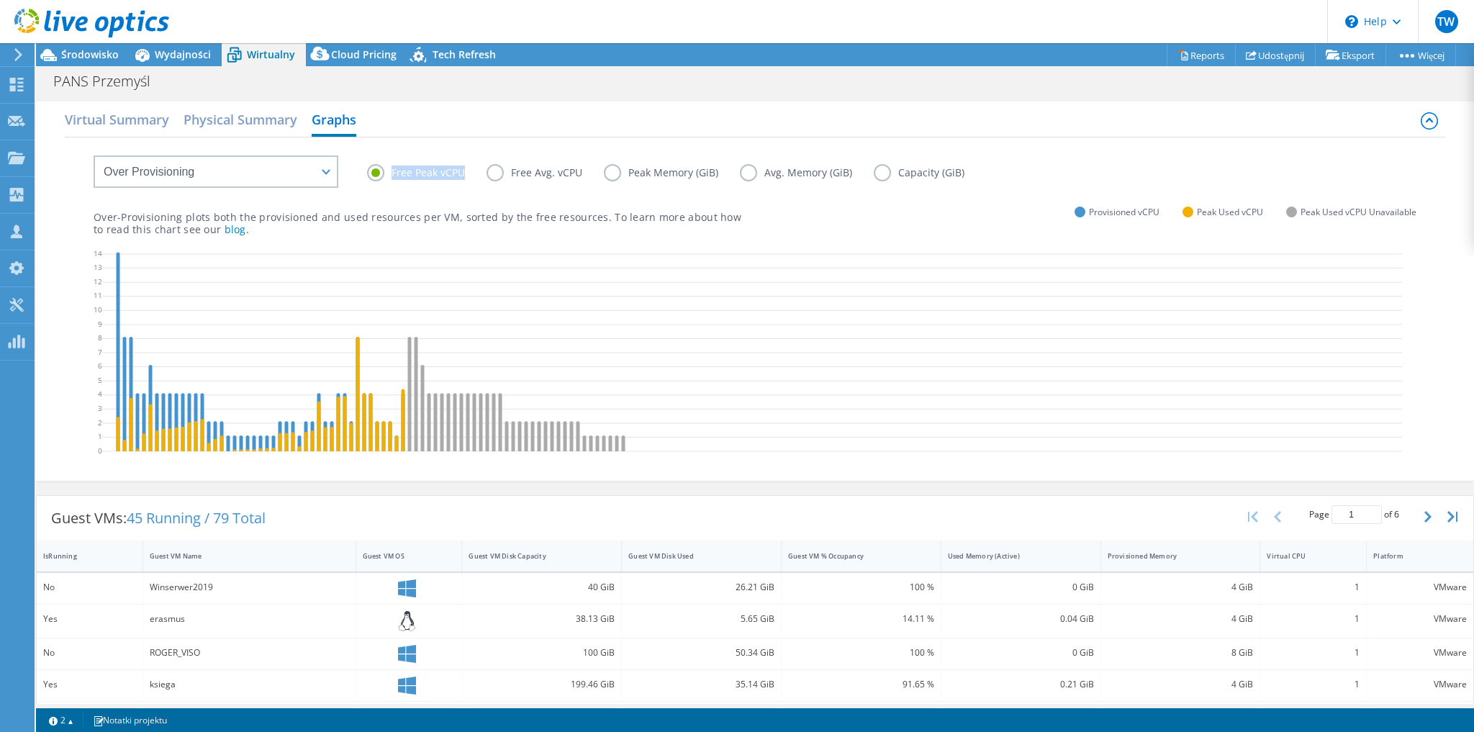
drag, startPoint x: 393, startPoint y: 168, endPoint x: 462, endPoint y: 173, distance: 69.3
click at [462, 173] on label "Free Peak vCPU" at bounding box center [426, 172] width 119 height 17
click at [520, 173] on label "Free Avg. vCPU" at bounding box center [544, 172] width 117 height 17
click at [0, 0] on input "Free Avg. vCPU" at bounding box center [0, 0] width 0 height 0
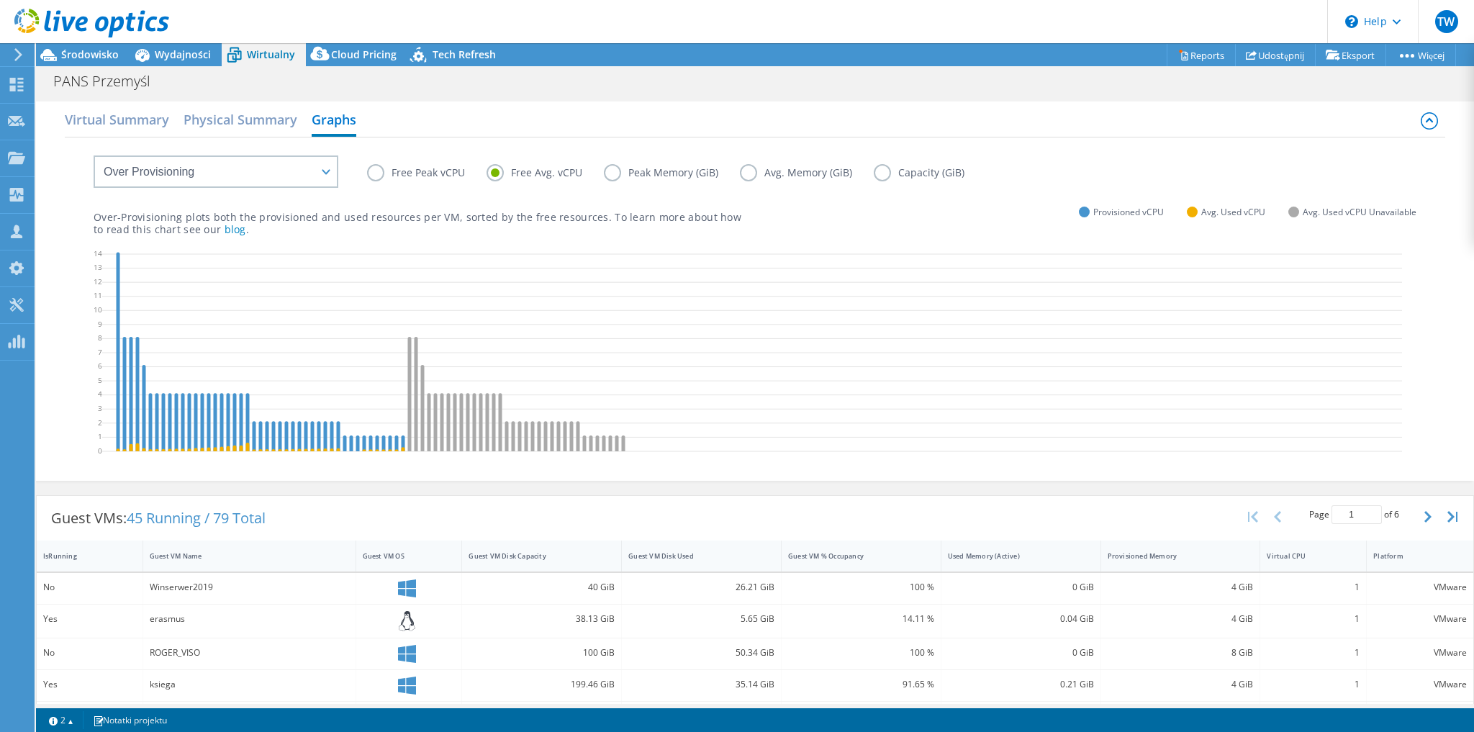
click at [501, 171] on label "Free Avg. vCPU" at bounding box center [544, 172] width 117 height 17
click at [0, 0] on input "Free Avg. vCPU" at bounding box center [0, 0] width 0 height 0
click at [373, 173] on label "Free Peak vCPU" at bounding box center [426, 172] width 119 height 17
click at [0, 0] on input "Free Peak vCPU" at bounding box center [0, 0] width 0 height 0
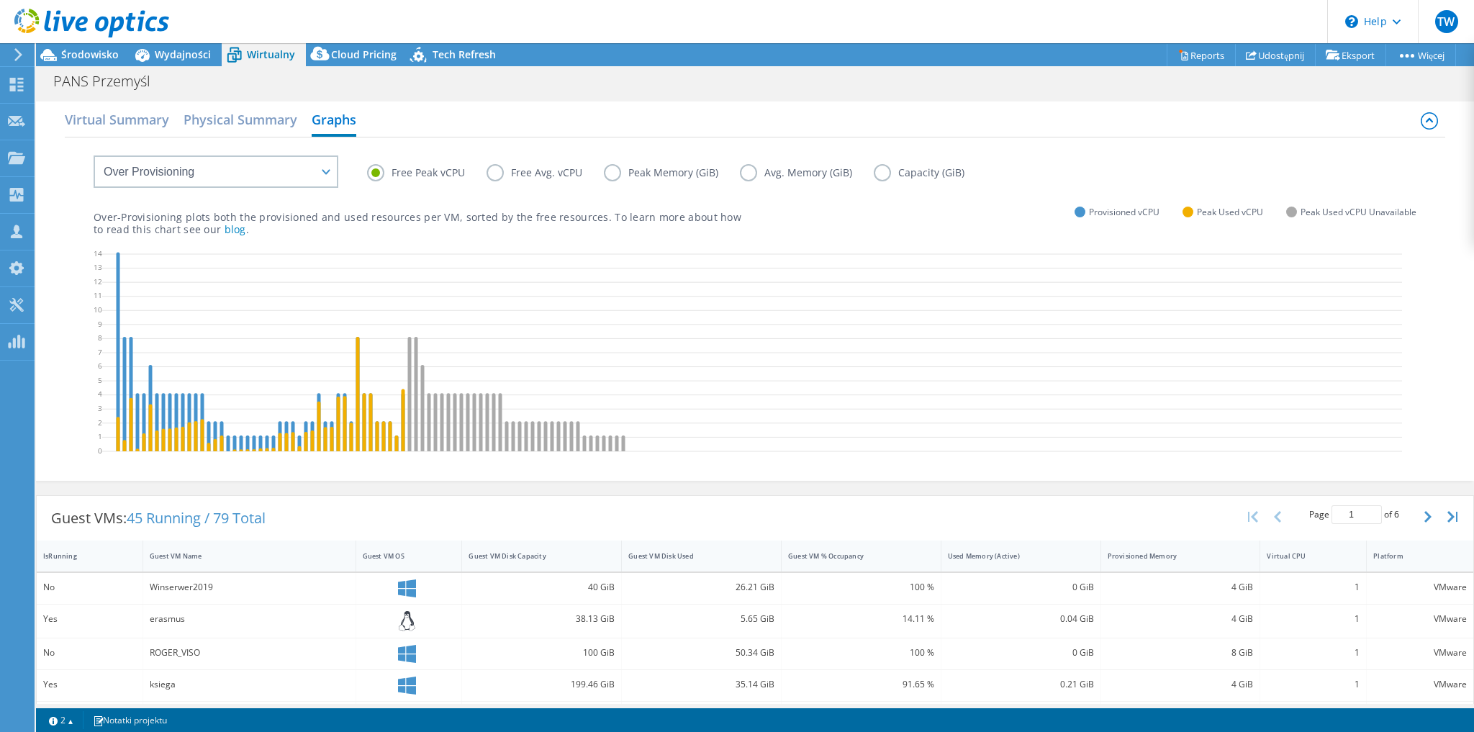
click at [494, 176] on label "Free Avg. vCPU" at bounding box center [544, 172] width 117 height 17
click at [0, 0] on input "Free Avg. vCPU" at bounding box center [0, 0] width 0 height 0
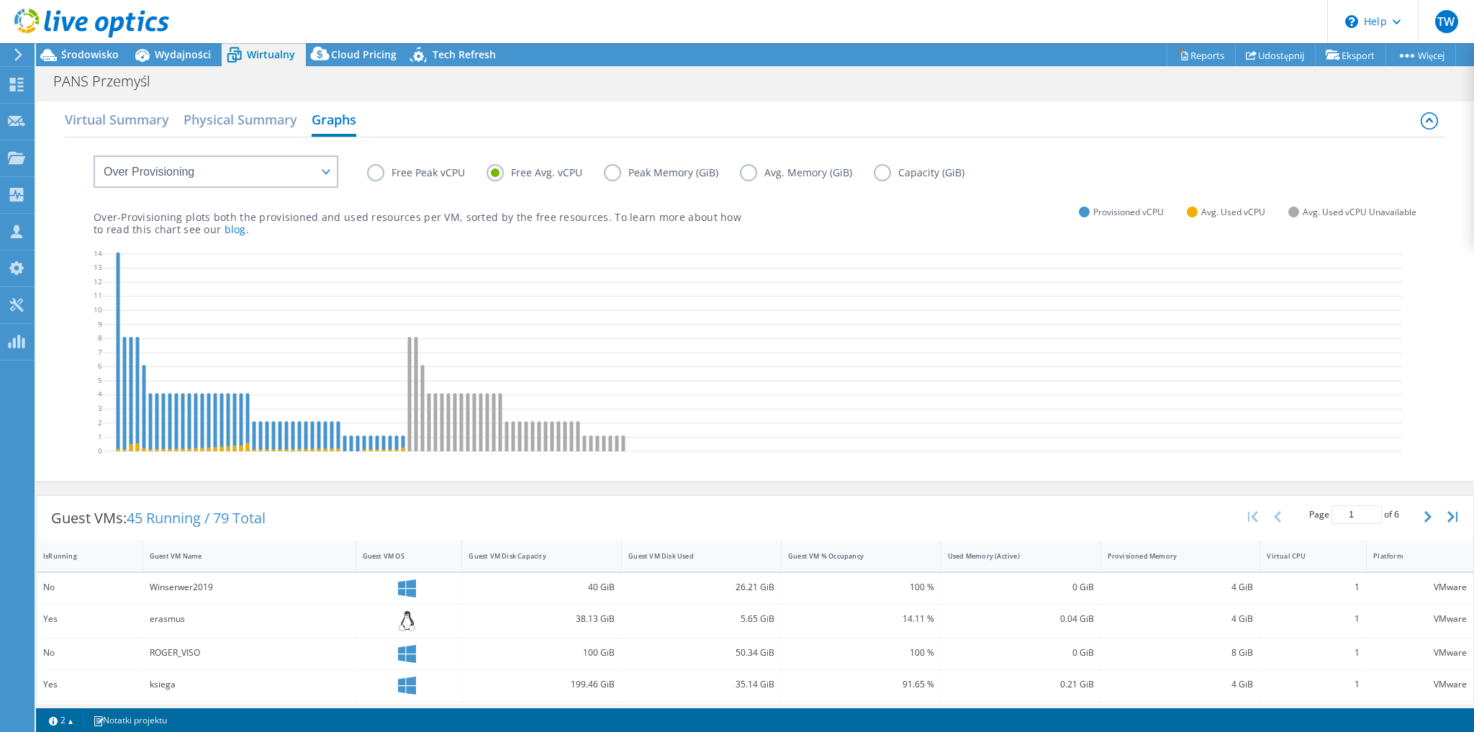
click at [381, 171] on label "Free Peak vCPU" at bounding box center [426, 172] width 119 height 17
click at [0, 0] on input "Free Peak vCPU" at bounding box center [0, 0] width 0 height 0
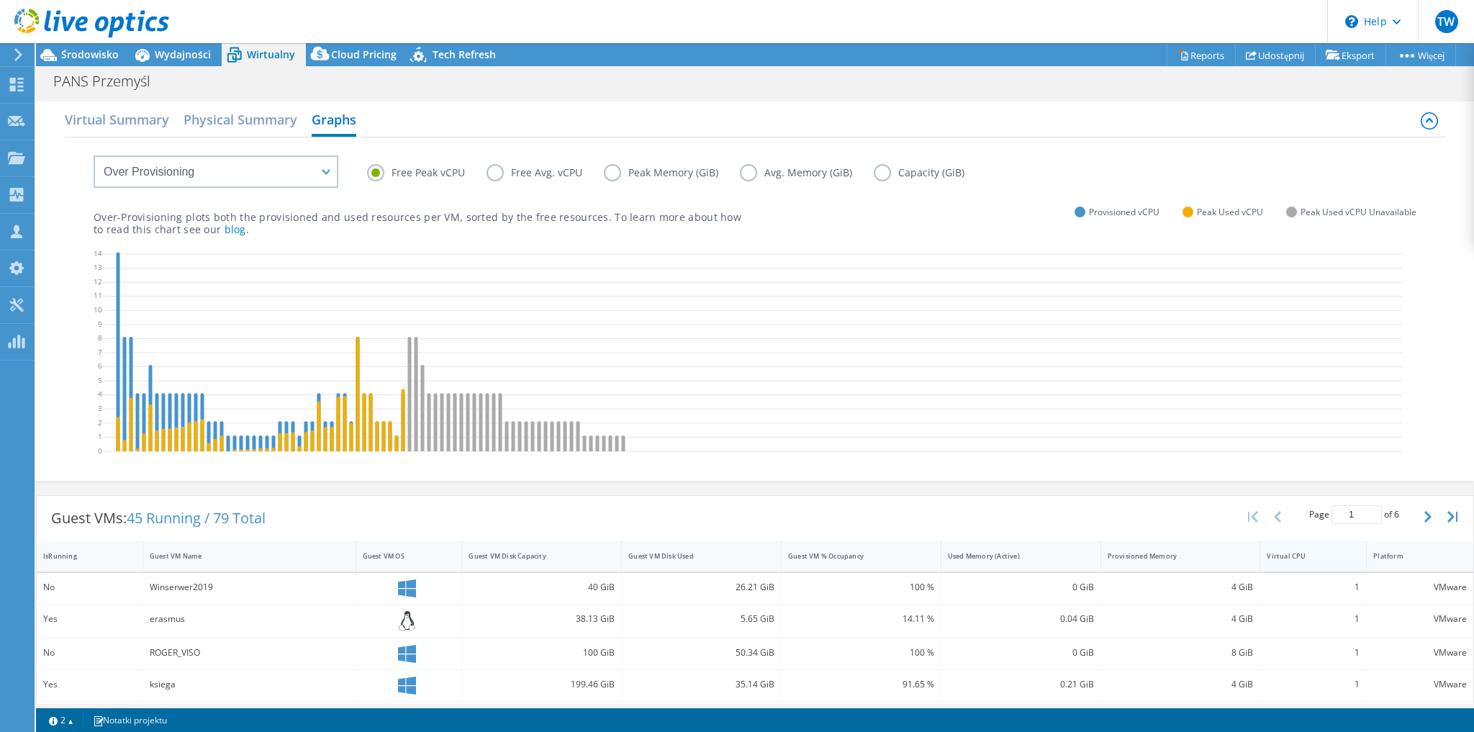
click at [1274, 558] on div "Virtual CPU" at bounding box center [1304, 555] width 76 height 9
click at [1353, 558] on div at bounding box center [1366, 555] width 26 height 31
drag, startPoint x: 1344, startPoint y: 554, endPoint x: 1297, endPoint y: 553, distance: 46.8
click at [1338, 554] on div "Virtual CPU" at bounding box center [1313, 555] width 106 height 31
click at [1338, 553] on div "Virtual CPU" at bounding box center [1307, 556] width 82 height 22
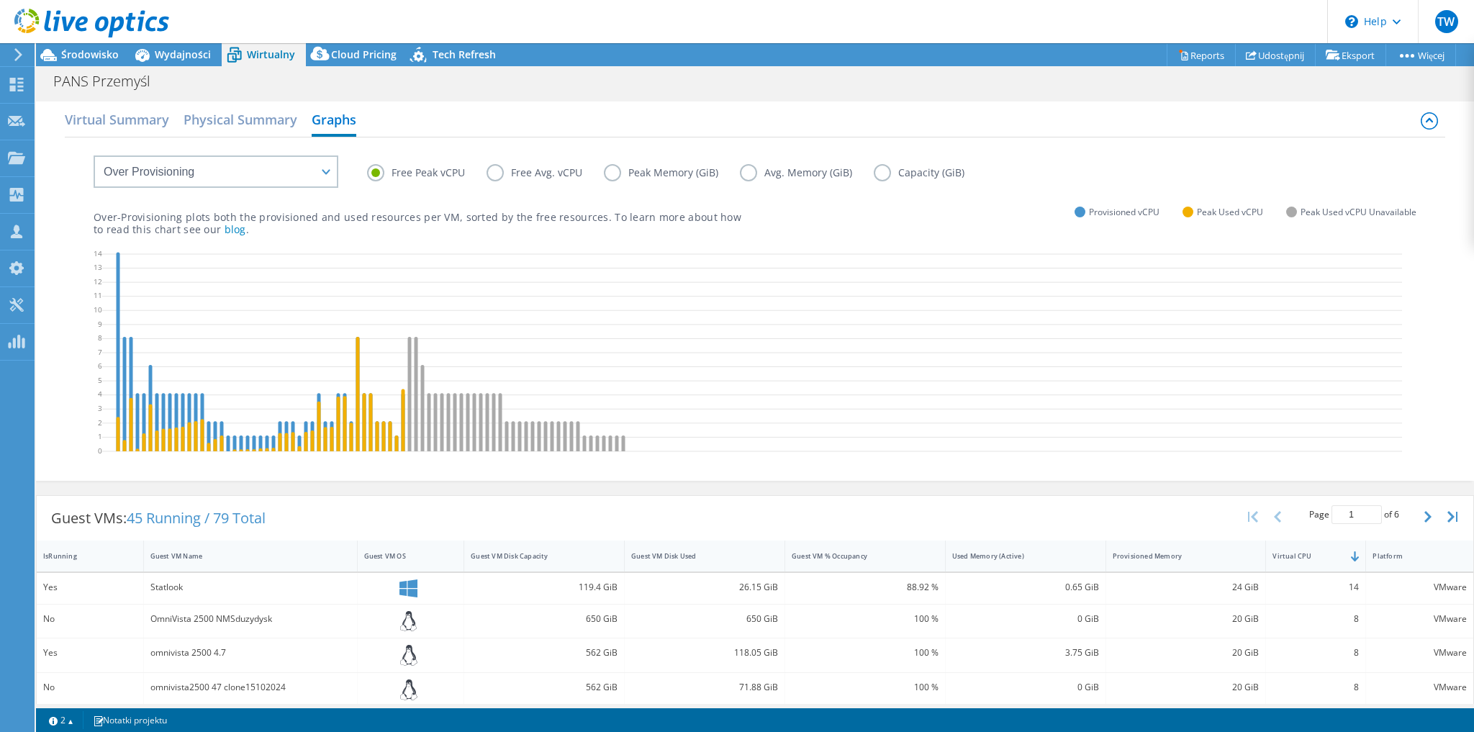
scroll to position [58, 0]
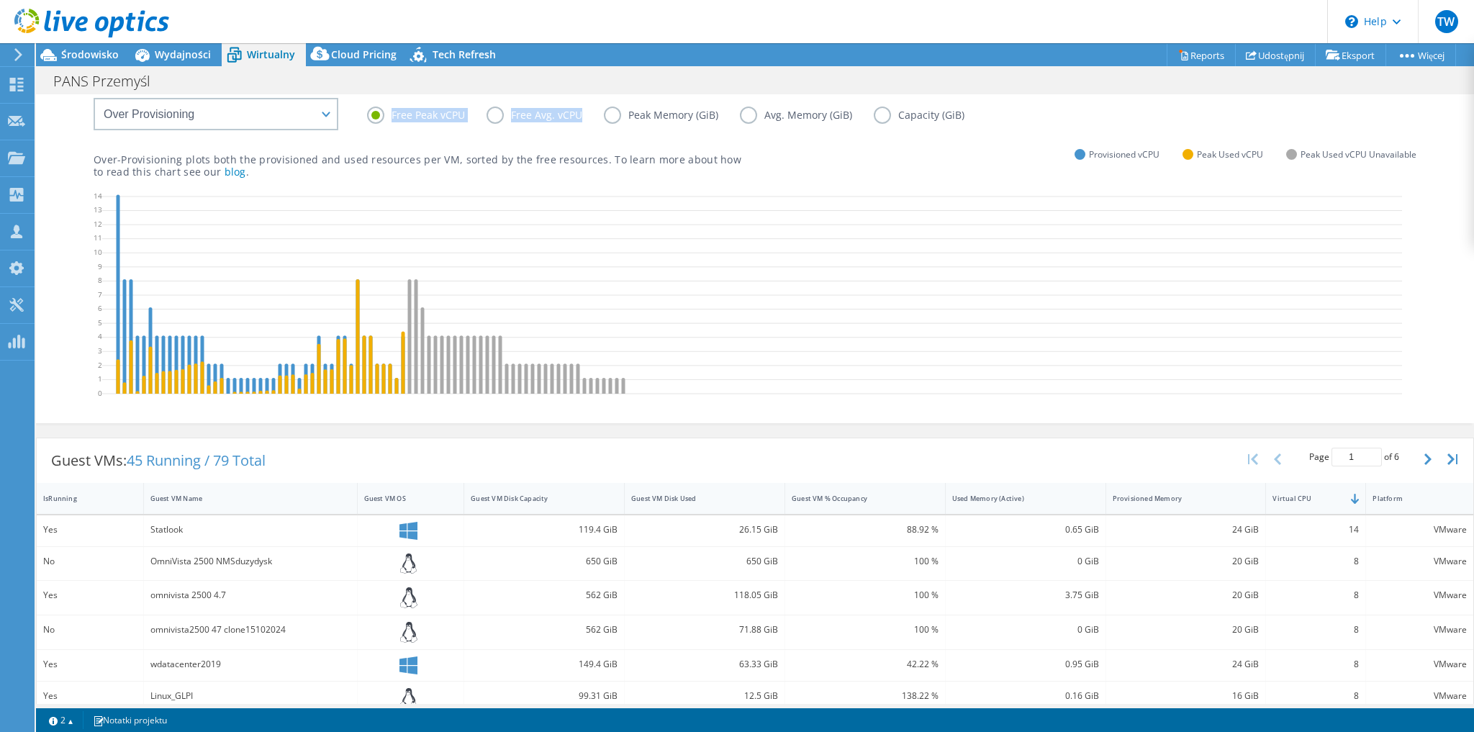
drag, startPoint x: 574, startPoint y: 119, endPoint x: 392, endPoint y: 119, distance: 182.0
click at [392, 119] on div "Free Peak vCPU Free Avg. vCPU Peak Memory (GiB) Avg. Memory (GiB) Capacity (GiB)" at bounding box center [891, 117] width 1049 height 22
click at [609, 113] on label "Peak Memory (GiB)" at bounding box center [672, 114] width 136 height 17
click at [0, 0] on input "Peak Memory (GiB)" at bounding box center [0, 0] width 0 height 0
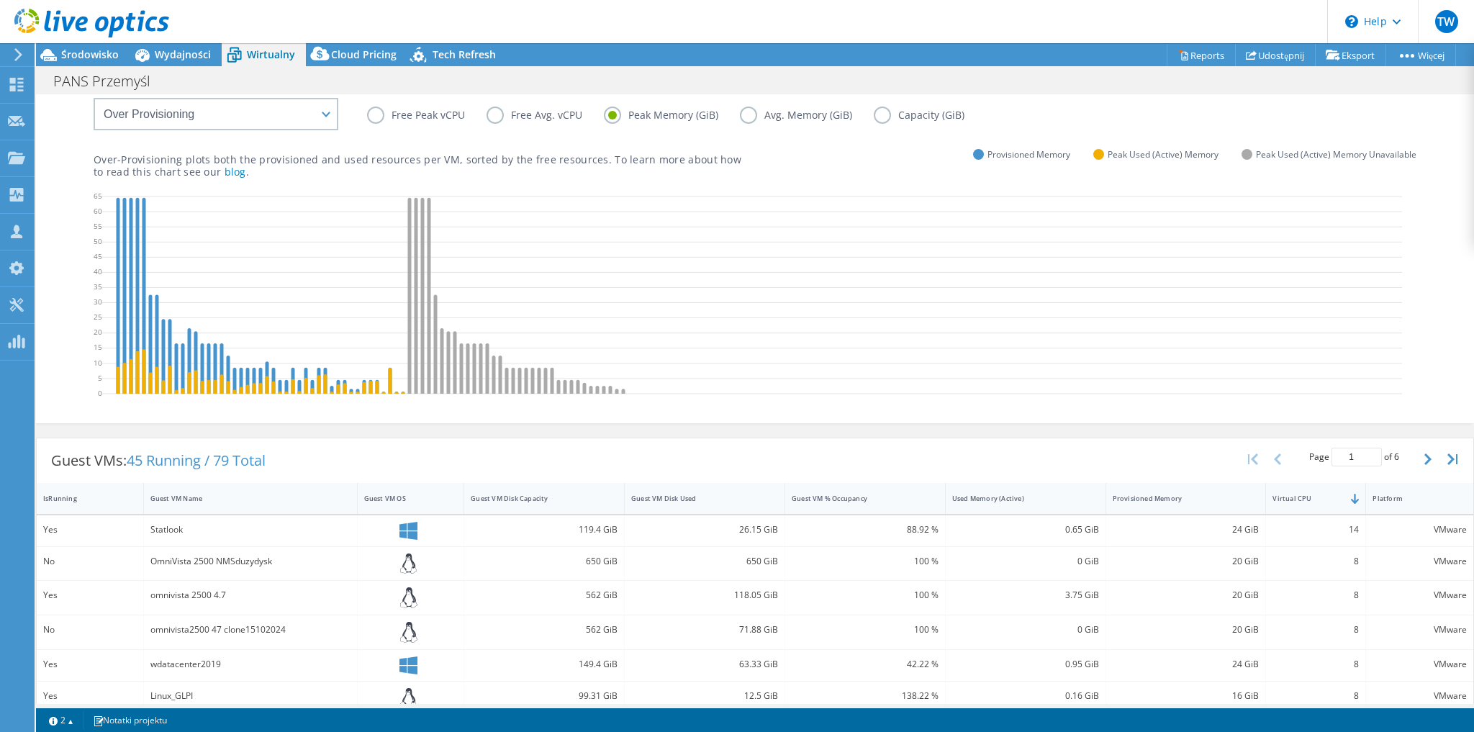
click at [371, 112] on label "Free Peak vCPU" at bounding box center [426, 114] width 119 height 17
click at [0, 0] on input "Free Peak vCPU" at bounding box center [0, 0] width 0 height 0
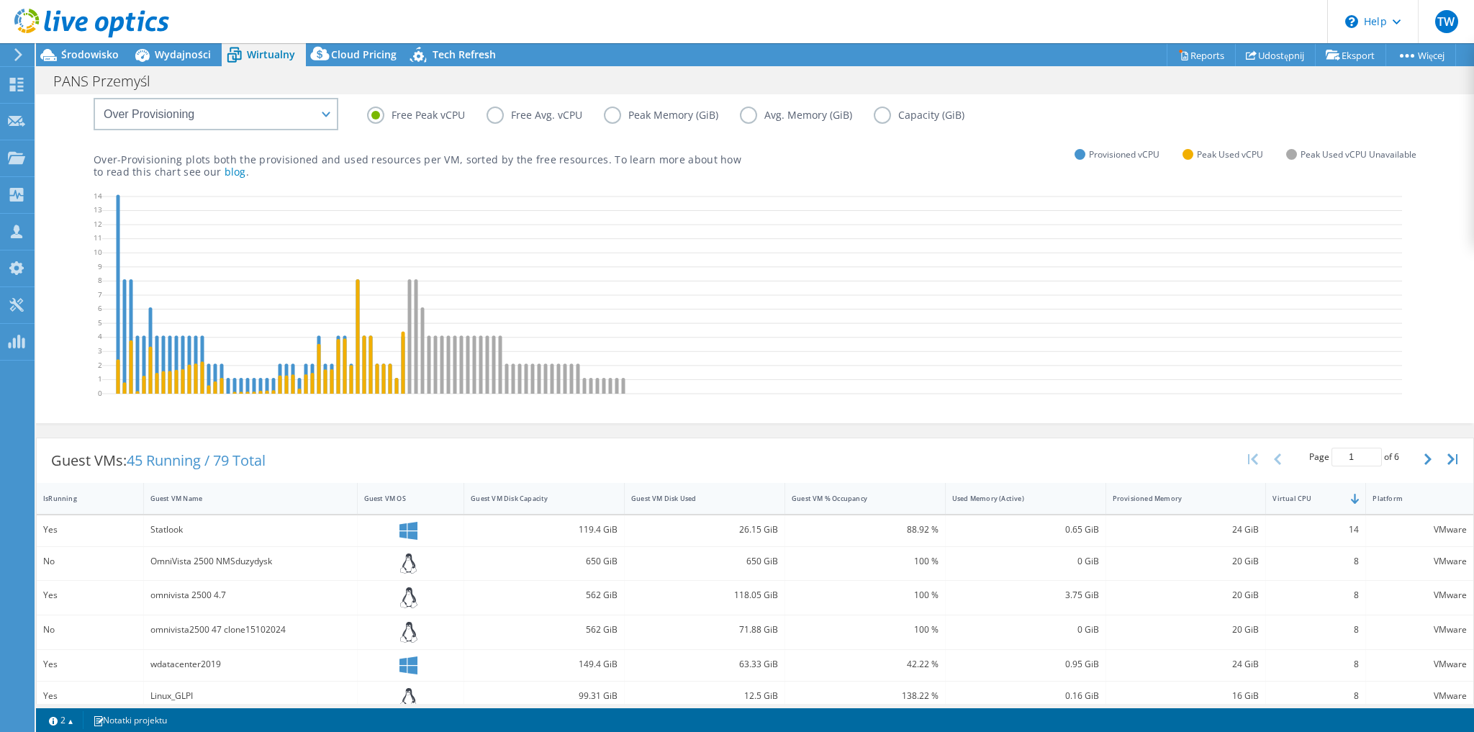
click at [609, 110] on label "Peak Memory (GiB)" at bounding box center [672, 114] width 136 height 17
click at [0, 0] on input "Peak Memory (GiB)" at bounding box center [0, 0] width 0 height 0
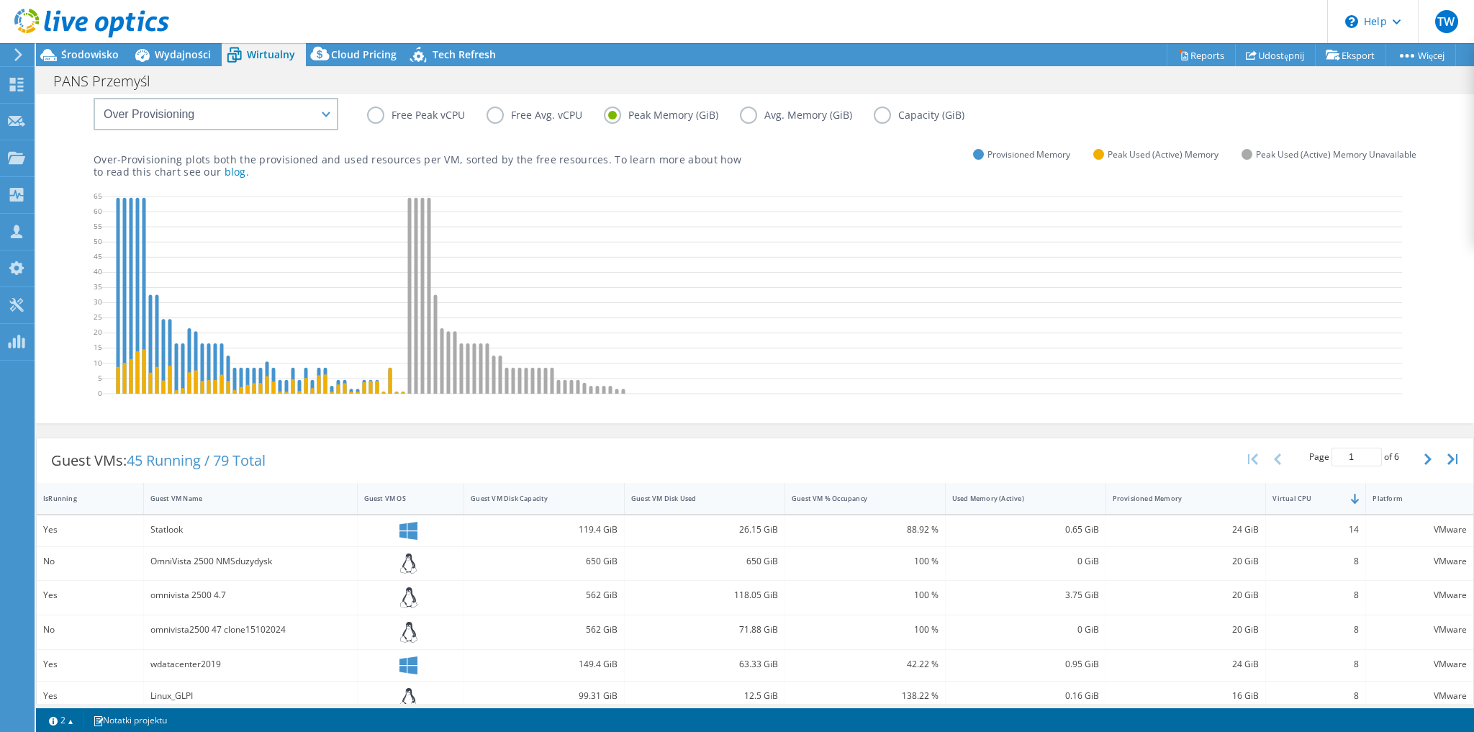
scroll to position [0, 0]
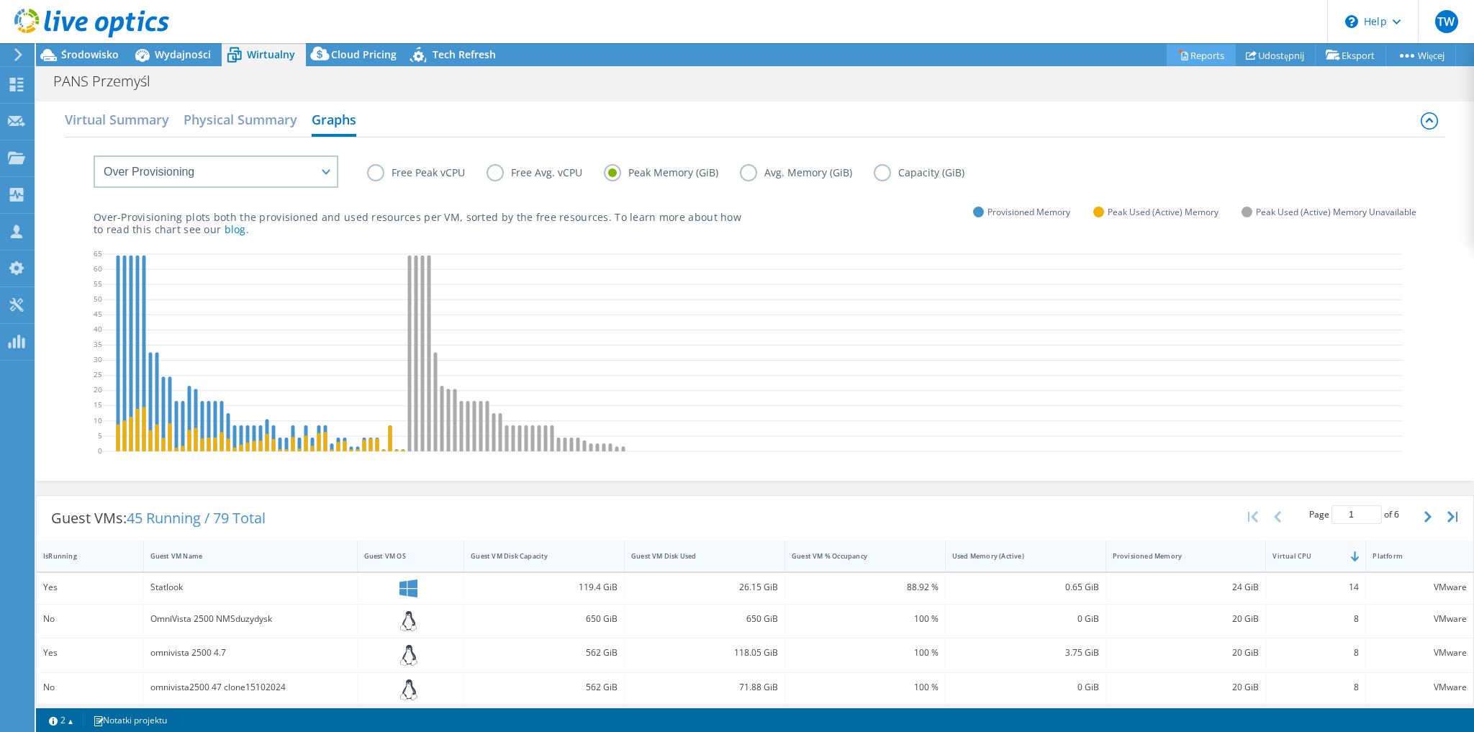
click at [1182, 59] on link "Reports" at bounding box center [1200, 55] width 69 height 22
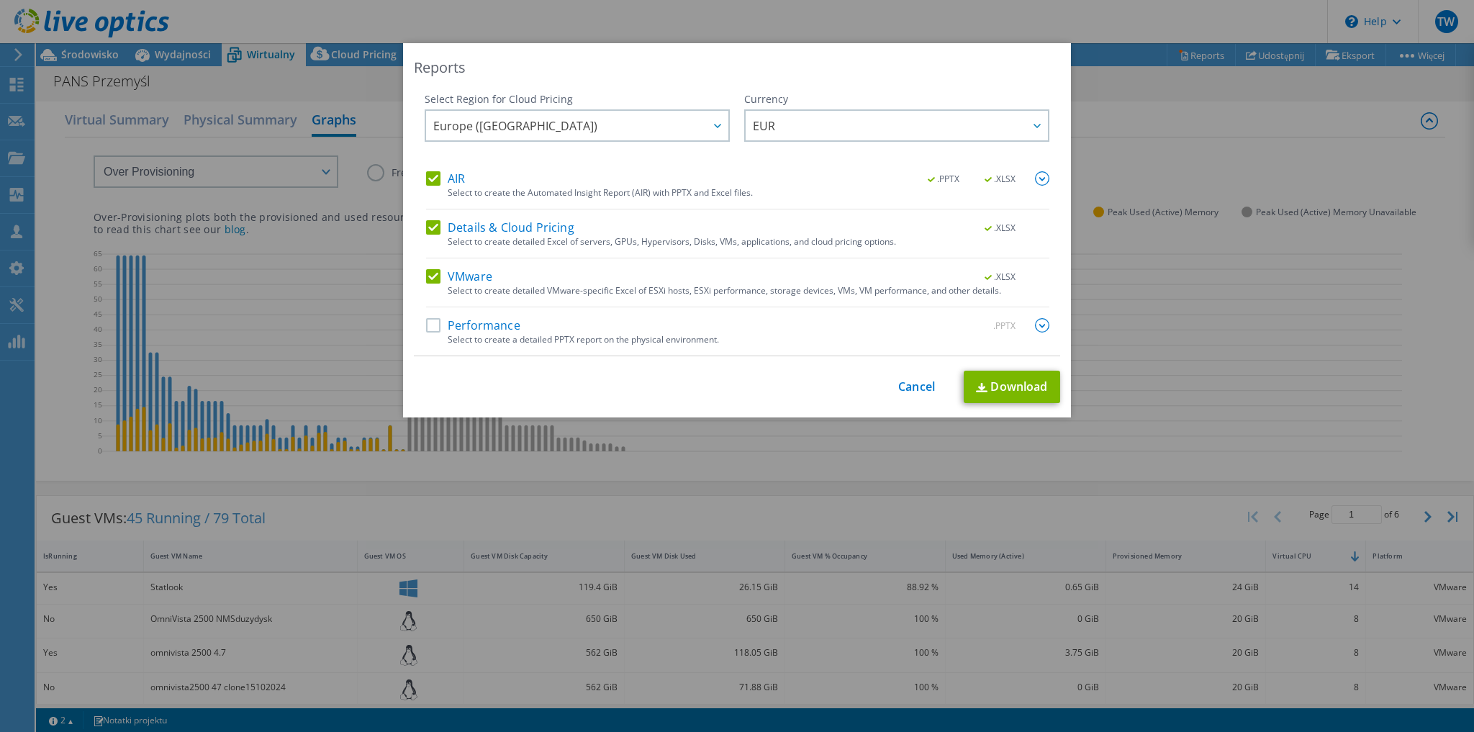
click at [426, 321] on label "Performance" at bounding box center [473, 325] width 94 height 14
click at [0, 0] on input "Performance" at bounding box center [0, 0] width 0 height 0
click at [563, 126] on span "Europe ([GEOGRAPHIC_DATA])" at bounding box center [580, 125] width 295 height 29
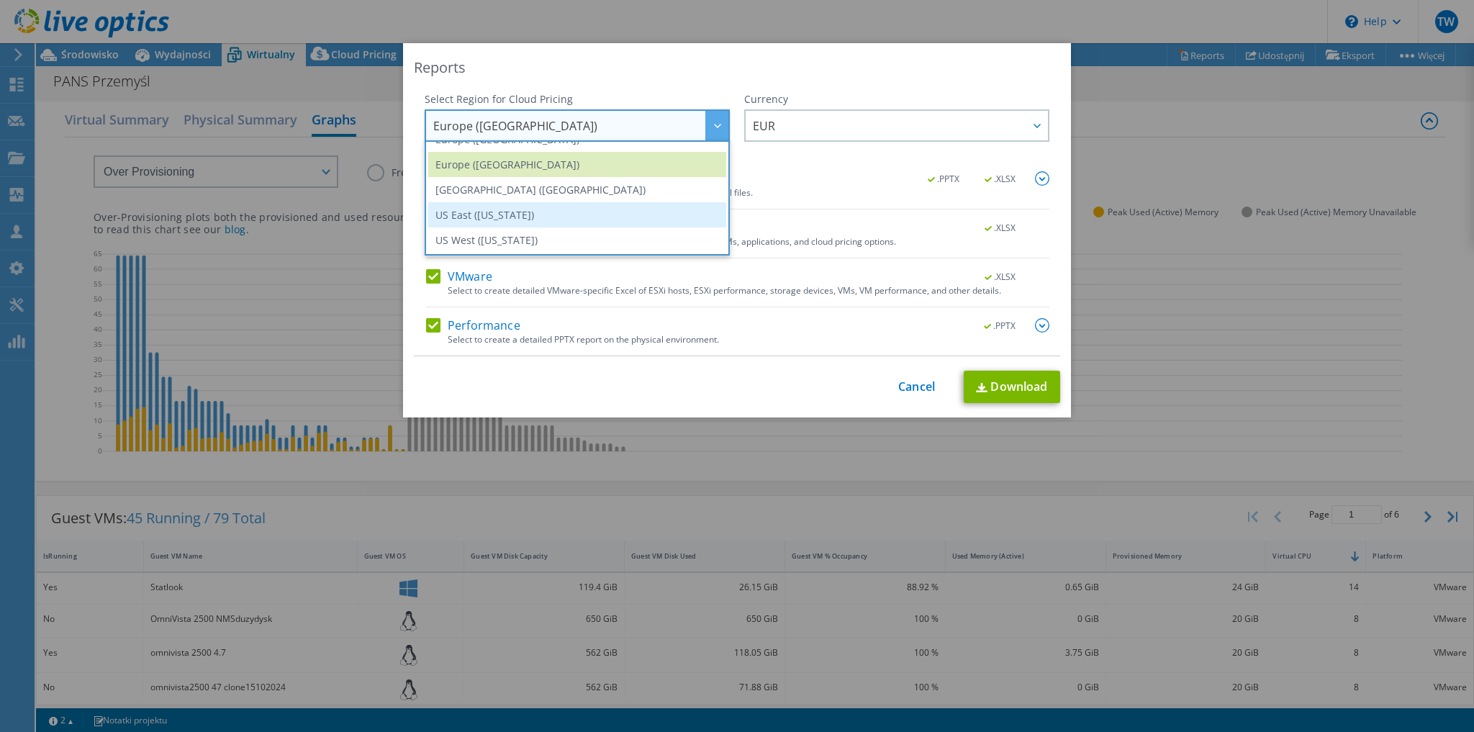
scroll to position [137, 0]
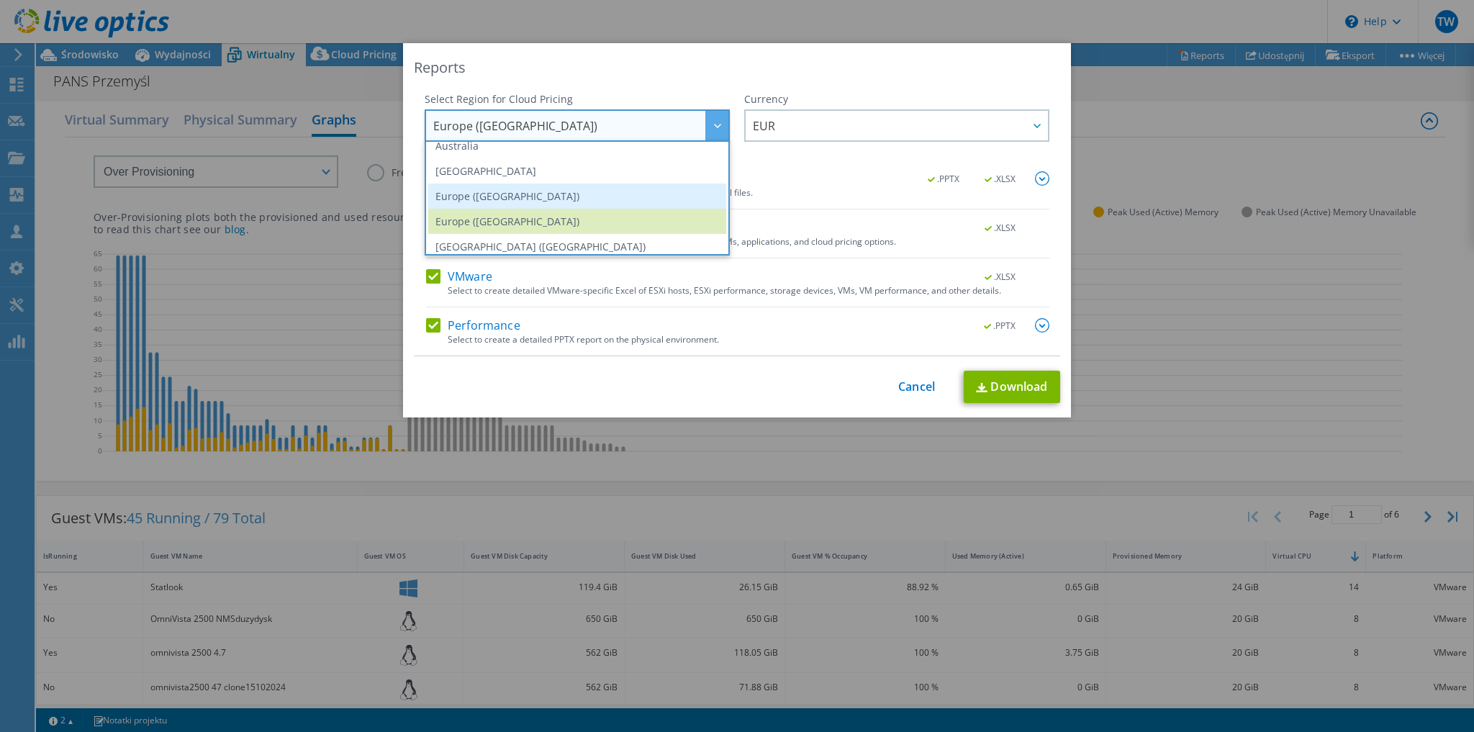
click at [534, 196] on li "Europe ([GEOGRAPHIC_DATA])" at bounding box center [577, 195] width 298 height 25
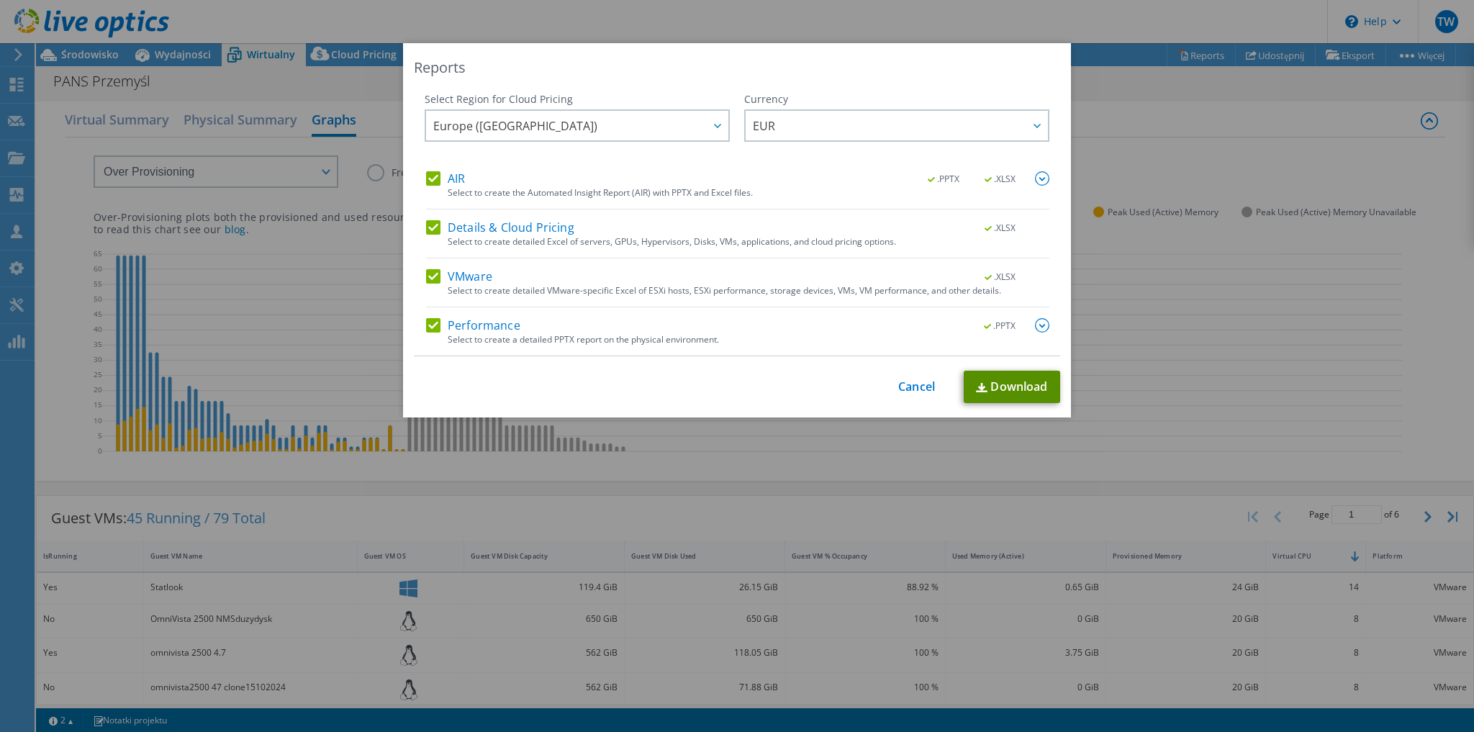
click at [1011, 389] on link "Download" at bounding box center [1011, 387] width 96 height 32
click at [1309, 280] on div "Reports Select Region for Cloud Pricing Asia Pacific (Hong Kong) Asia Pacific (…" at bounding box center [737, 365] width 1474 height 645
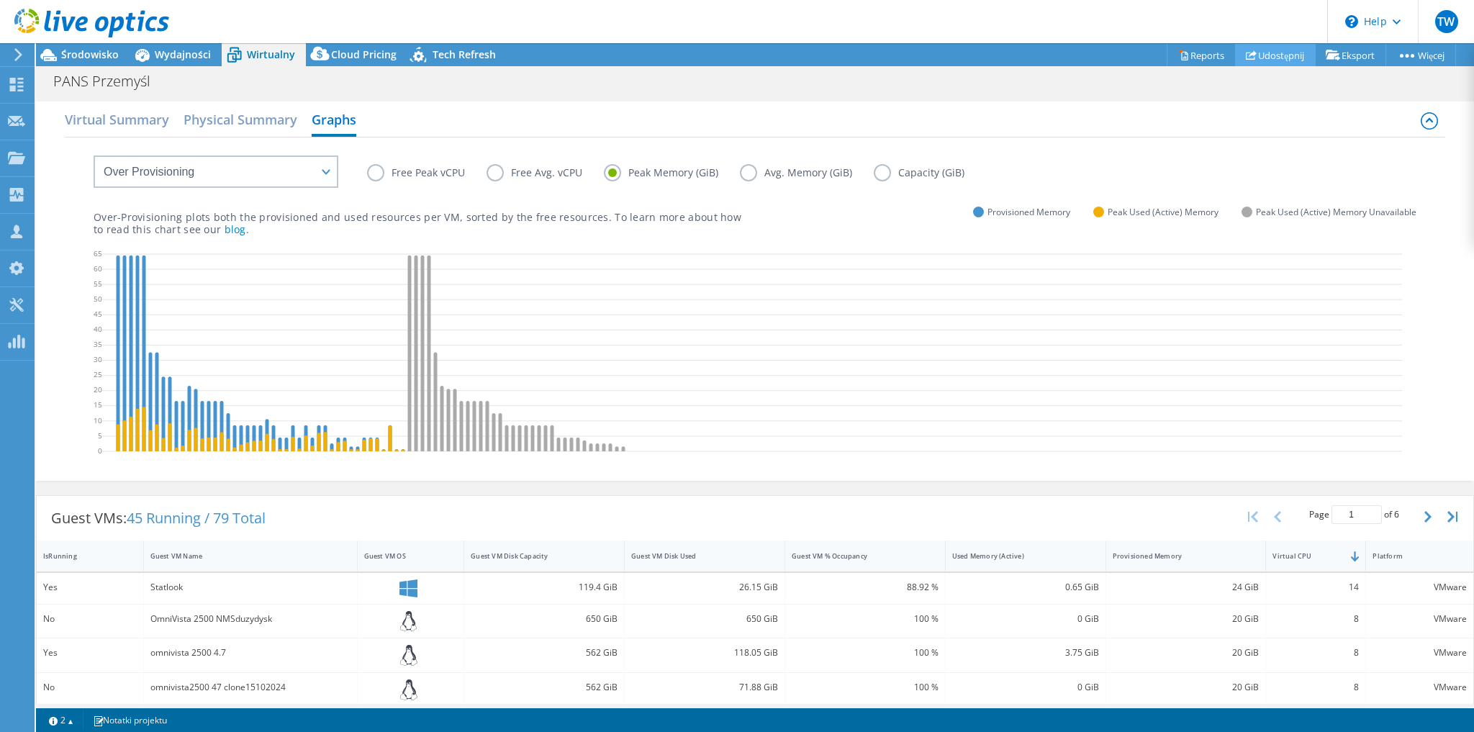
click at [1276, 56] on link "Udostępnij" at bounding box center [1275, 55] width 81 height 22
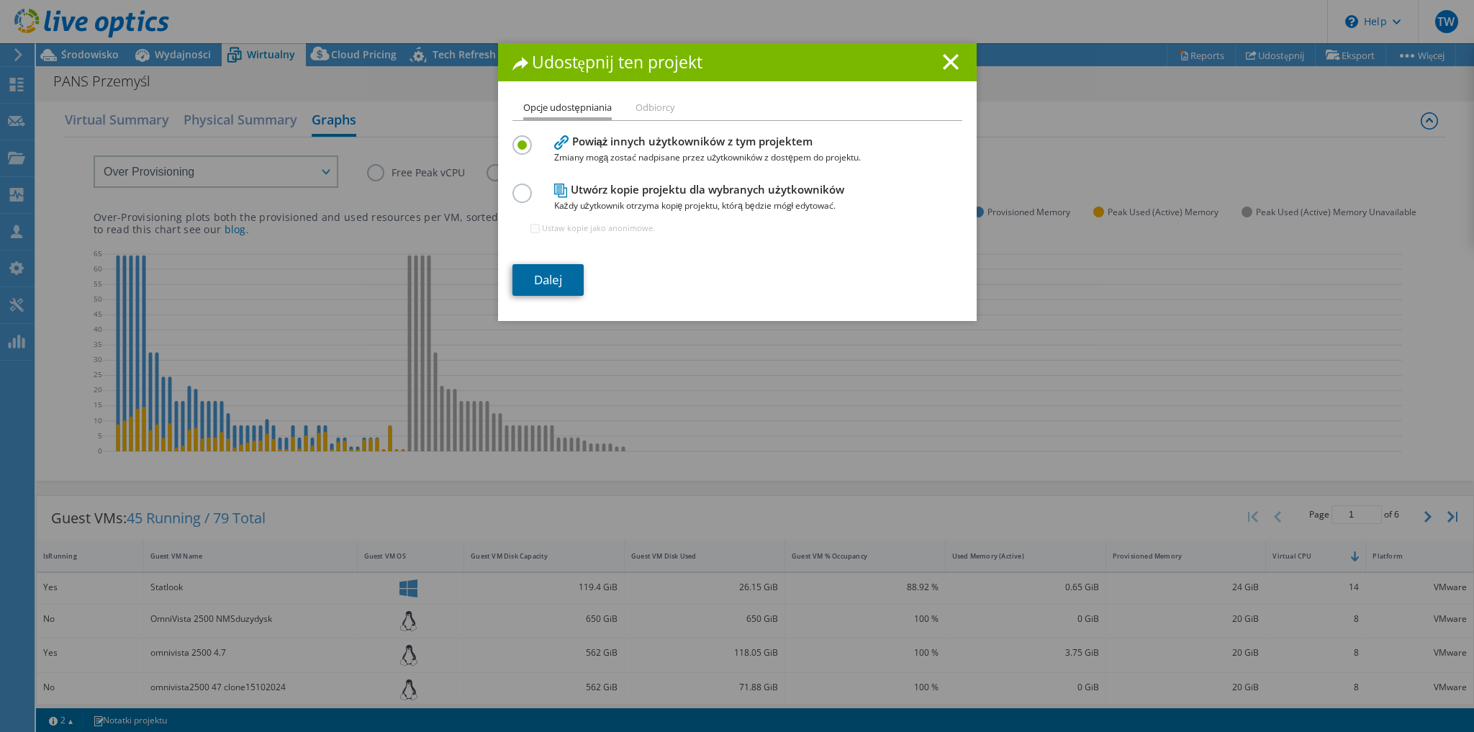
click at [548, 277] on link "Dalej" at bounding box center [547, 280] width 71 height 32
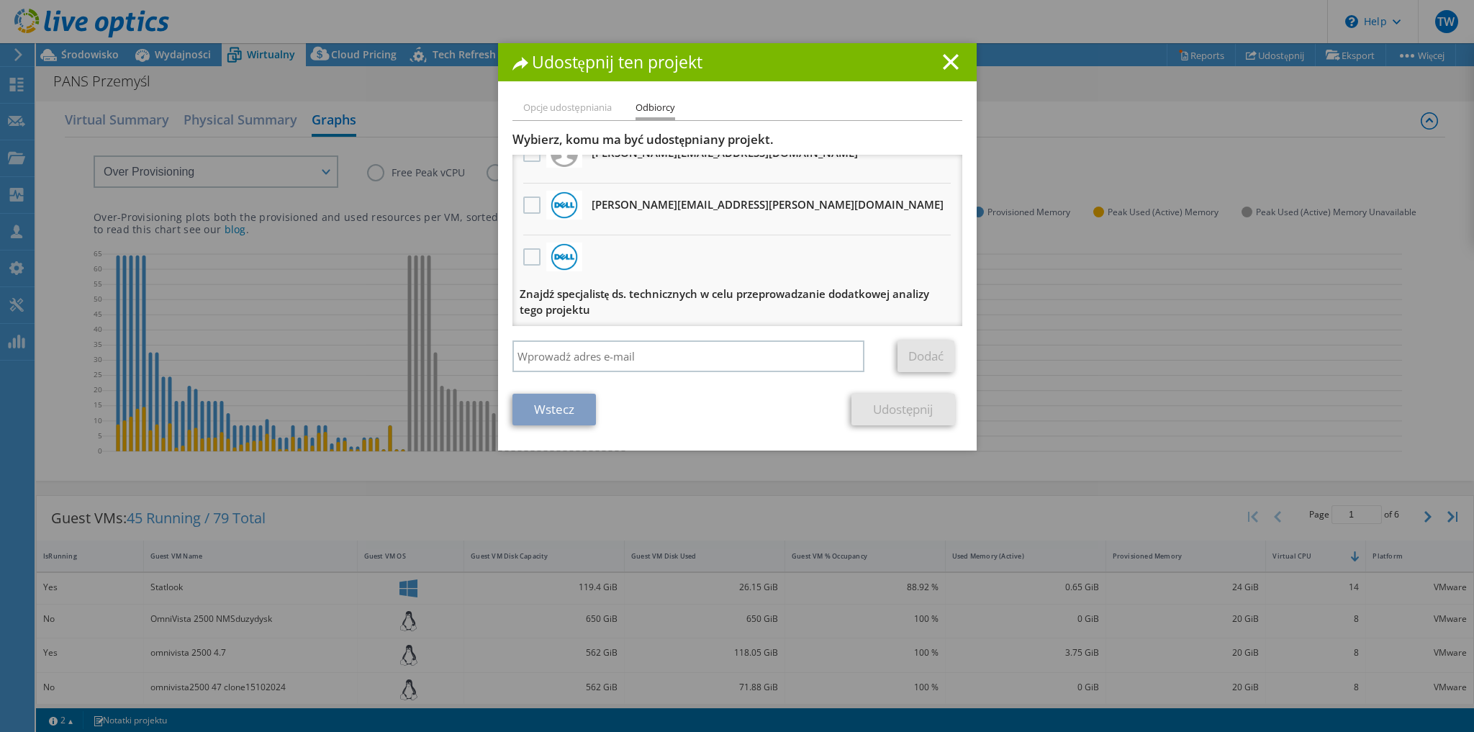
scroll to position [0, 0]
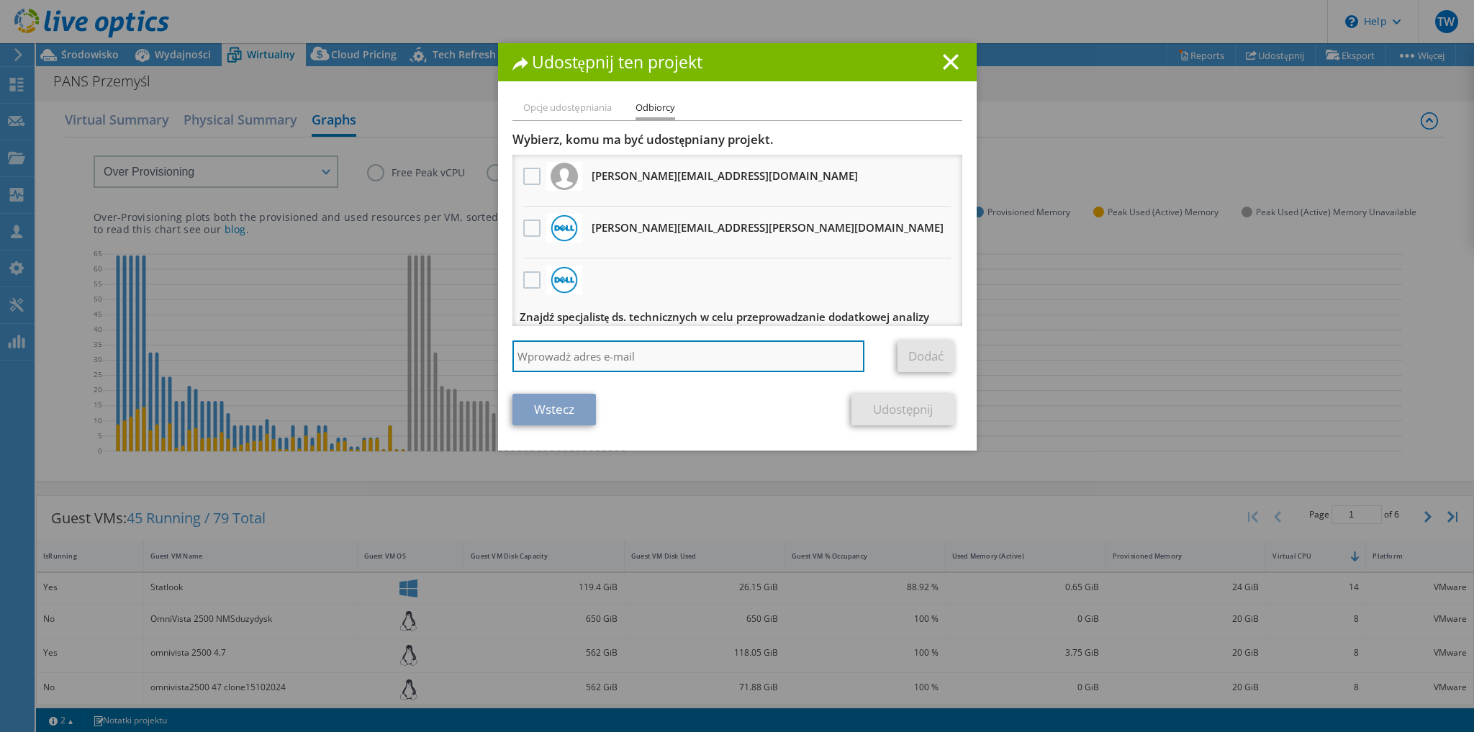
click at [650, 350] on input "search" at bounding box center [688, 356] width 353 height 32
click at [943, 63] on line at bounding box center [950, 62] width 14 height 14
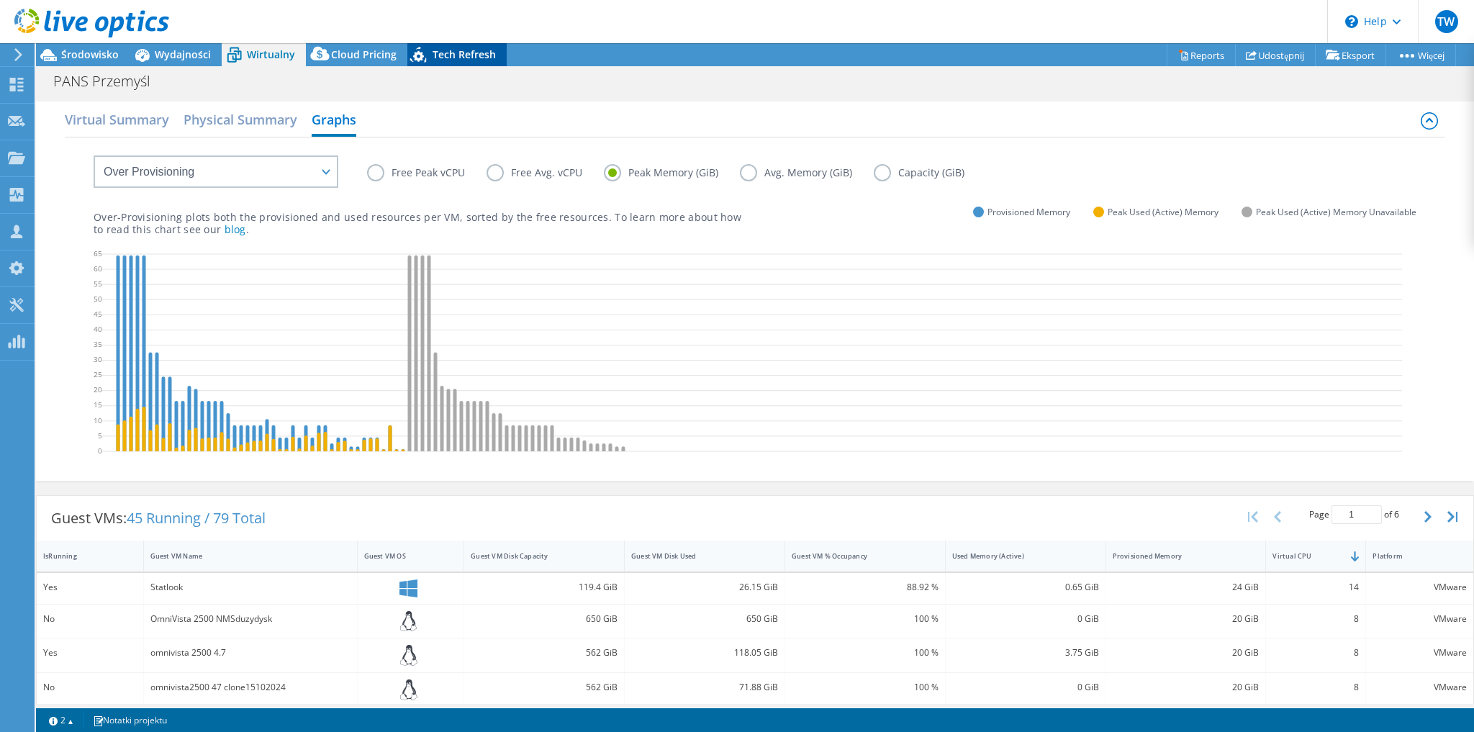
click at [442, 58] on span "Tech Refresh" at bounding box center [463, 54] width 63 height 14
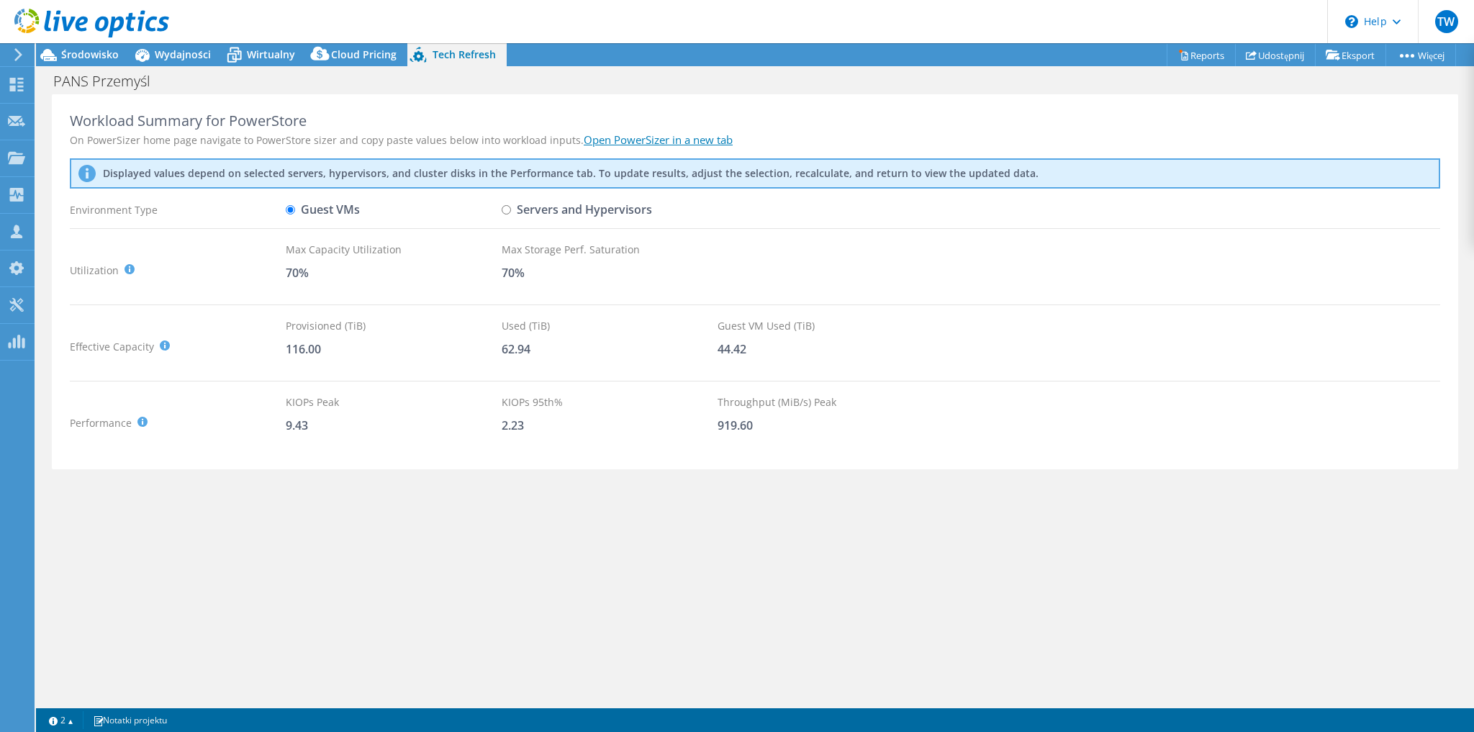
click at [509, 209] on input "Servers and Hypervisors" at bounding box center [505, 209] width 9 height 9
radio input "true"
click at [181, 60] on span "Wydajności" at bounding box center [183, 54] width 56 height 14
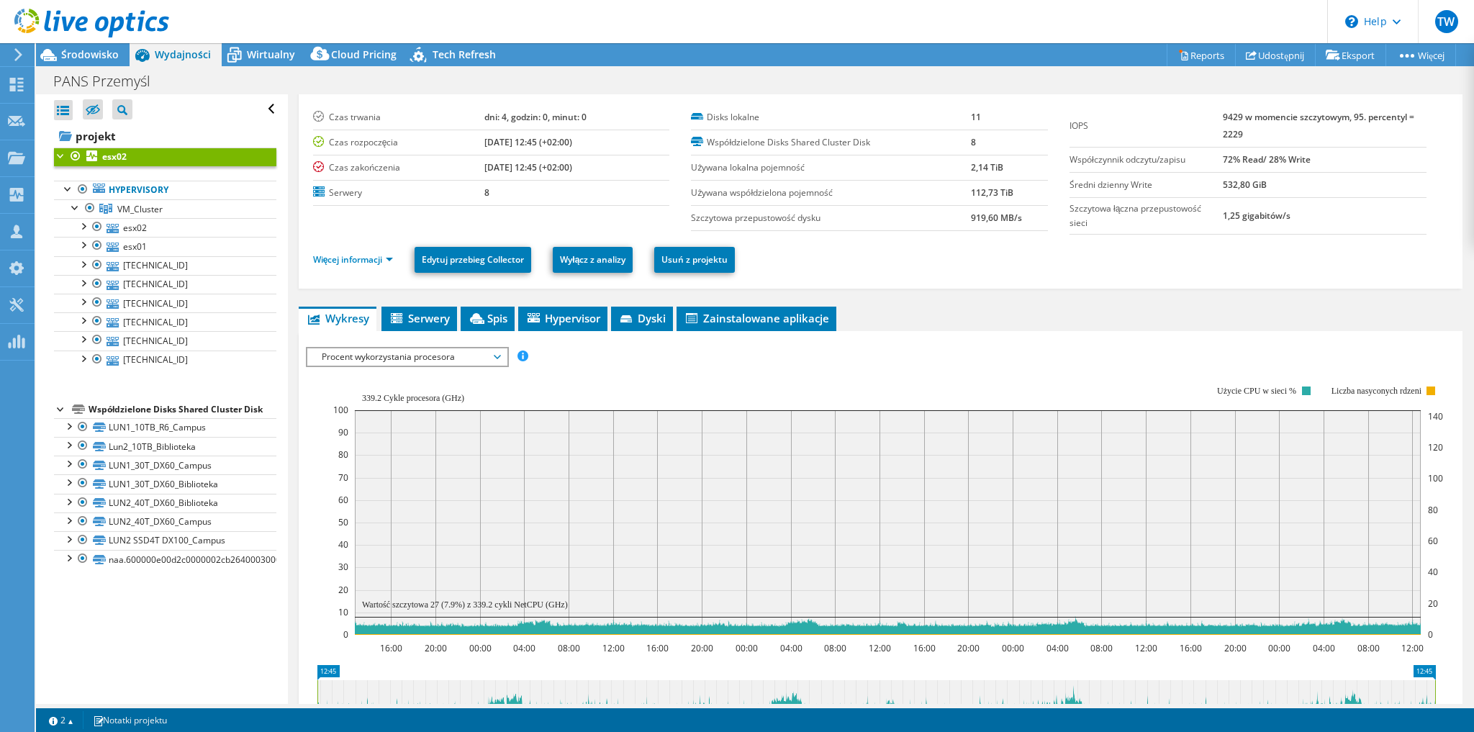
click at [333, 348] on span "Procent wykorzystania procesora" at bounding box center [406, 356] width 185 height 17
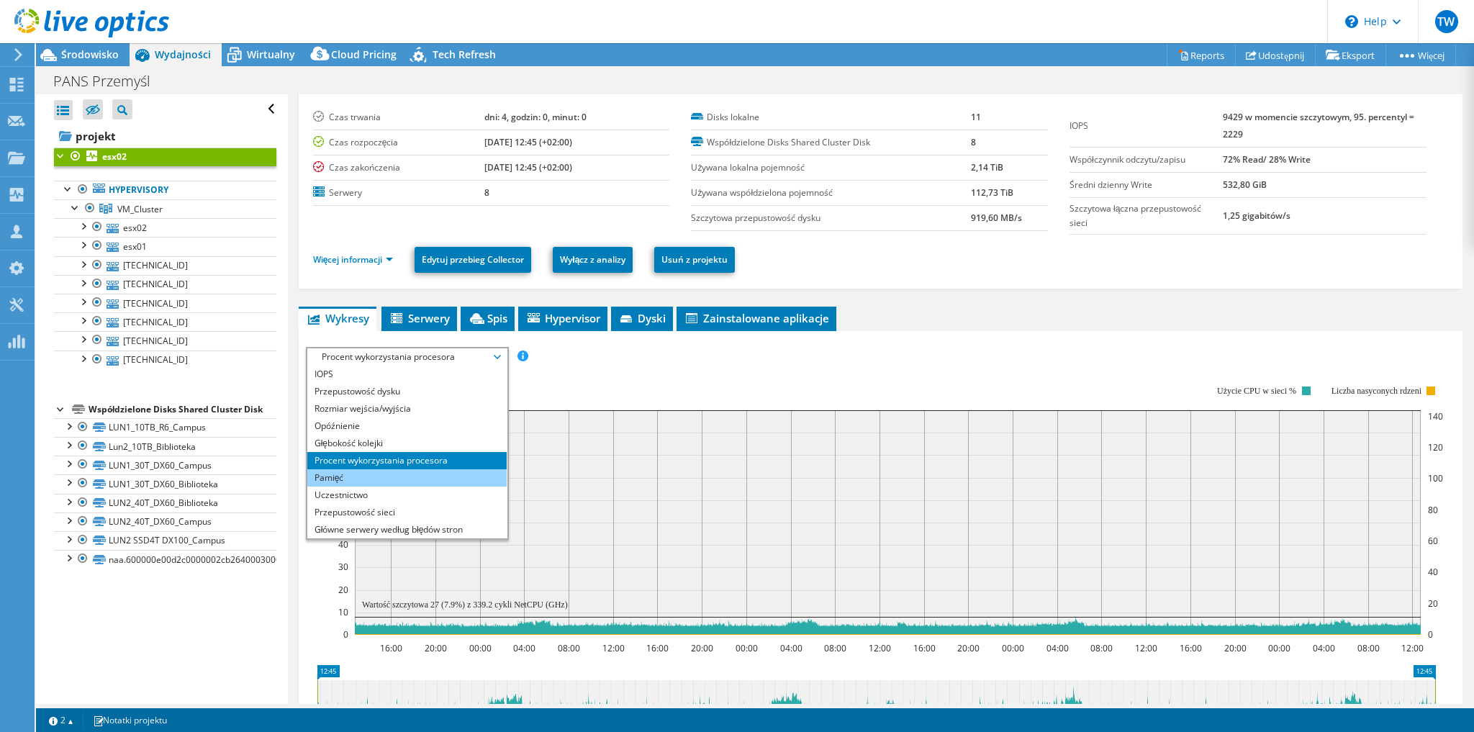
click at [369, 470] on li "Pamięć" at bounding box center [406, 477] width 199 height 17
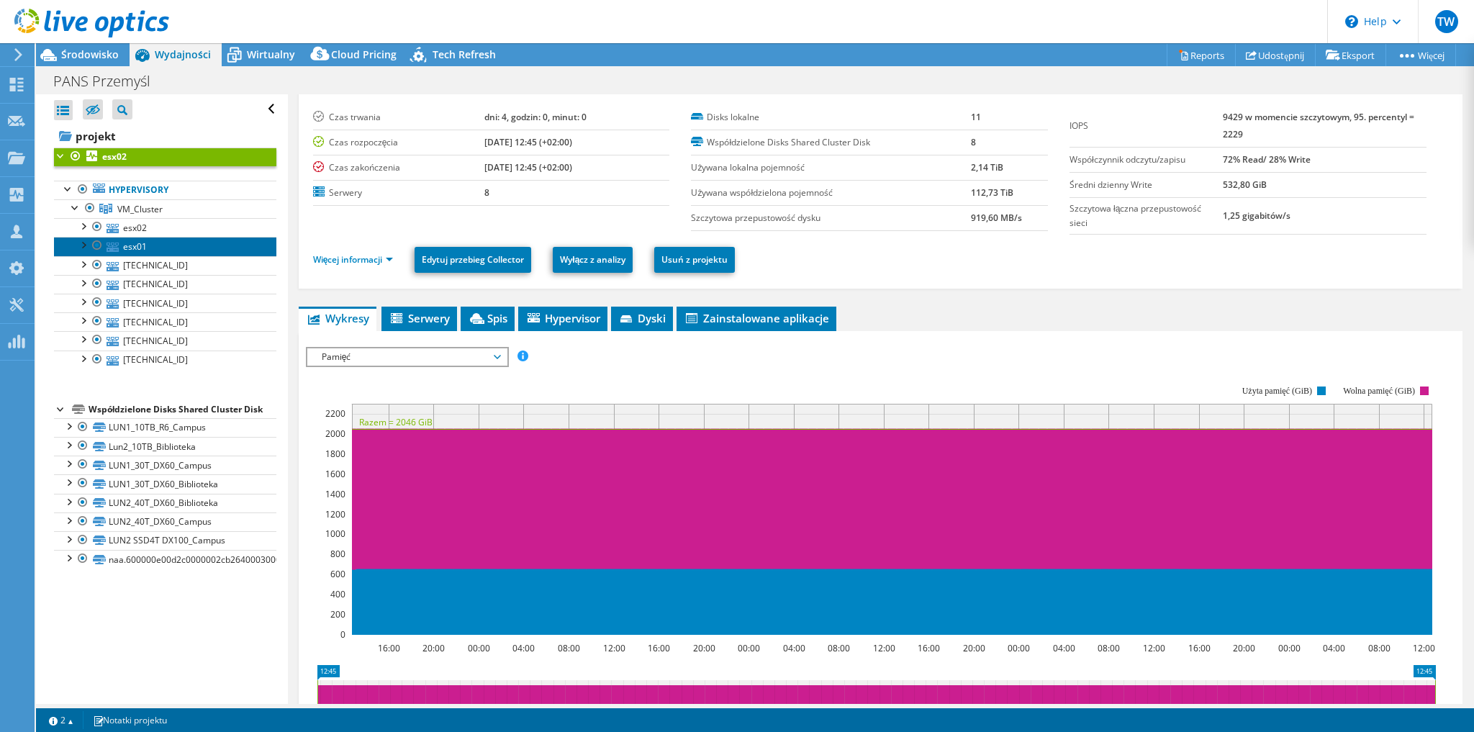
click at [160, 248] on link "esx01" at bounding box center [165, 246] width 222 height 19
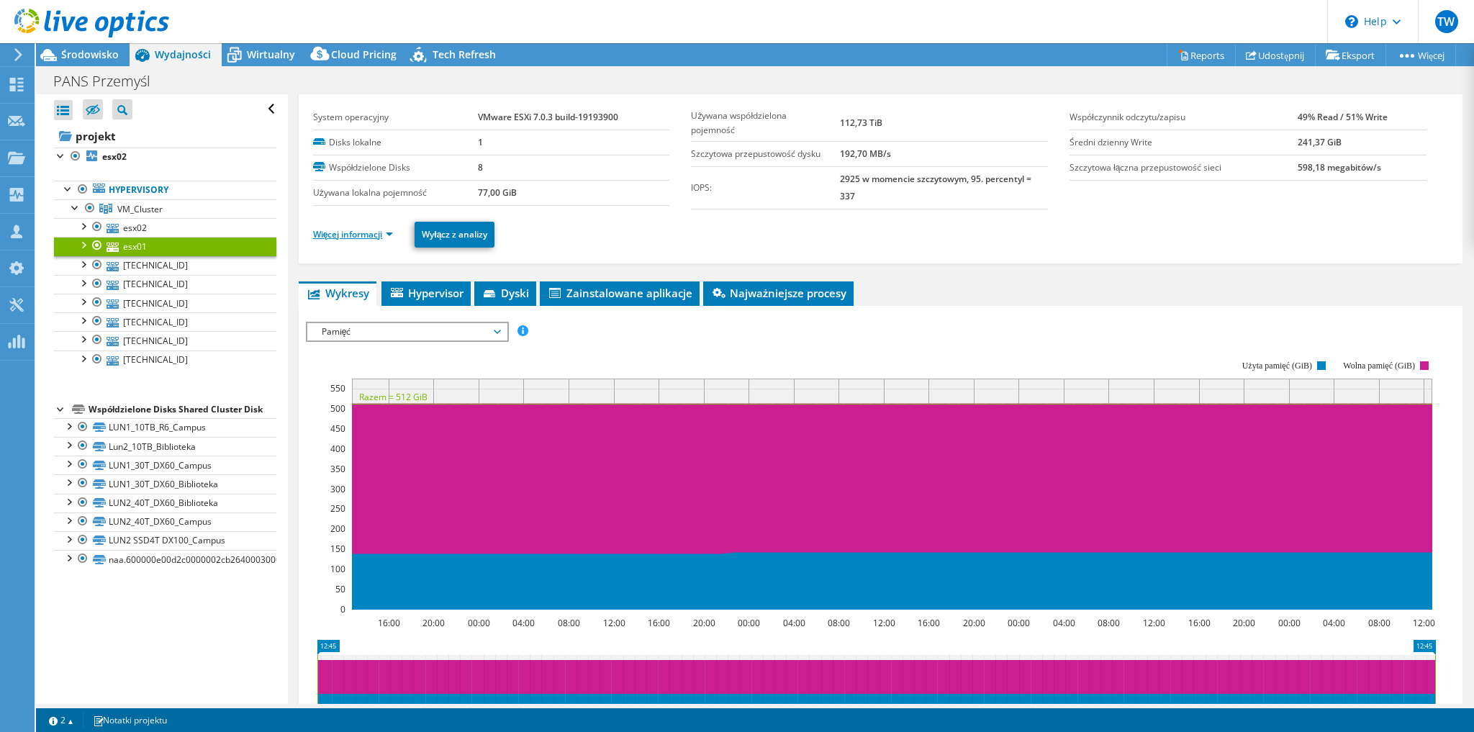
click at [388, 231] on link "Więcej informacji" at bounding box center [353, 234] width 81 height 12
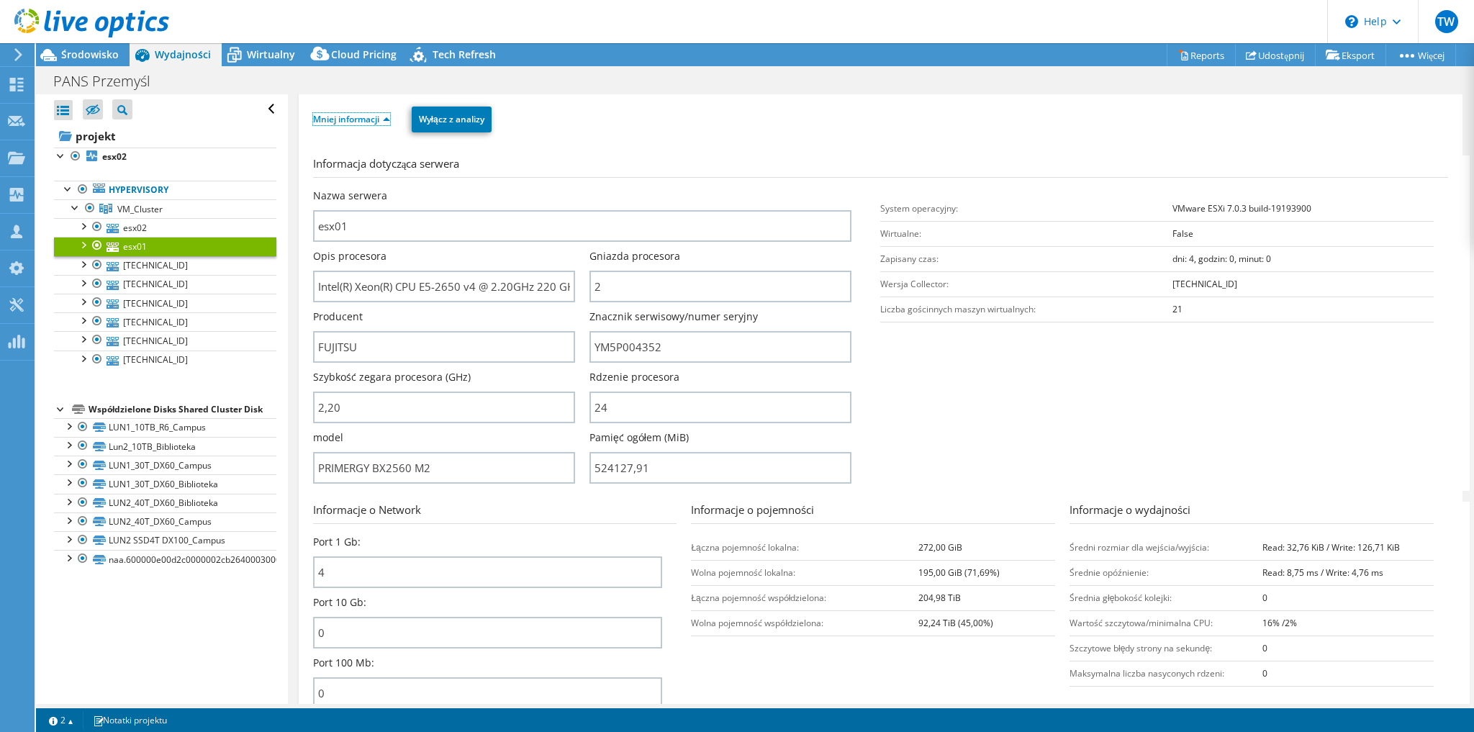
scroll to position [320, 0]
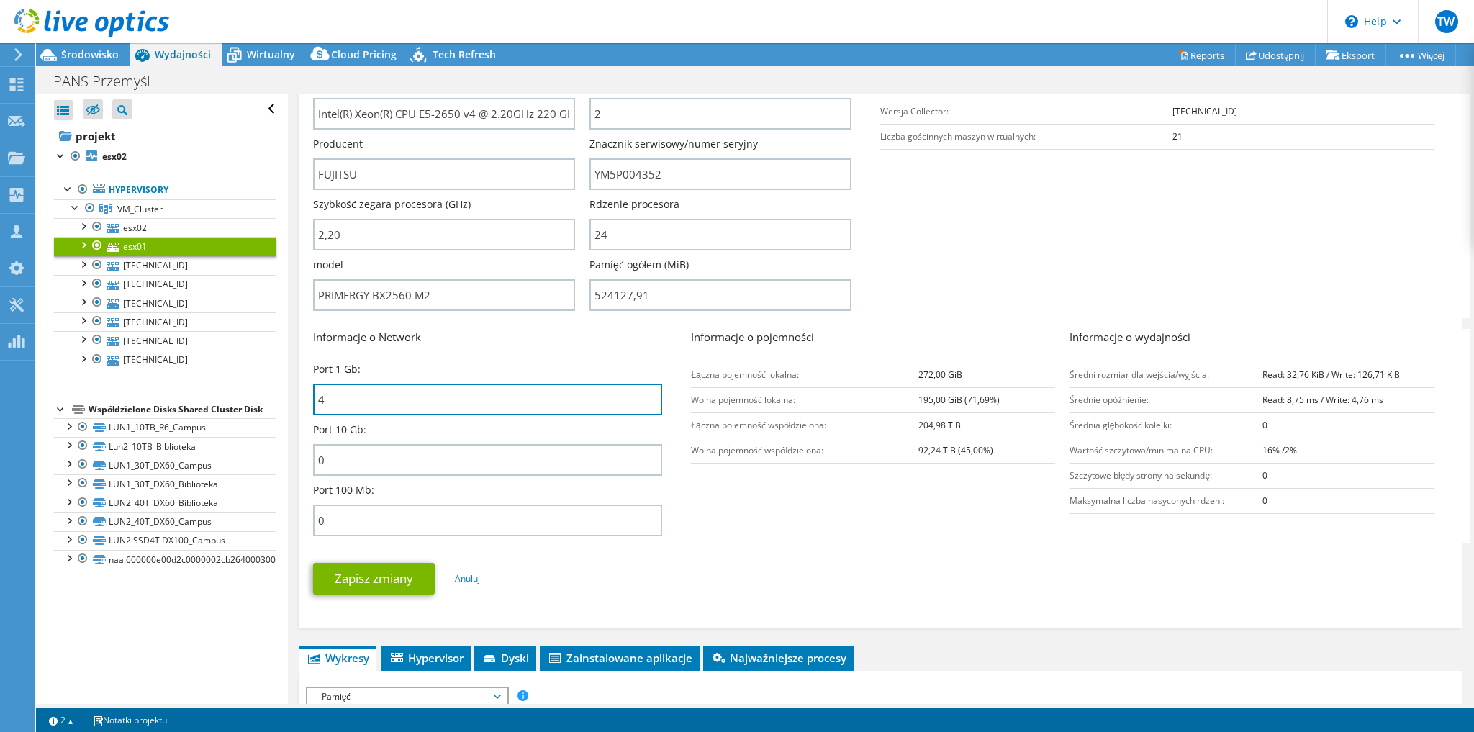
drag, startPoint x: 335, startPoint y: 388, endPoint x: 316, endPoint y: 356, distance: 37.1
click at [316, 356] on div "Informacje o Network Port 1 Gb: 4 Port 10 Gb: 0 Port 100 Mb: 0" at bounding box center [502, 436] width 378 height 214
click at [368, 365] on div "Port 1 Gb: 4" at bounding box center [488, 388] width 350 height 53
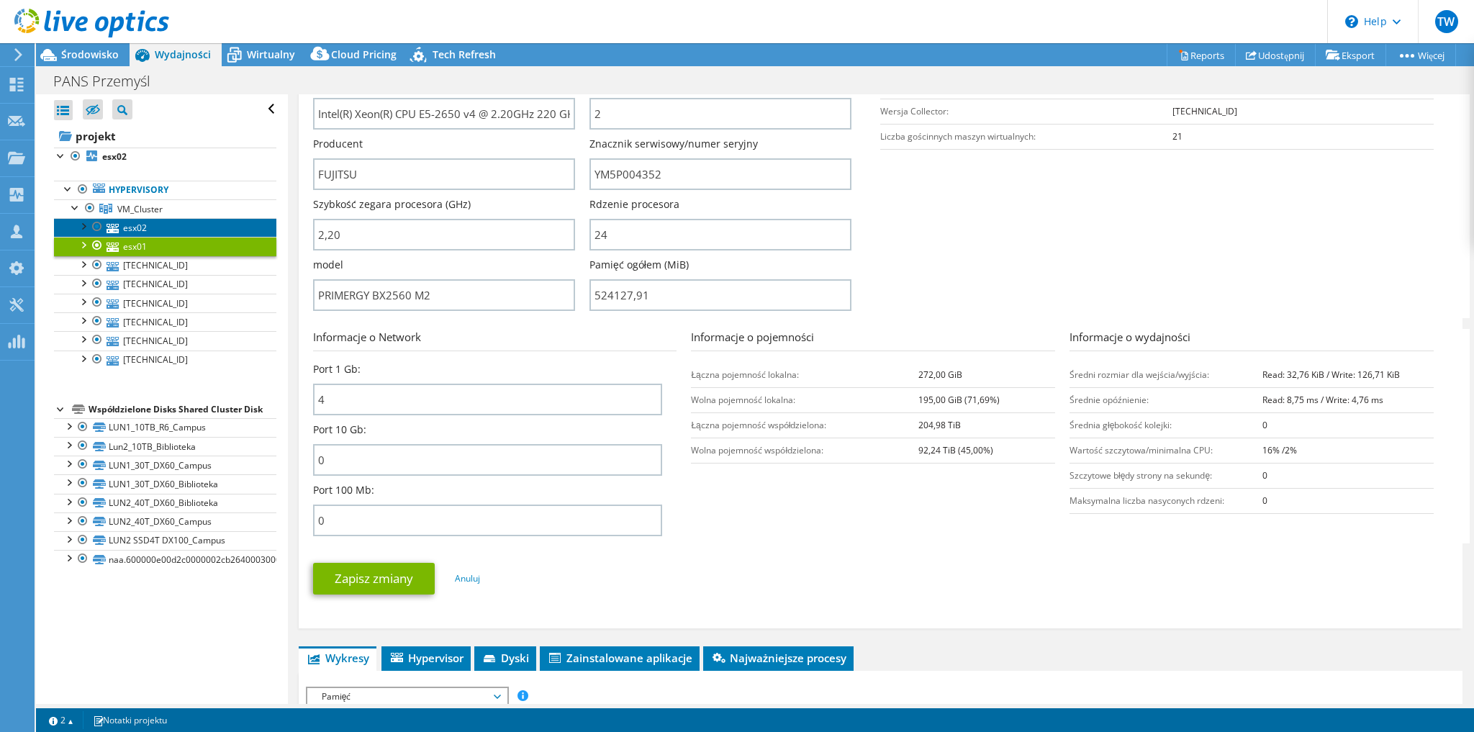
click at [138, 230] on link "esx02" at bounding box center [165, 227] width 222 height 19
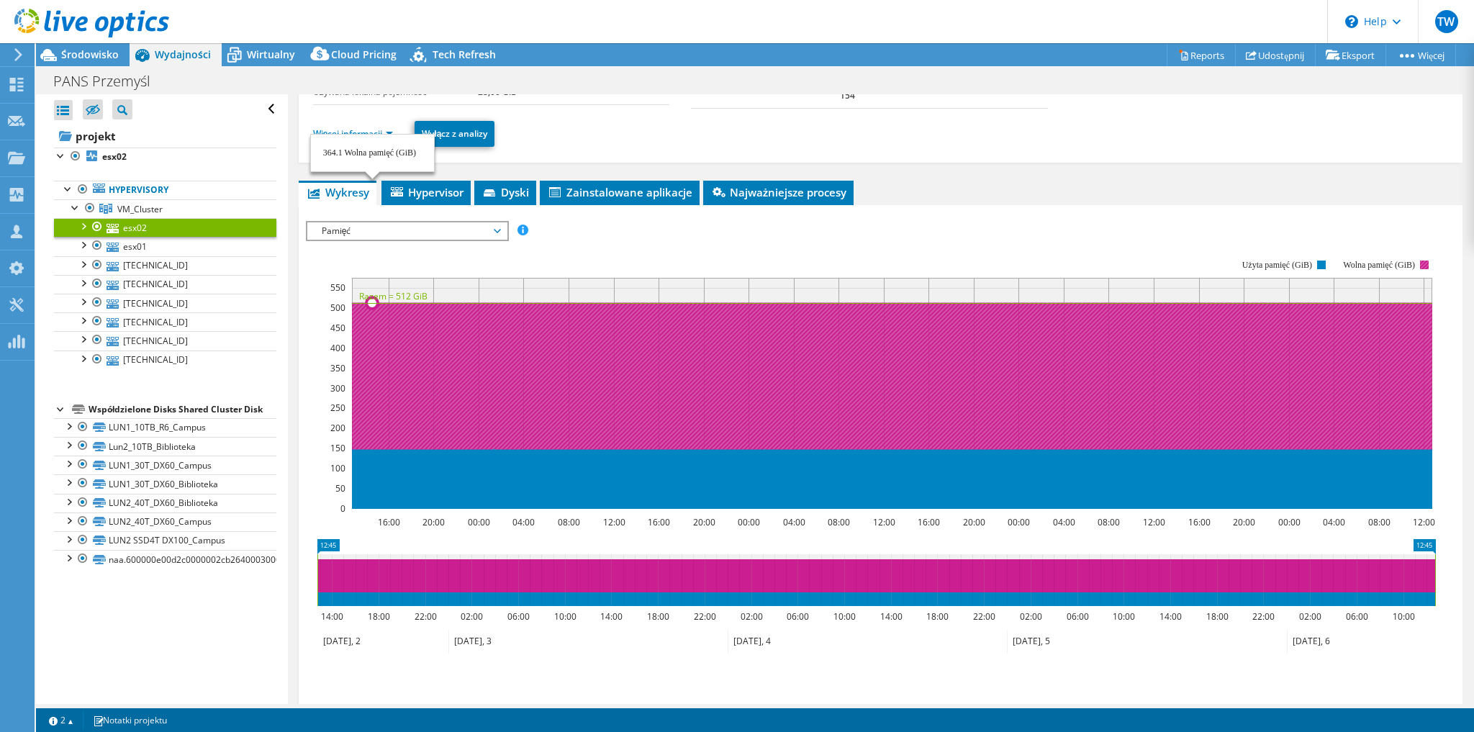
scroll to position [76, 0]
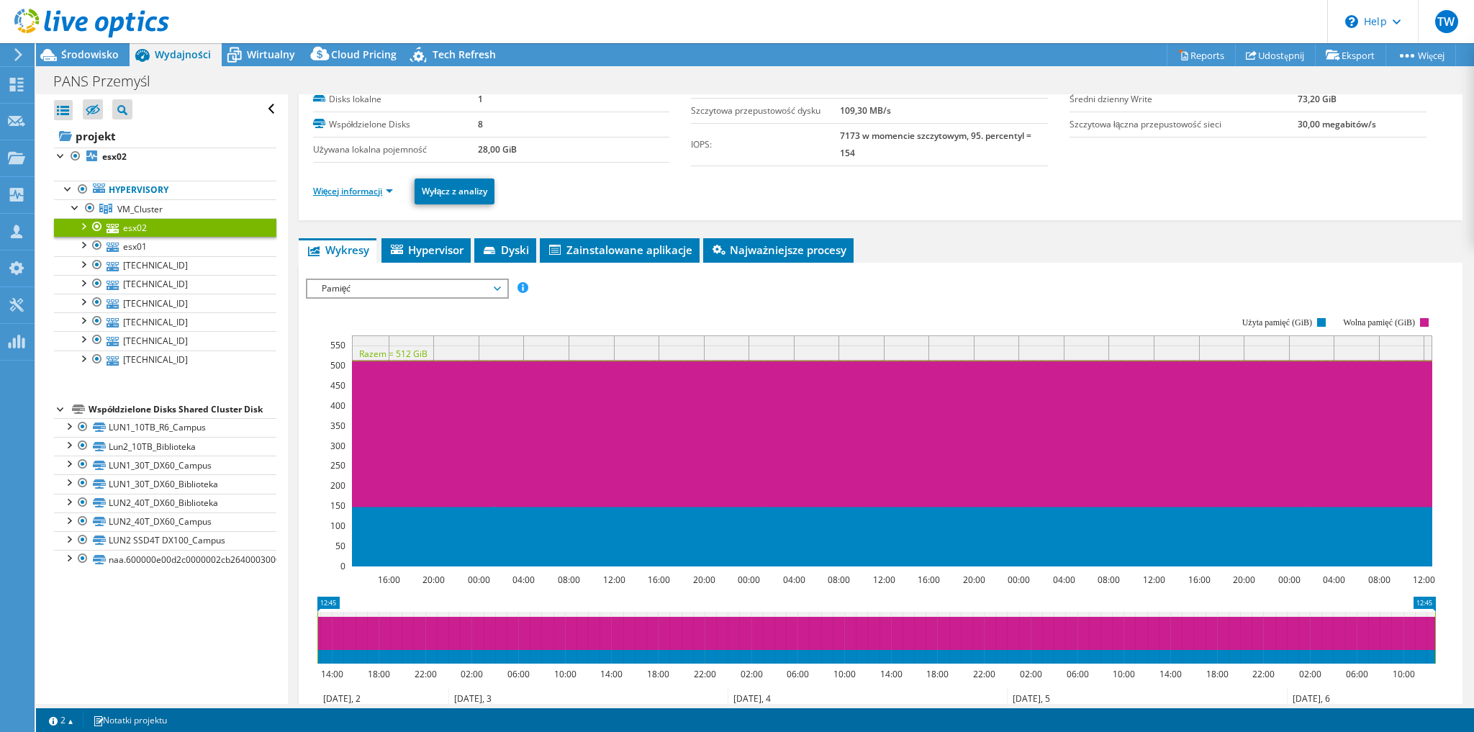
click at [370, 193] on link "Więcej informacji" at bounding box center [353, 191] width 81 height 12
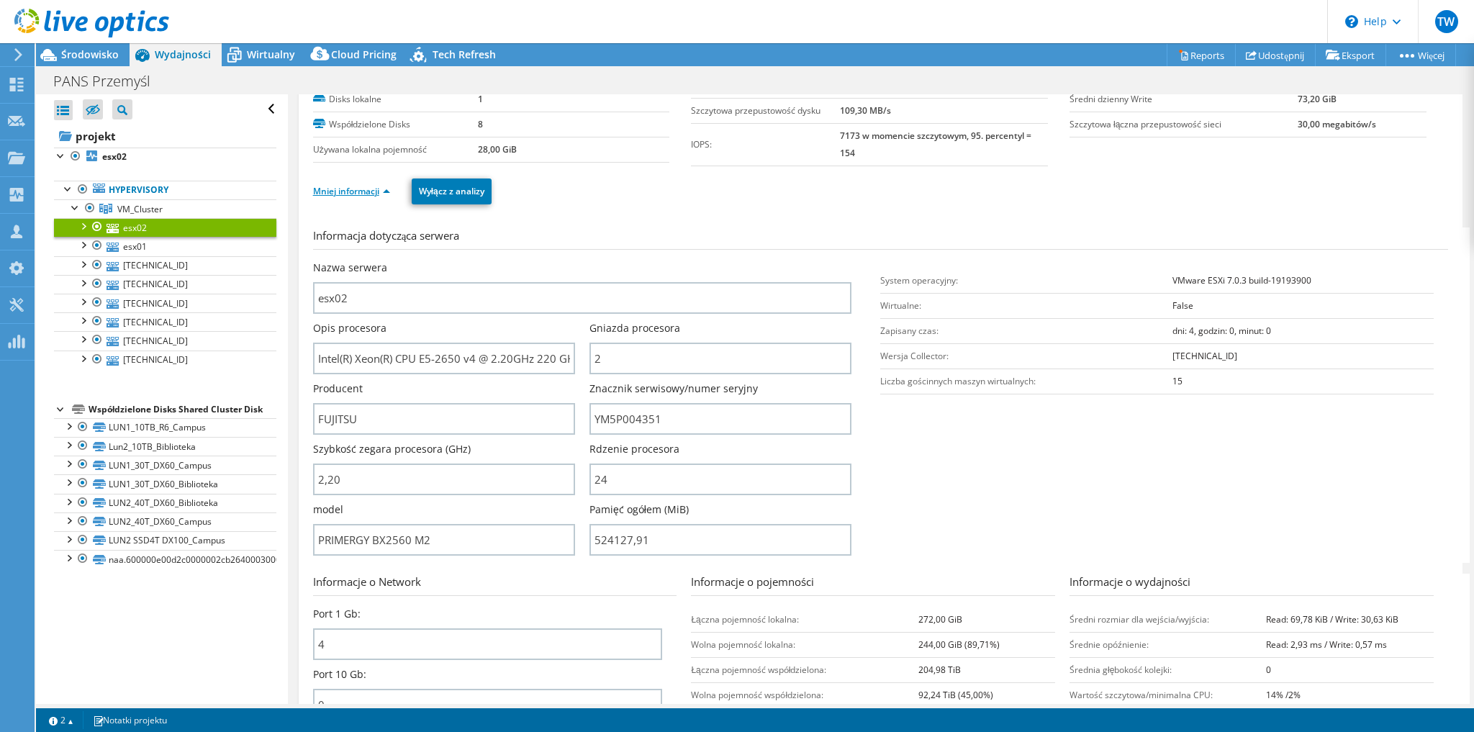
scroll to position [191, 0]
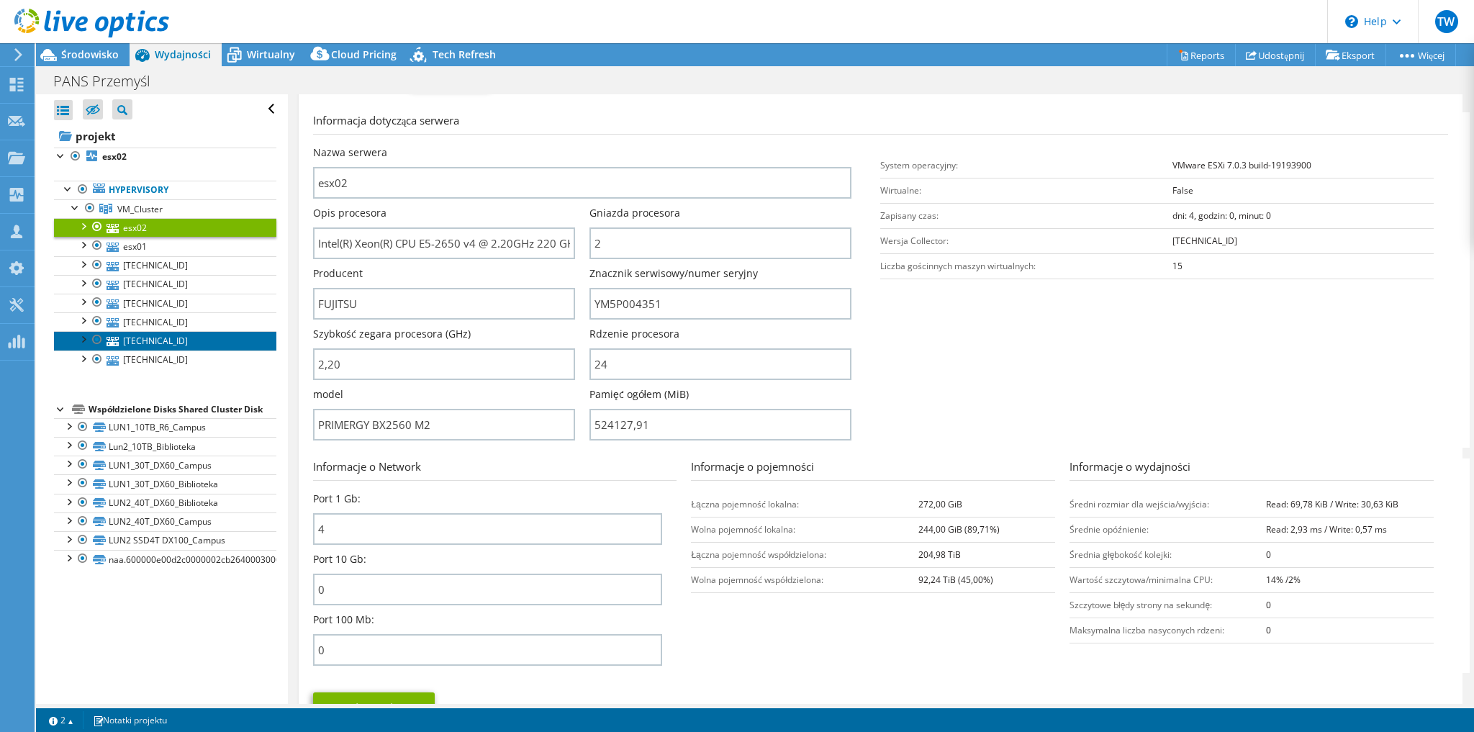
click at [162, 334] on link "[TECHNICAL_ID]" at bounding box center [165, 340] width 222 height 19
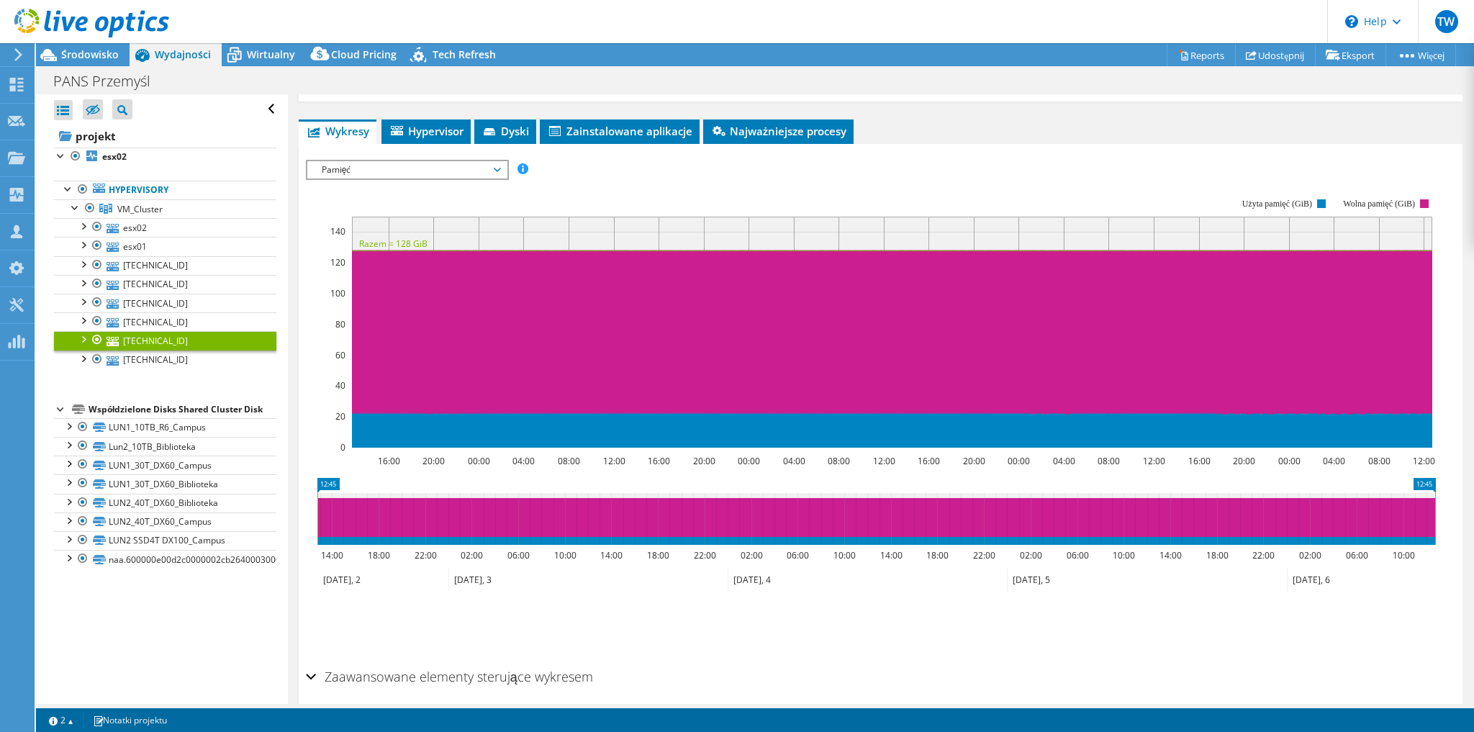
scroll to position [76, 0]
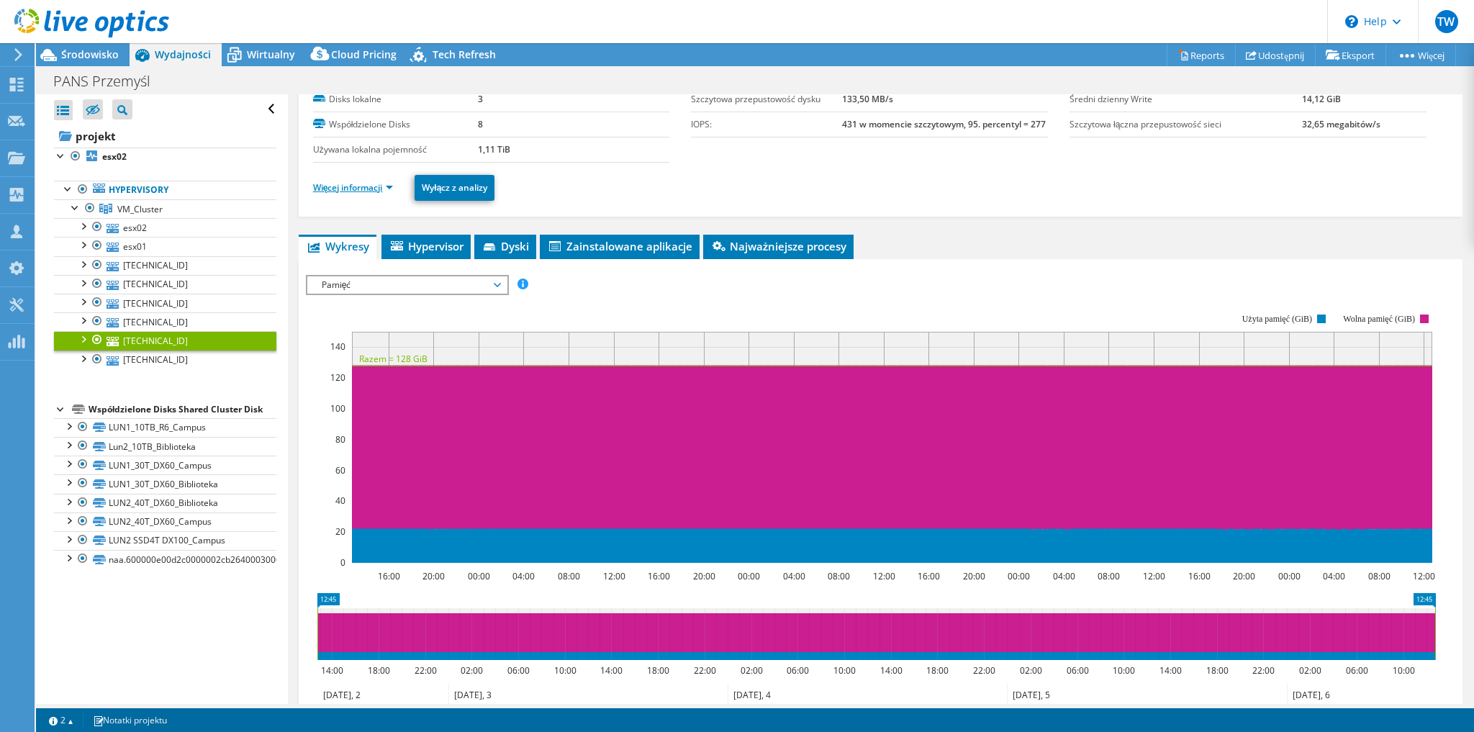
click at [348, 190] on link "Więcej informacji" at bounding box center [353, 187] width 81 height 12
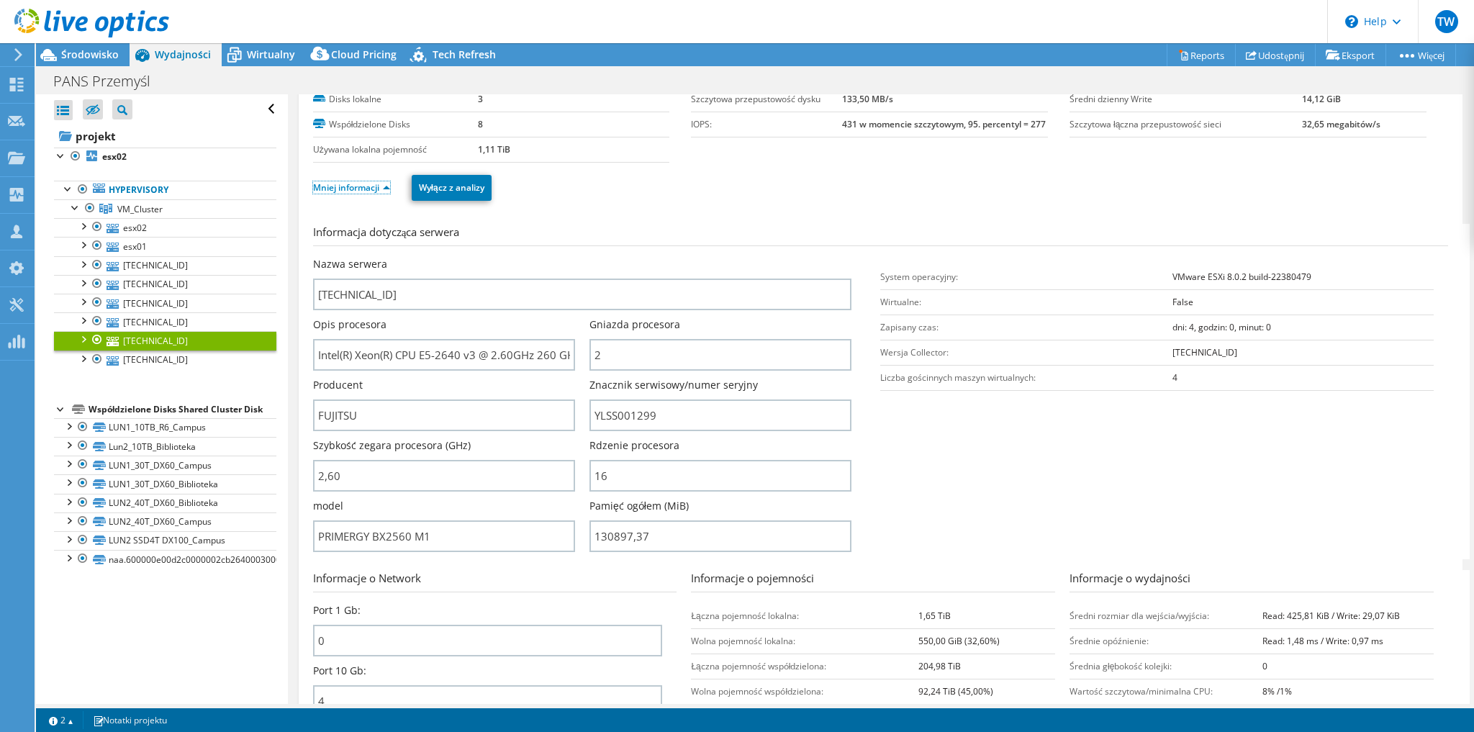
scroll to position [248, 0]
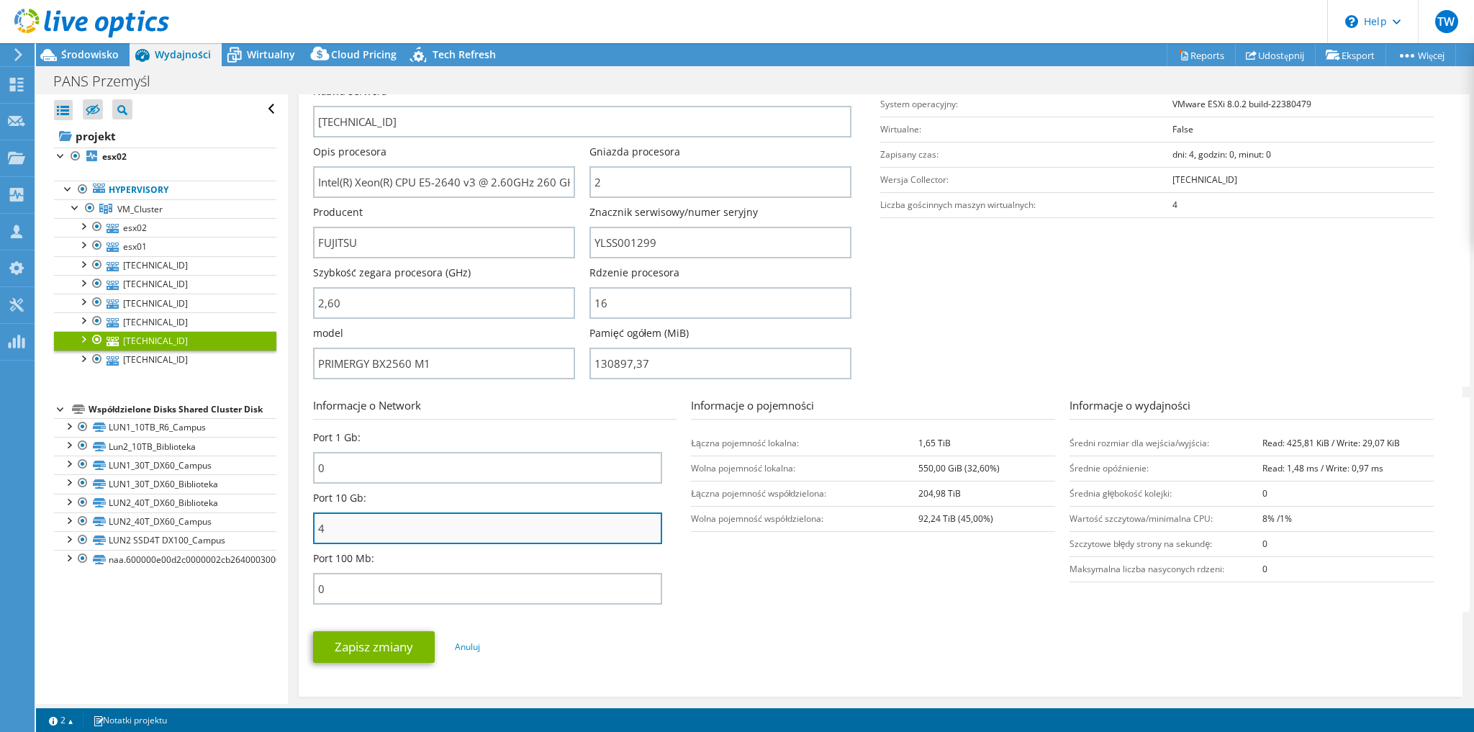
drag, startPoint x: 377, startPoint y: 533, endPoint x: 315, endPoint y: 522, distance: 62.9
click at [315, 522] on input "4" at bounding box center [488, 528] width 350 height 32
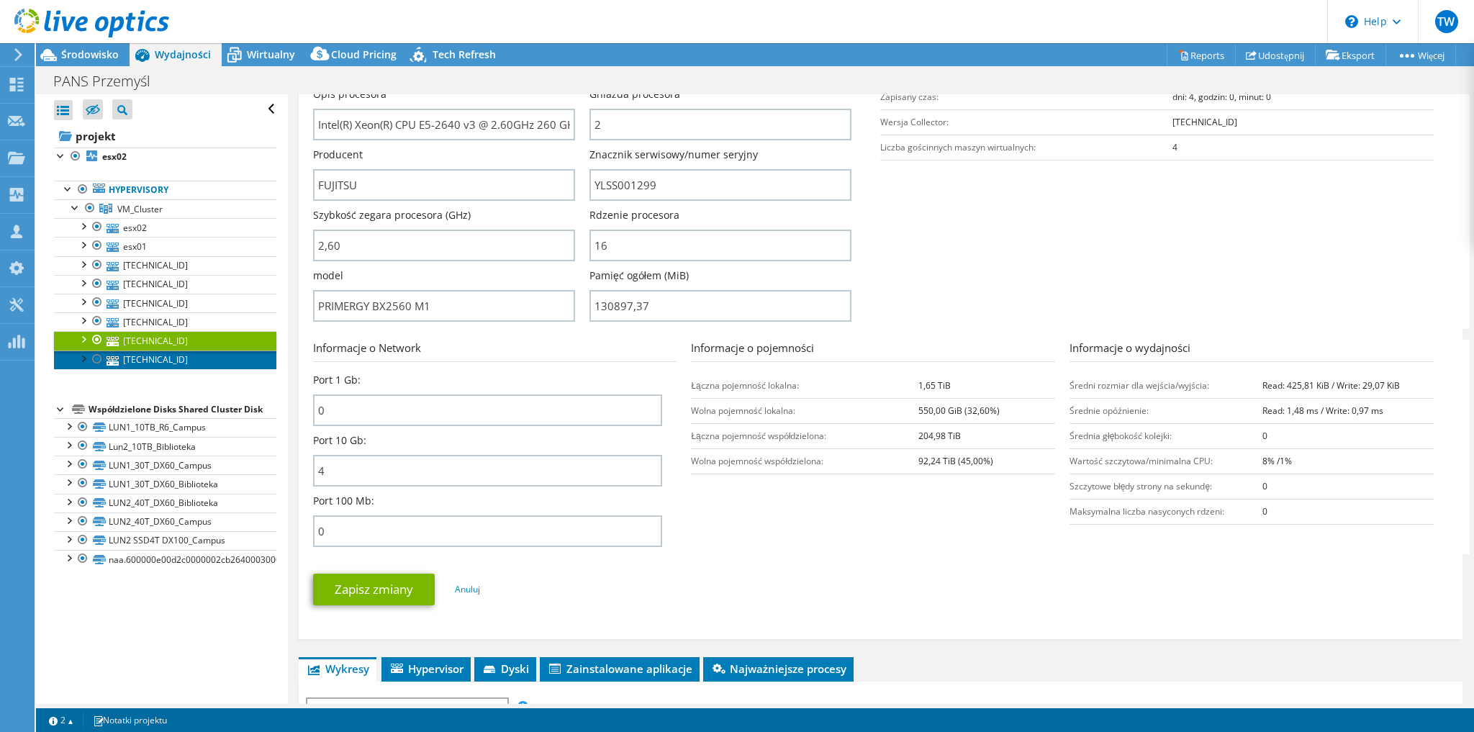
click at [149, 358] on link "[TECHNICAL_ID]" at bounding box center [165, 359] width 222 height 19
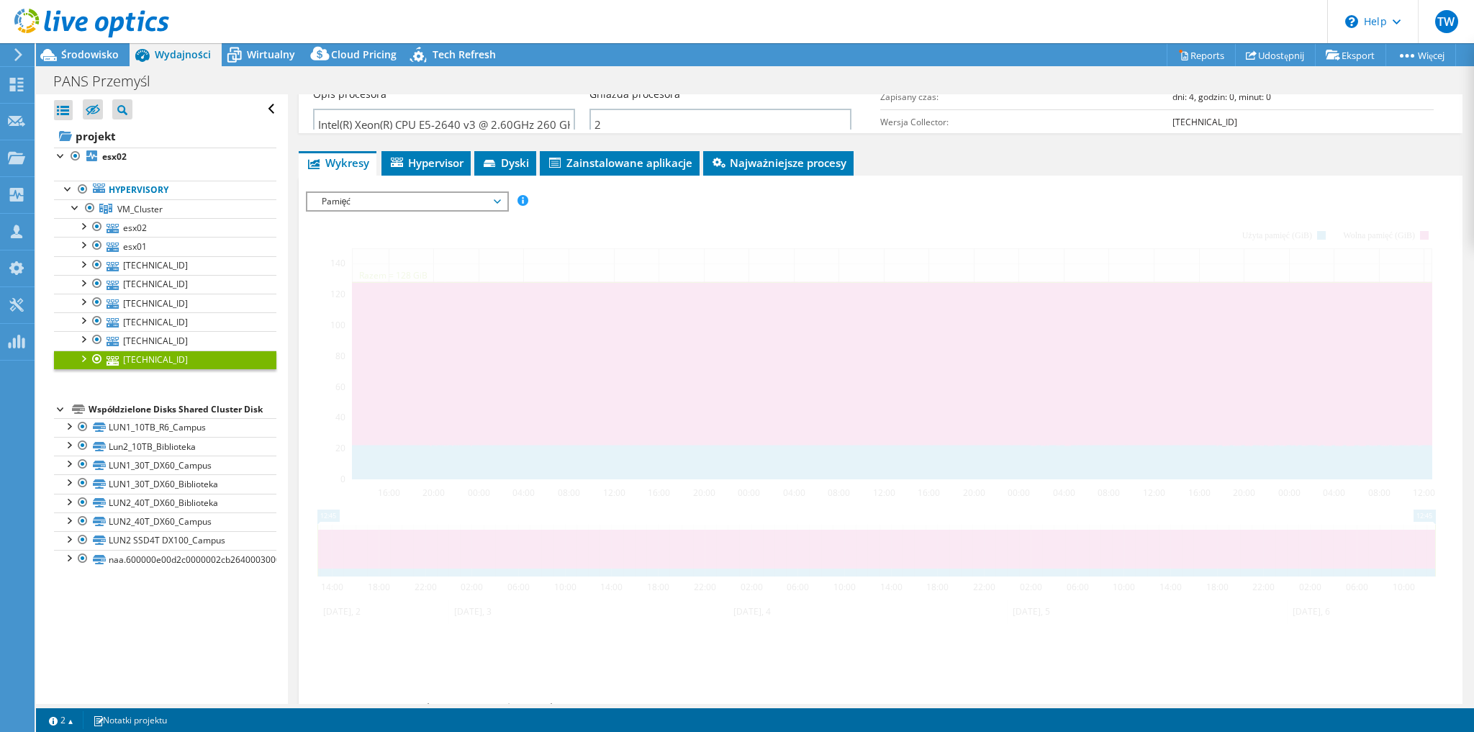
scroll to position [249, 0]
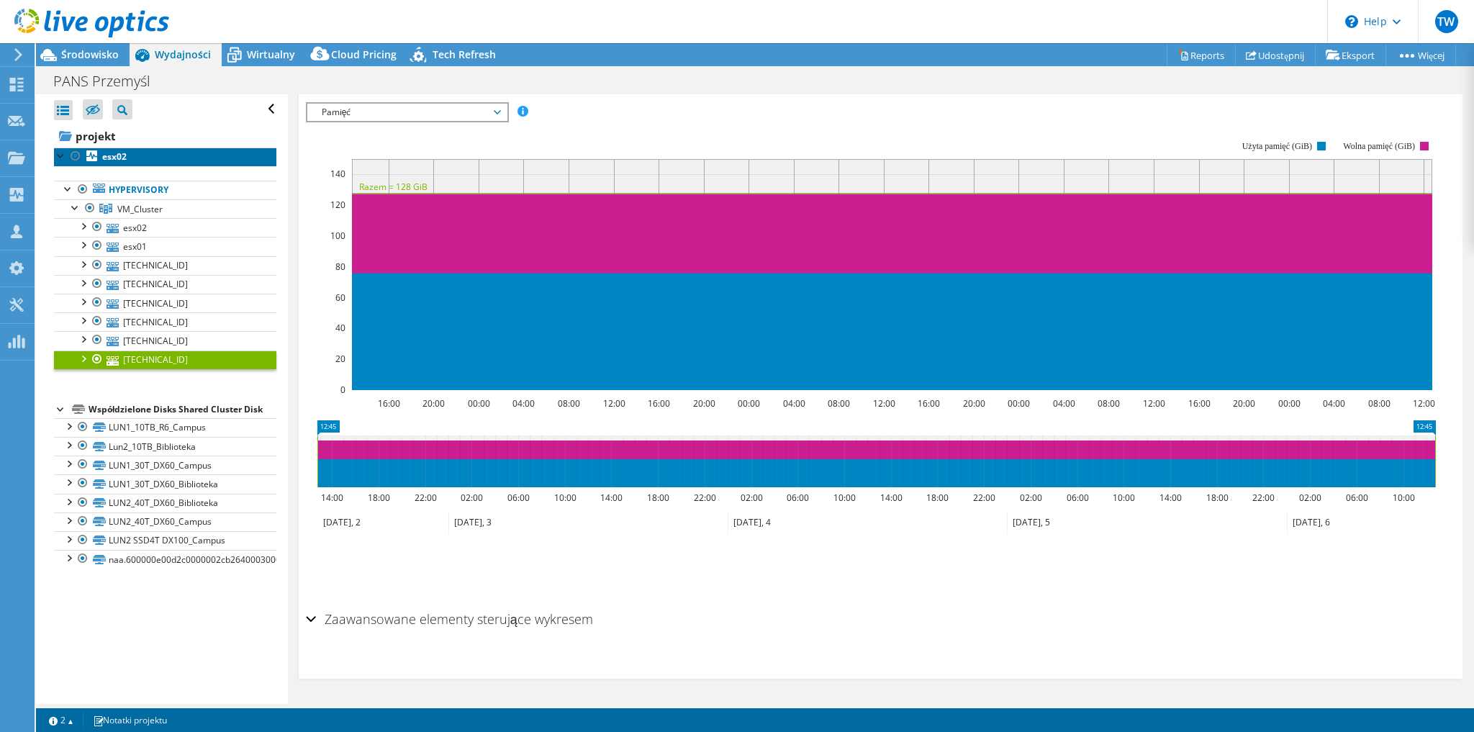
click at [129, 155] on link "esx02" at bounding box center [165, 156] width 222 height 19
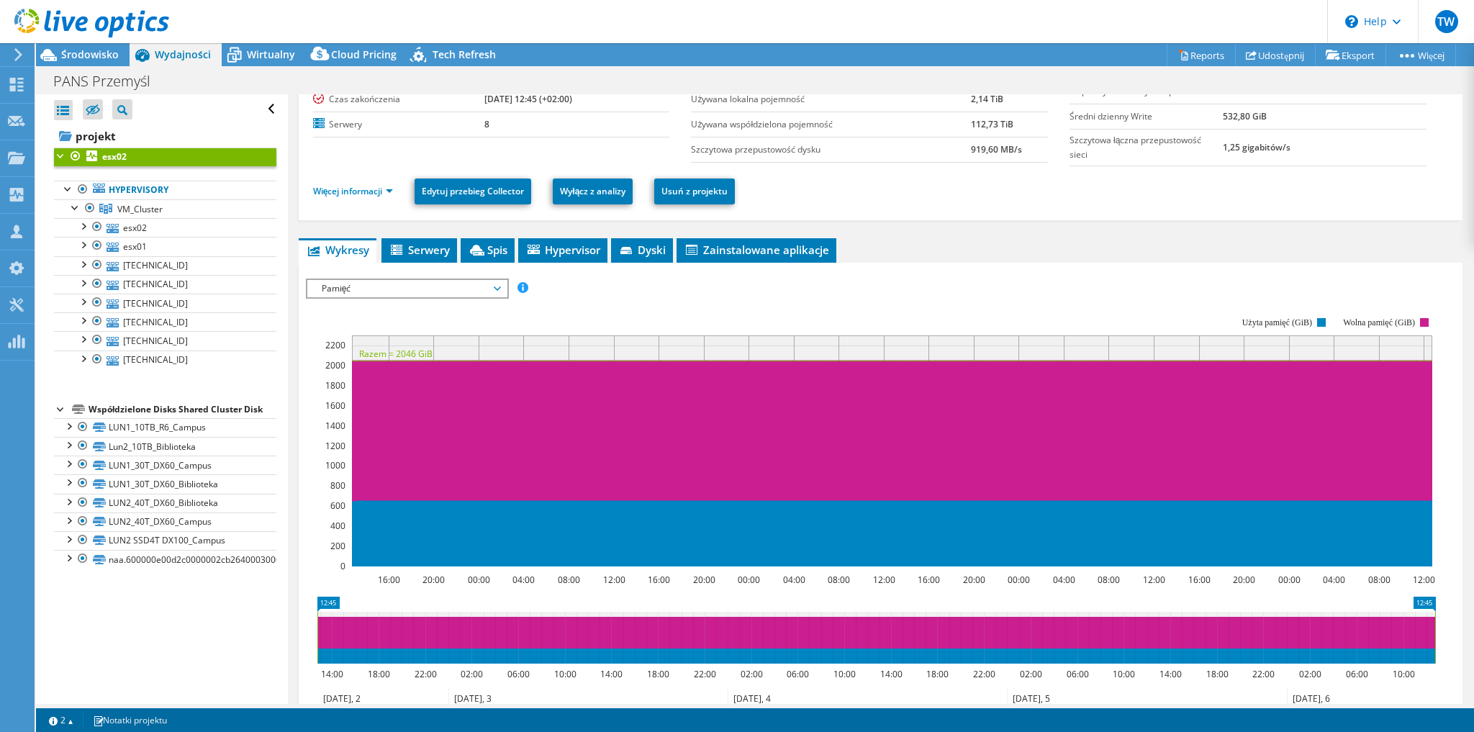
scroll to position [0, 0]
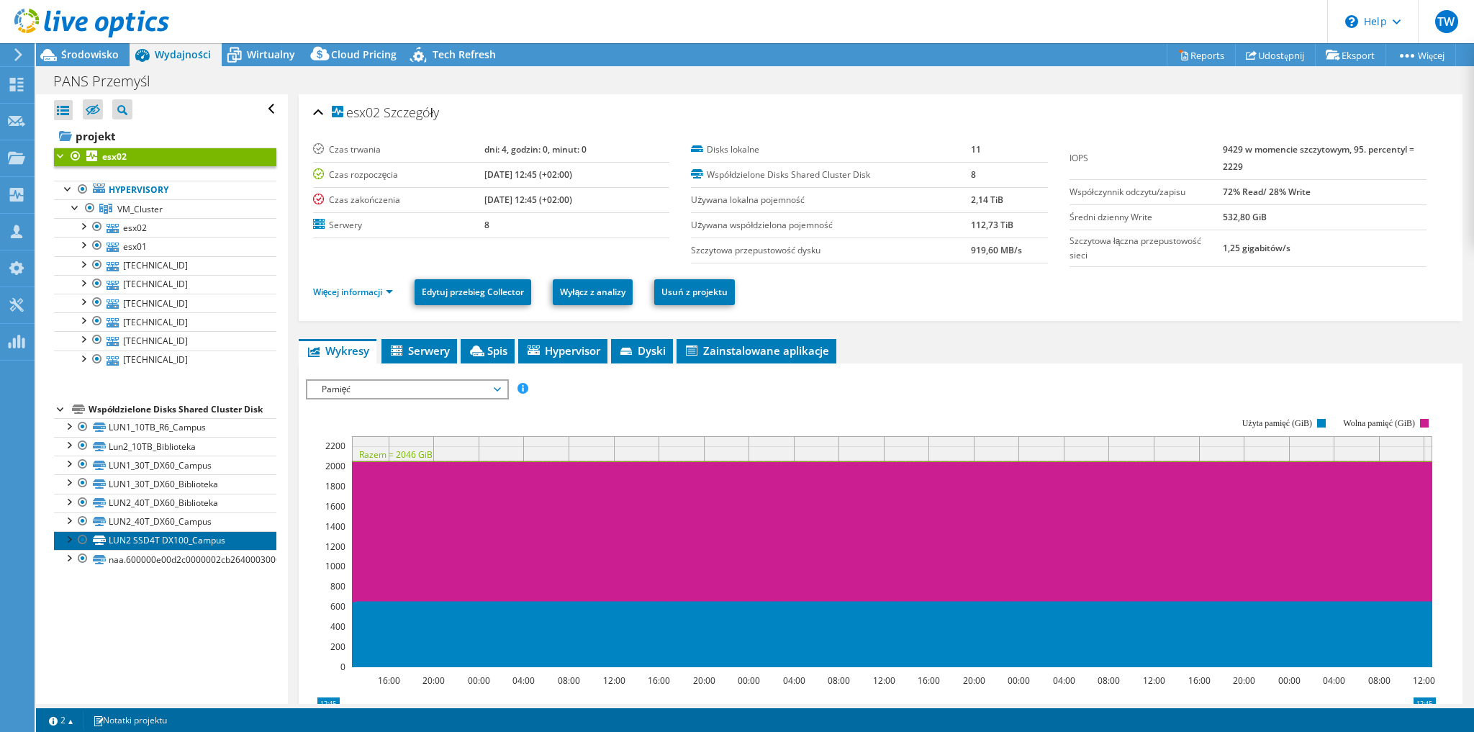
click at [189, 534] on link "LUN2 SSD4T DX100_Campus" at bounding box center [165, 540] width 222 height 19
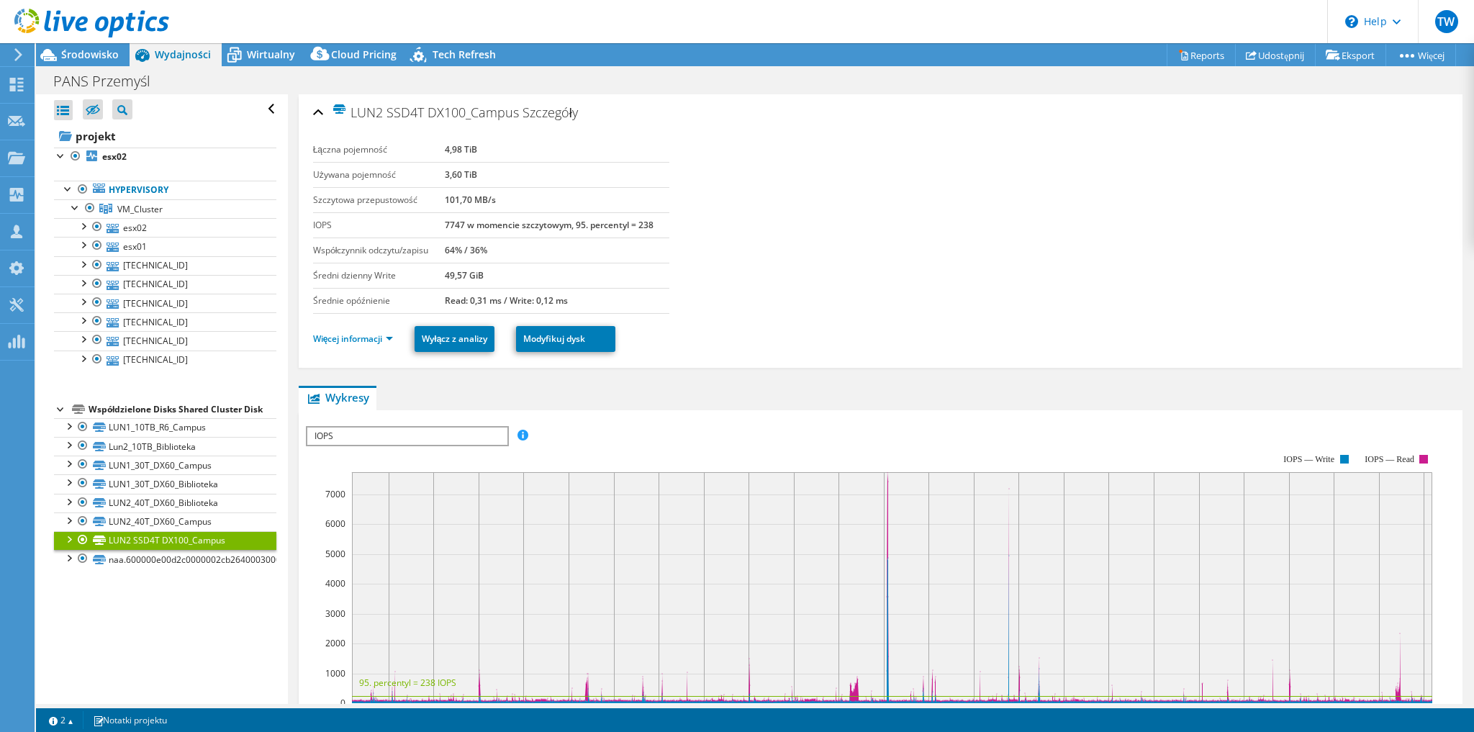
click at [471, 112] on span "LUN2 SSD4T DX100_Campus" at bounding box center [425, 112] width 187 height 17
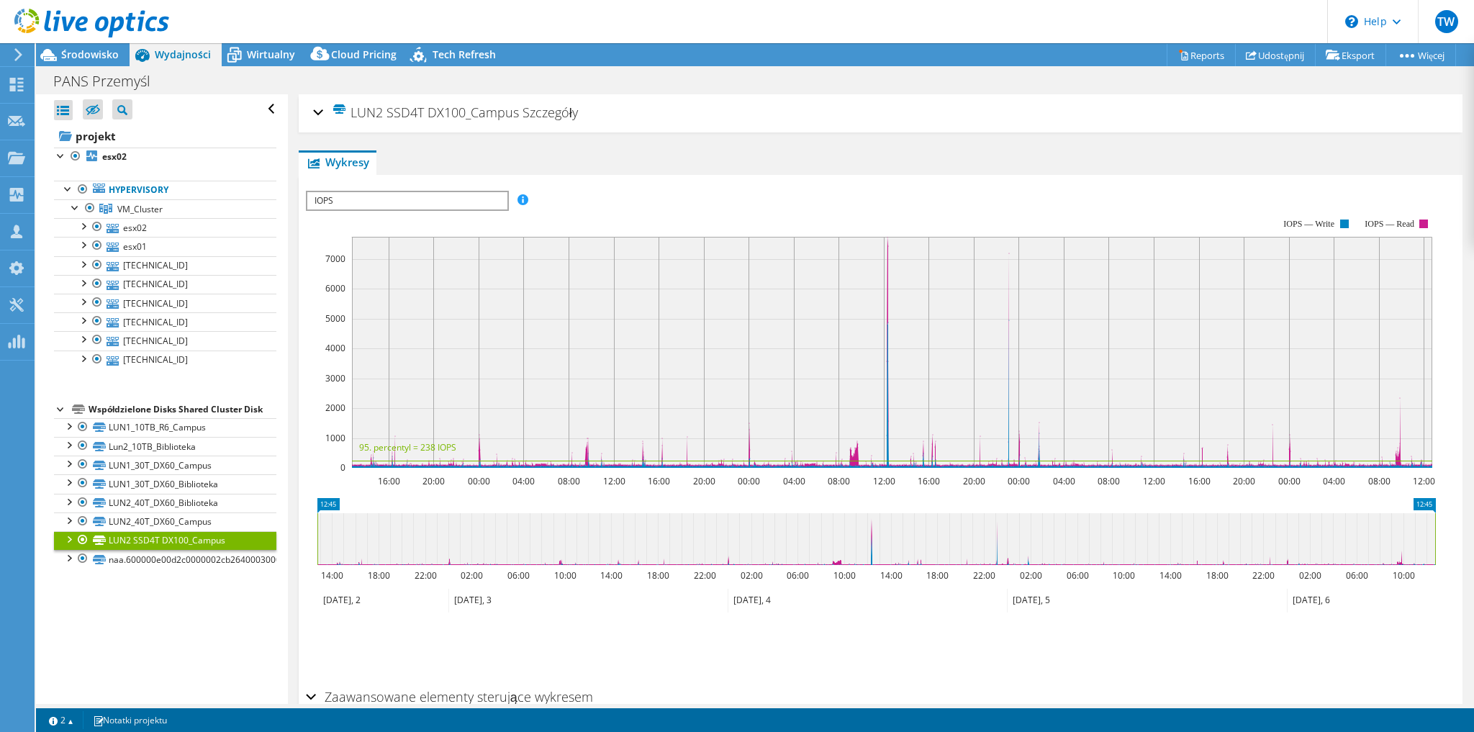
click at [315, 109] on div "LUN2 SSD4T DX100_Campus Szczegóły" at bounding box center [880, 113] width 1135 height 31
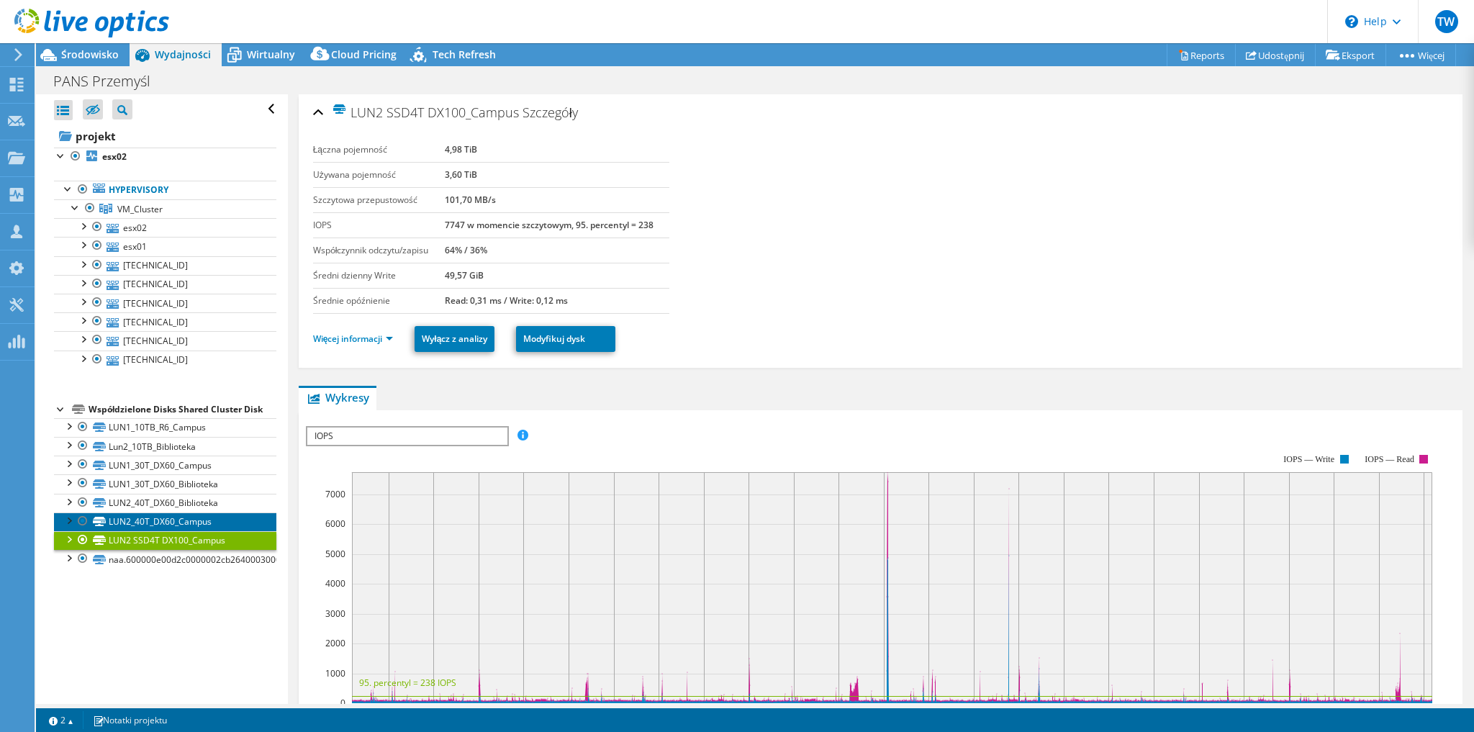
click at [168, 519] on link "LUN2_40T_DX60_Campus" at bounding box center [165, 521] width 222 height 19
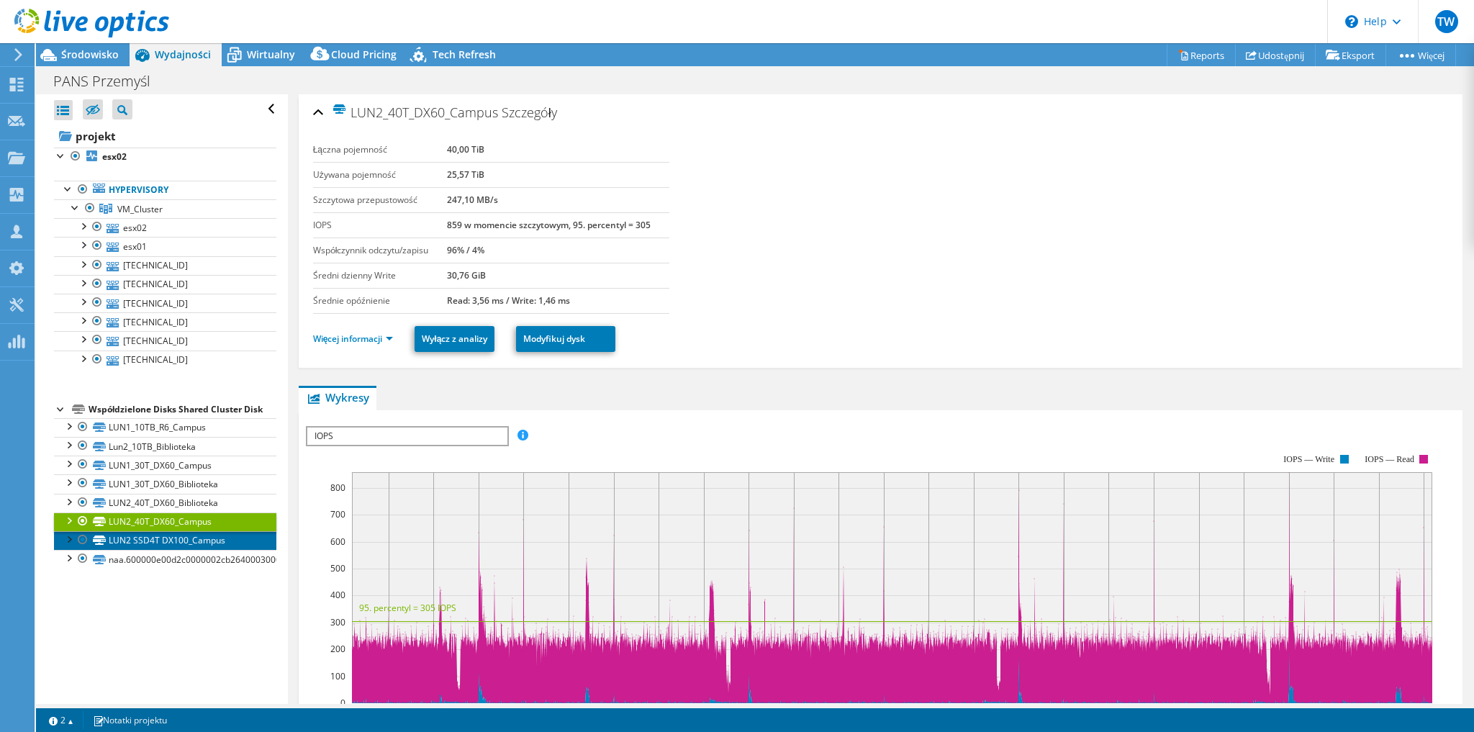
click at [163, 534] on link "LUN2 SSD4T DX100_Campus" at bounding box center [165, 540] width 222 height 19
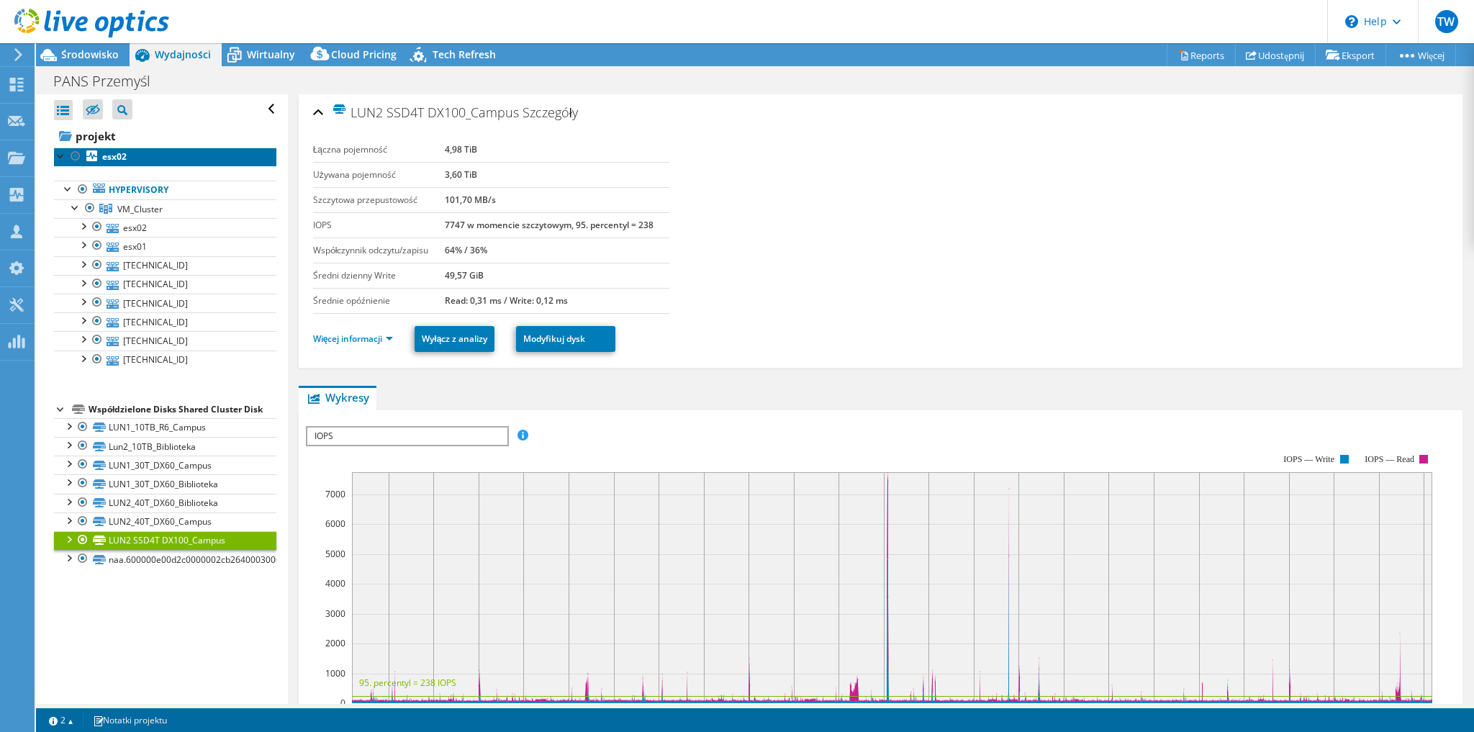
drag, startPoint x: 131, startPoint y: 158, endPoint x: 467, endPoint y: 248, distance: 347.7
click at [131, 158] on link "esx02" at bounding box center [165, 156] width 222 height 19
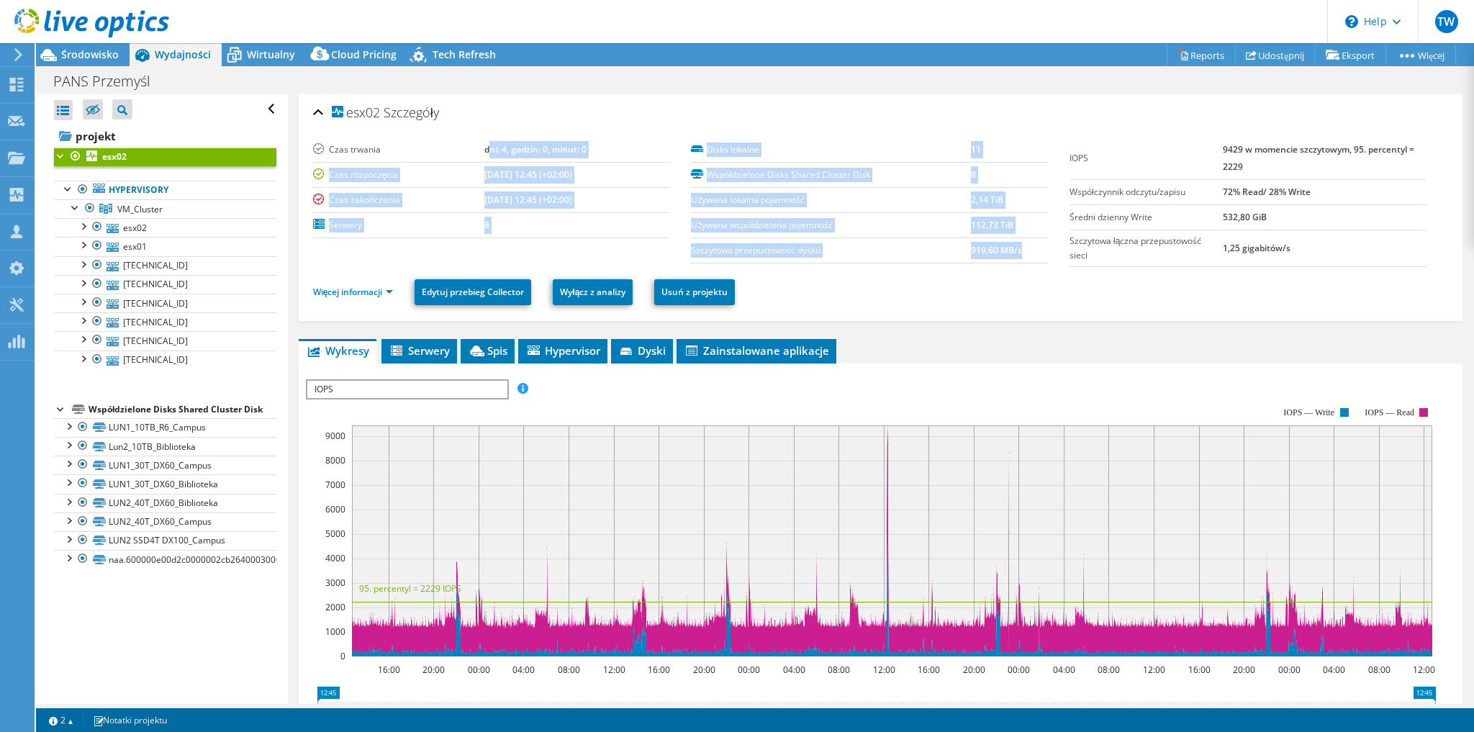
drag, startPoint x: 483, startPoint y: 150, endPoint x: 1420, endPoint y: 256, distance: 942.8
click at [1420, 256] on section "Czas trwania dni: 4, godzin: 0, minut: 0 Czas rozpoczęcia 10.02.2025, 12:45 (+0…" at bounding box center [880, 202] width 1135 height 130
click at [1268, 253] on td "1,25 gigabitów/s" at bounding box center [1324, 248] width 204 height 37
click at [1289, 255] on td "1,25 gigabitów/s" at bounding box center [1324, 248] width 204 height 37
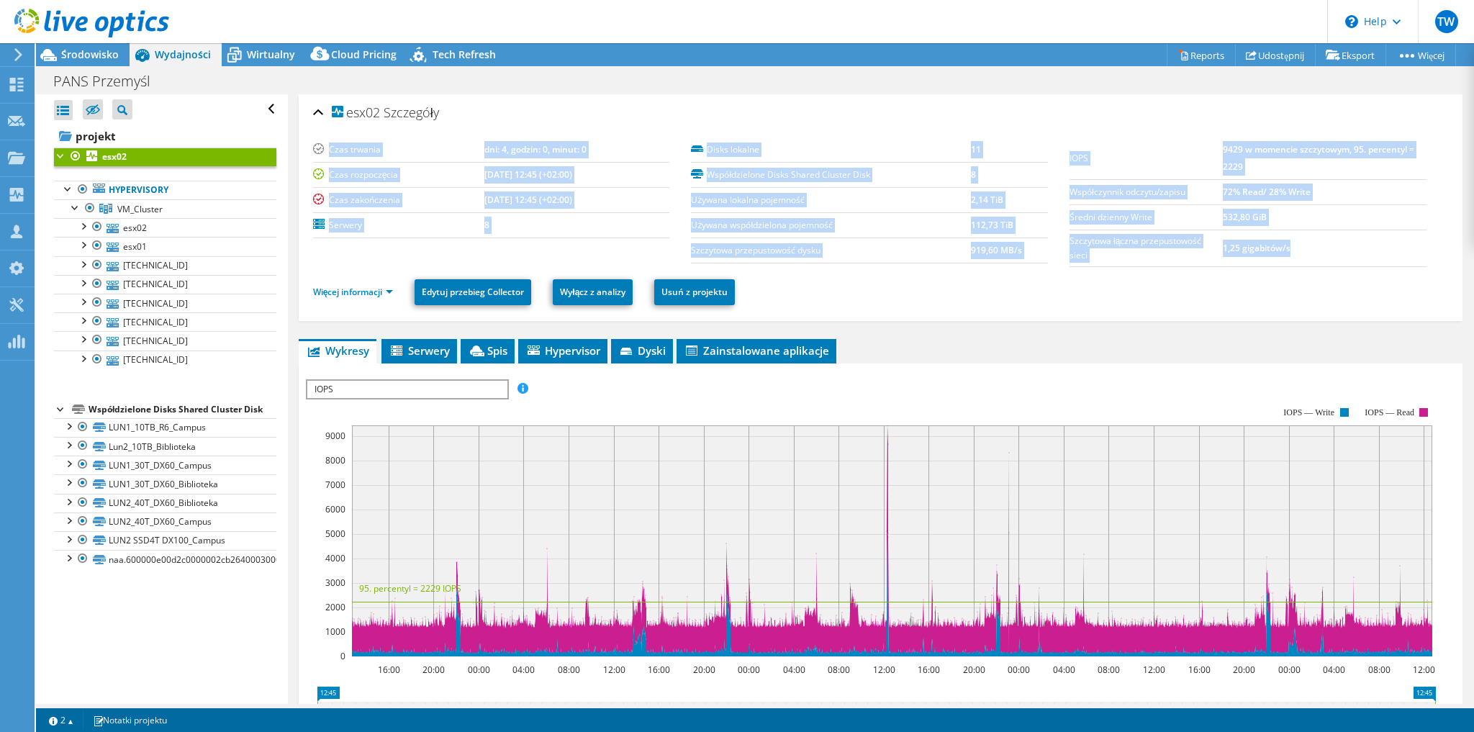
drag, startPoint x: 1307, startPoint y: 252, endPoint x: 325, endPoint y: 146, distance: 987.8
click at [325, 146] on section "Czas trwania dni: 4, godzin: 0, minut: 0 Czas rozpoczęcia 10.02.2025, 12:45 (+0…" at bounding box center [880, 202] width 1135 height 130
